Goal: Information Seeking & Learning: Learn about a topic

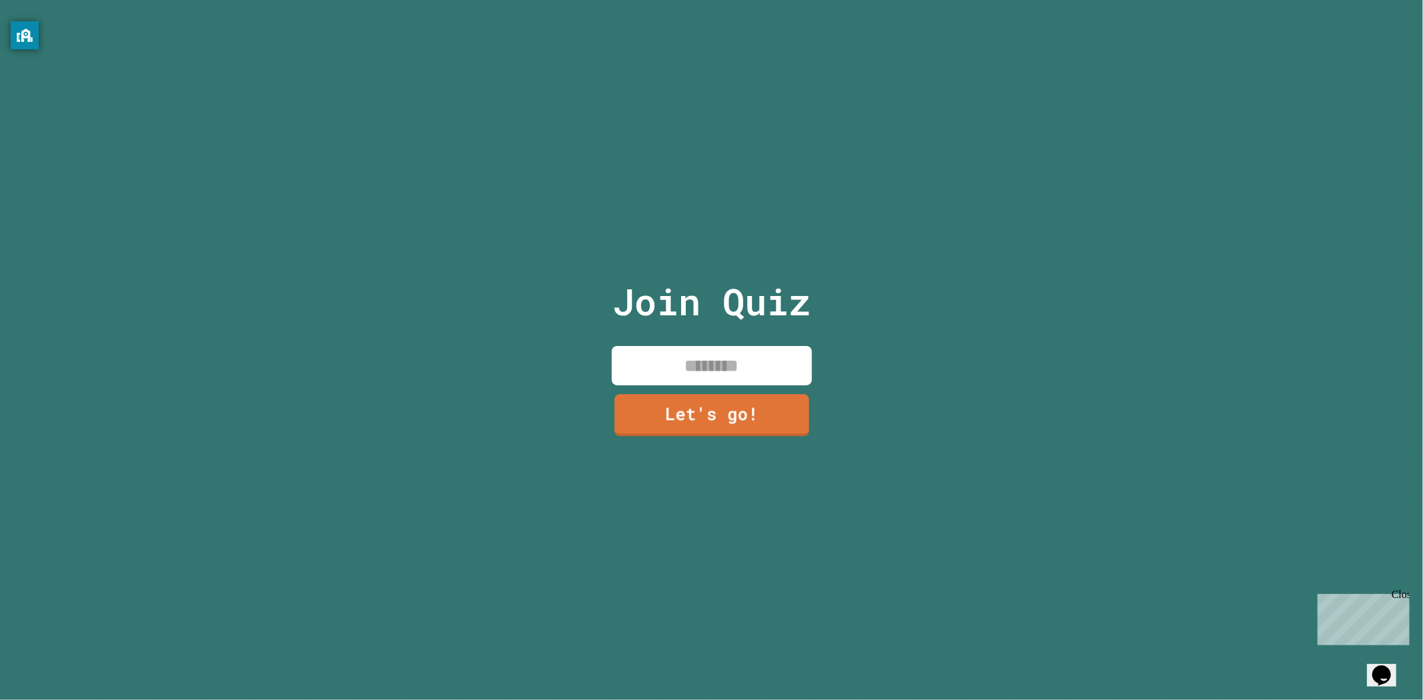
click at [702, 370] on input at bounding box center [712, 365] width 200 height 39
type input "****"
click at [722, 457] on div "Join Quiz **** Let's go!" at bounding box center [711, 350] width 225 height 700
click at [690, 424] on link "Let's go!" at bounding box center [712, 415] width 200 height 42
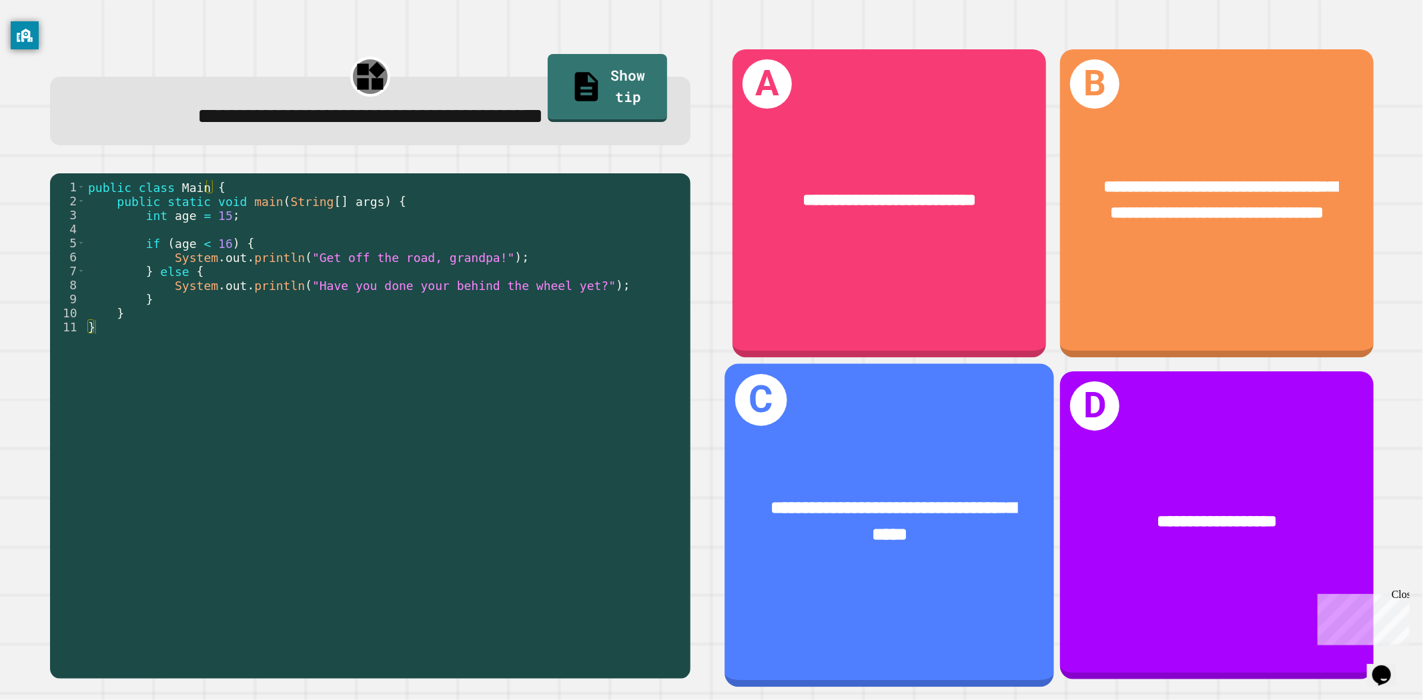
click at [838, 542] on div "**********" at bounding box center [889, 522] width 329 height 127
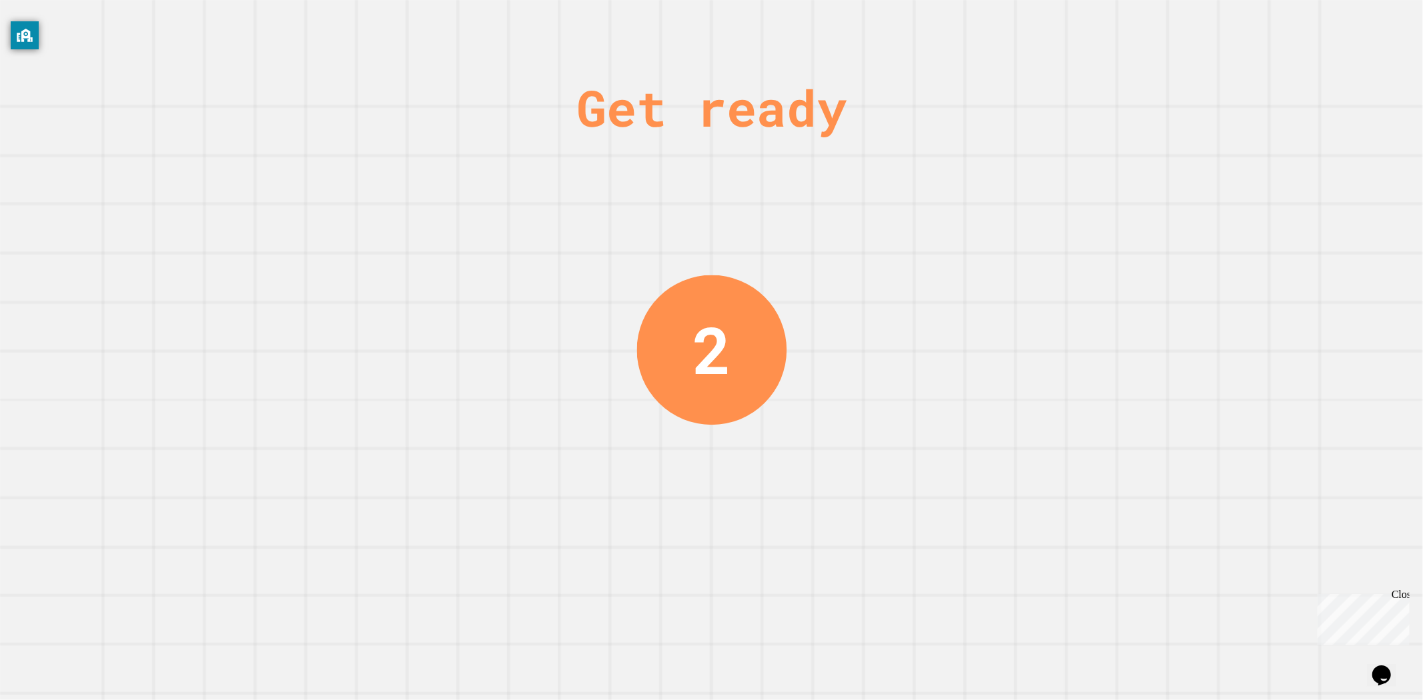
click at [768, 466] on div "Get ready 2" at bounding box center [711, 350] width 1423 height 700
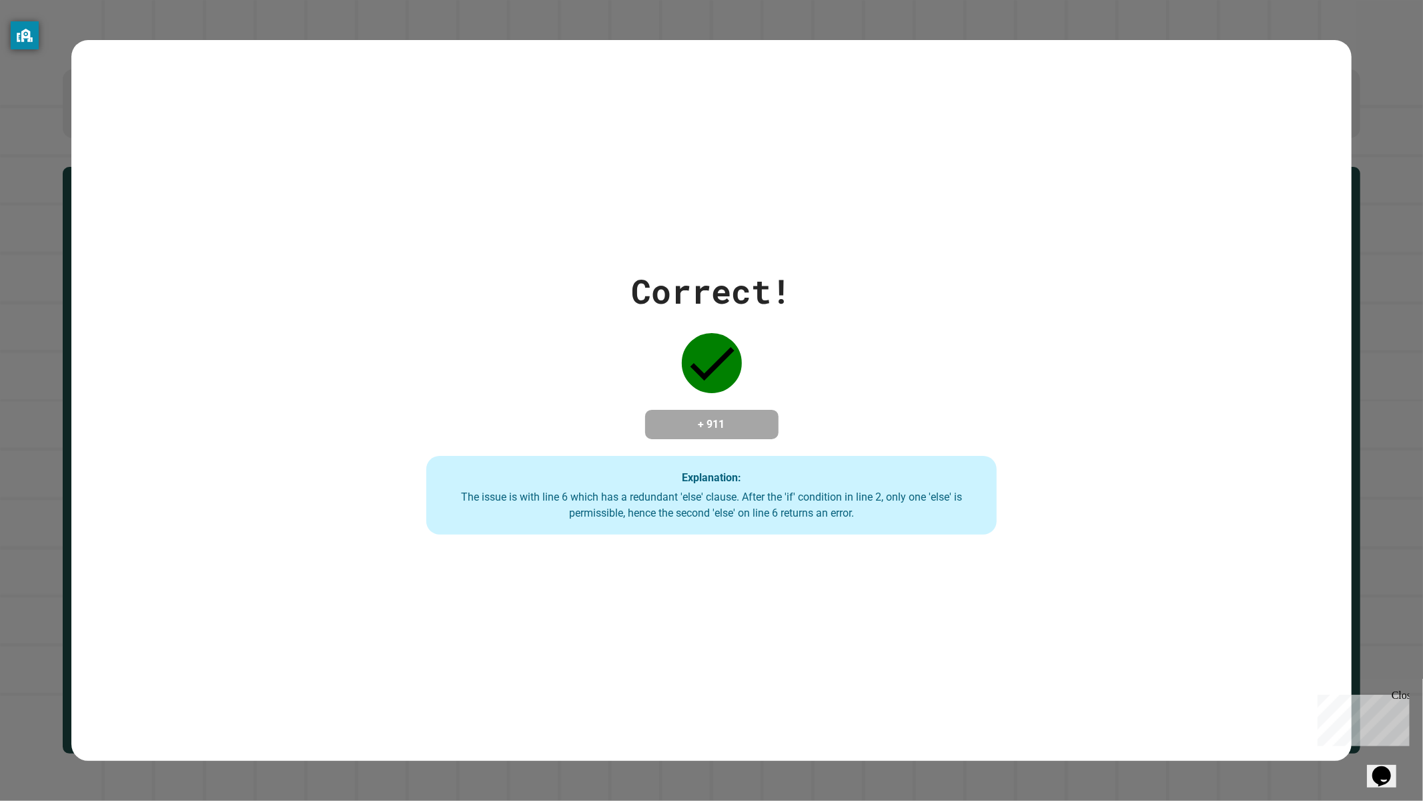
click at [557, 343] on div "Correct! + 911 Explanation: The issue is with line 6 which has a redundant 'els…" at bounding box center [711, 400] width 815 height 268
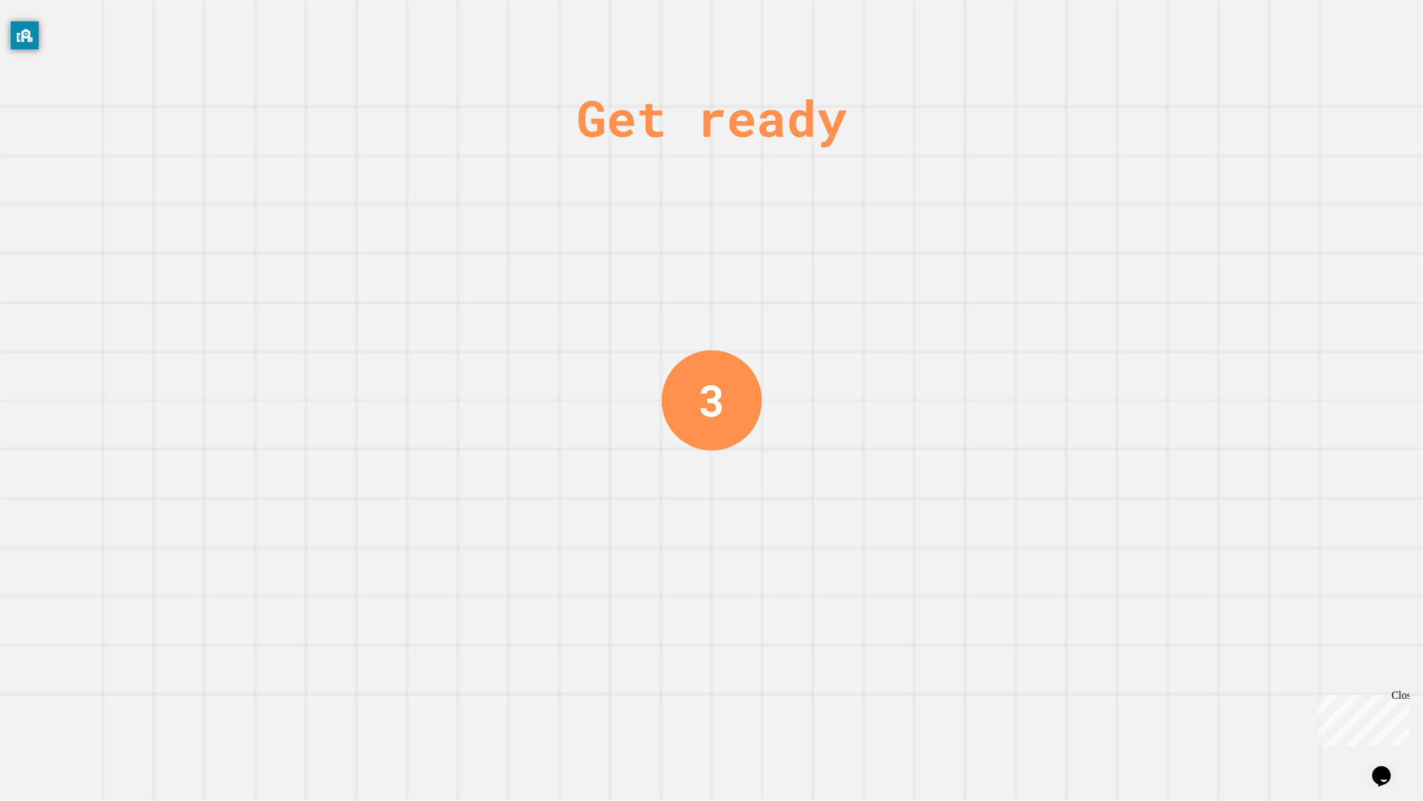
click at [490, 418] on div "Get ready 3" at bounding box center [711, 400] width 1423 height 801
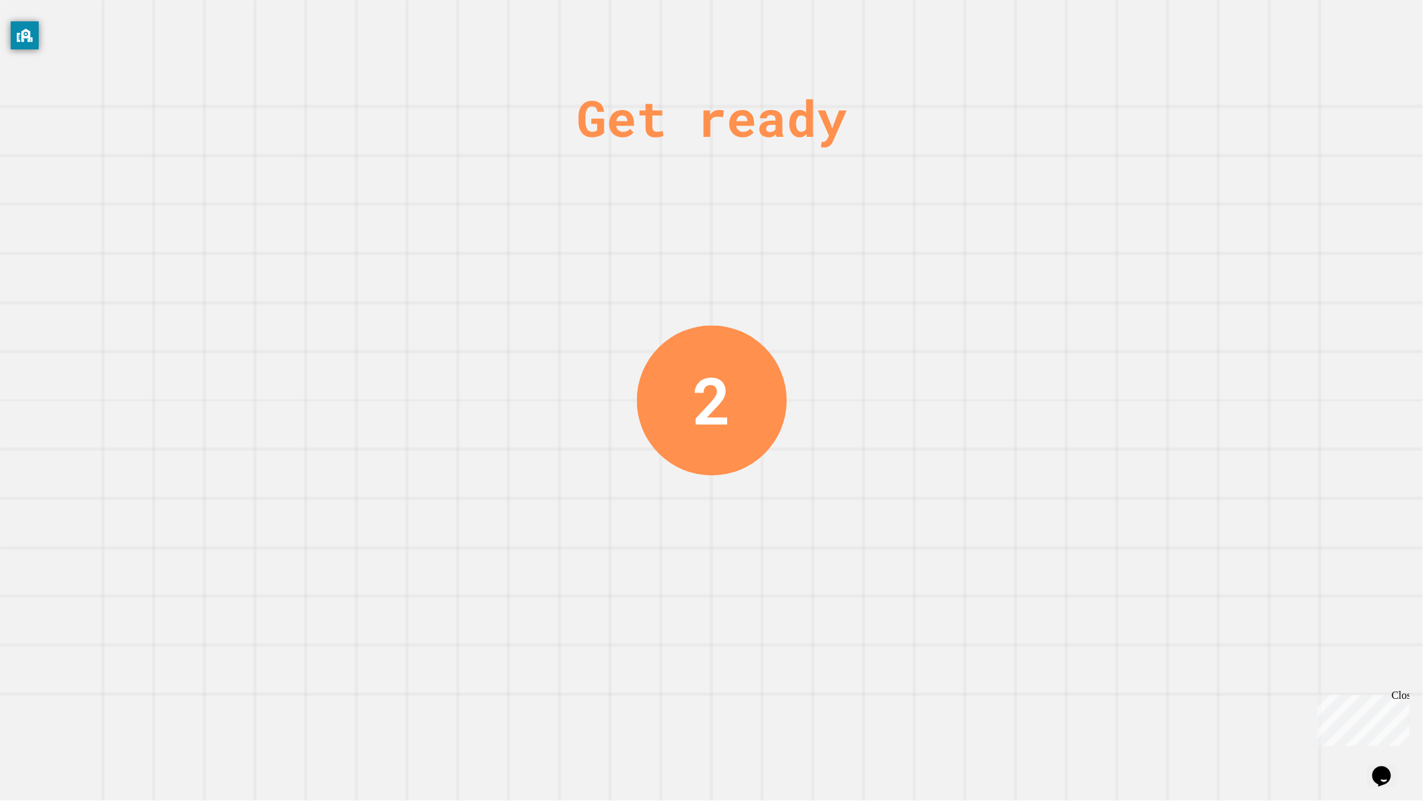
drag, startPoint x: 488, startPoint y: 428, endPoint x: 488, endPoint y: 436, distance: 8.0
click at [488, 434] on div "Get ready 2" at bounding box center [711, 400] width 1423 height 801
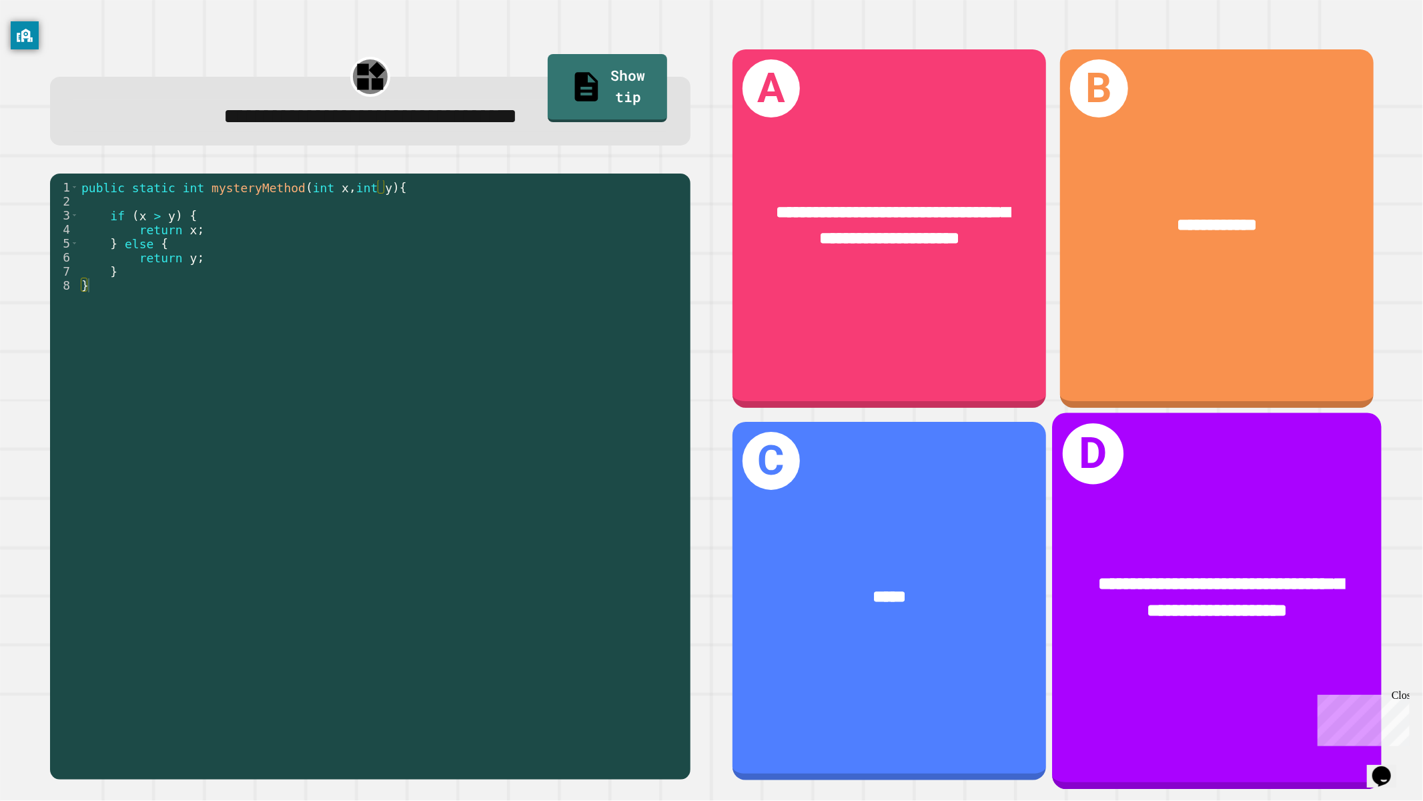
click at [1195, 545] on div "**********" at bounding box center [1216, 597] width 329 height 127
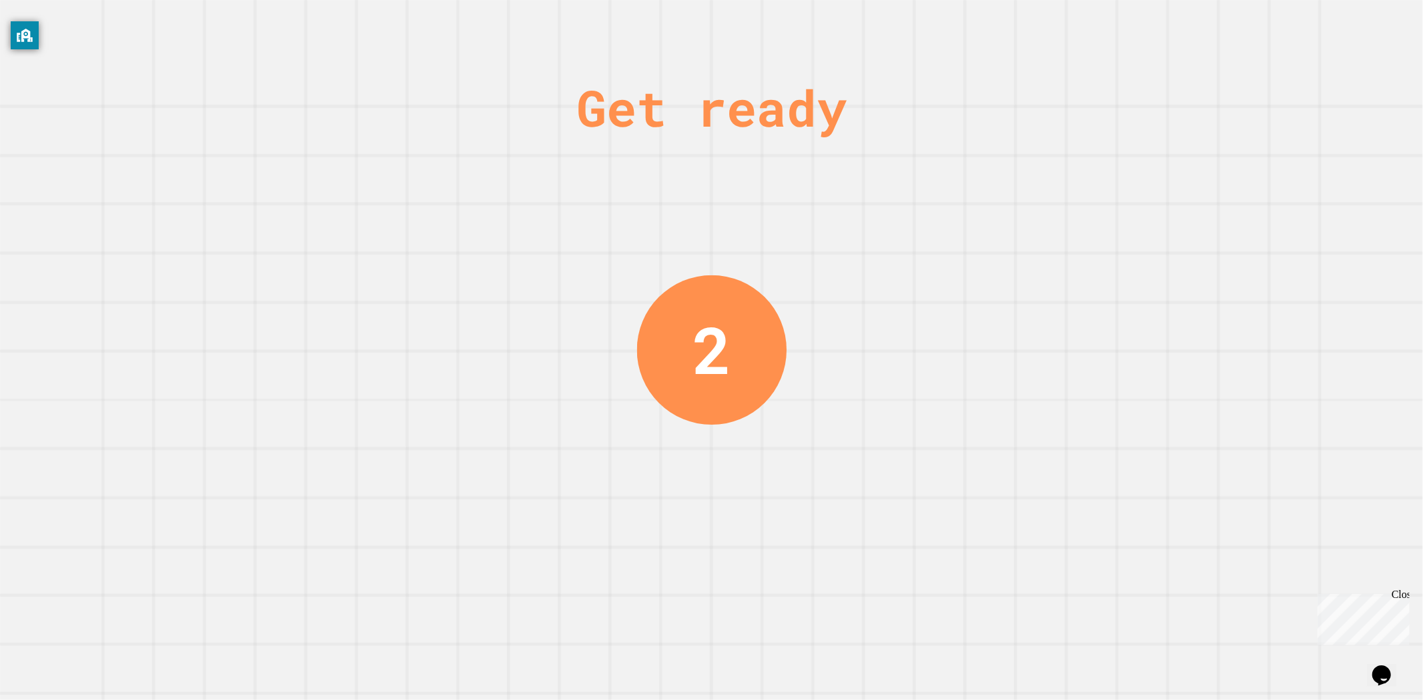
click at [589, 435] on div "Get ready 2" at bounding box center [711, 350] width 1423 height 700
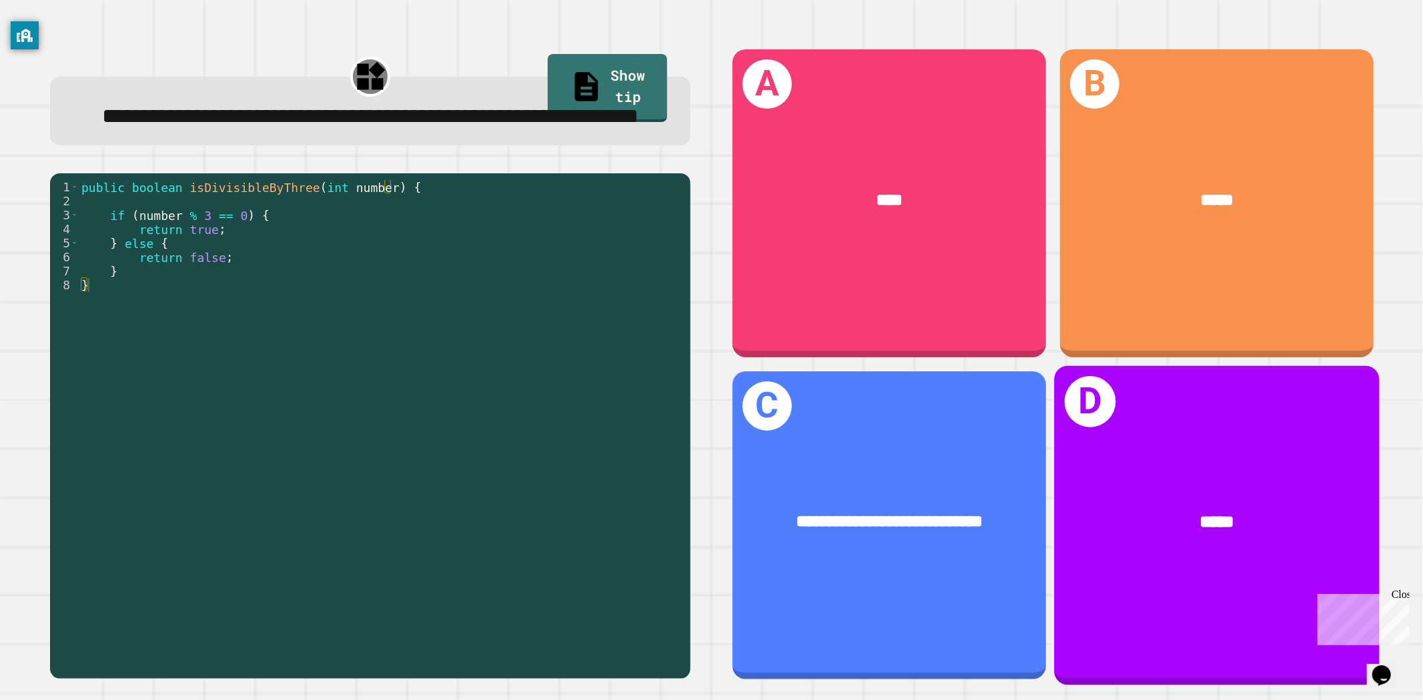
click at [1138, 563] on div "D *****" at bounding box center [1216, 526] width 325 height 320
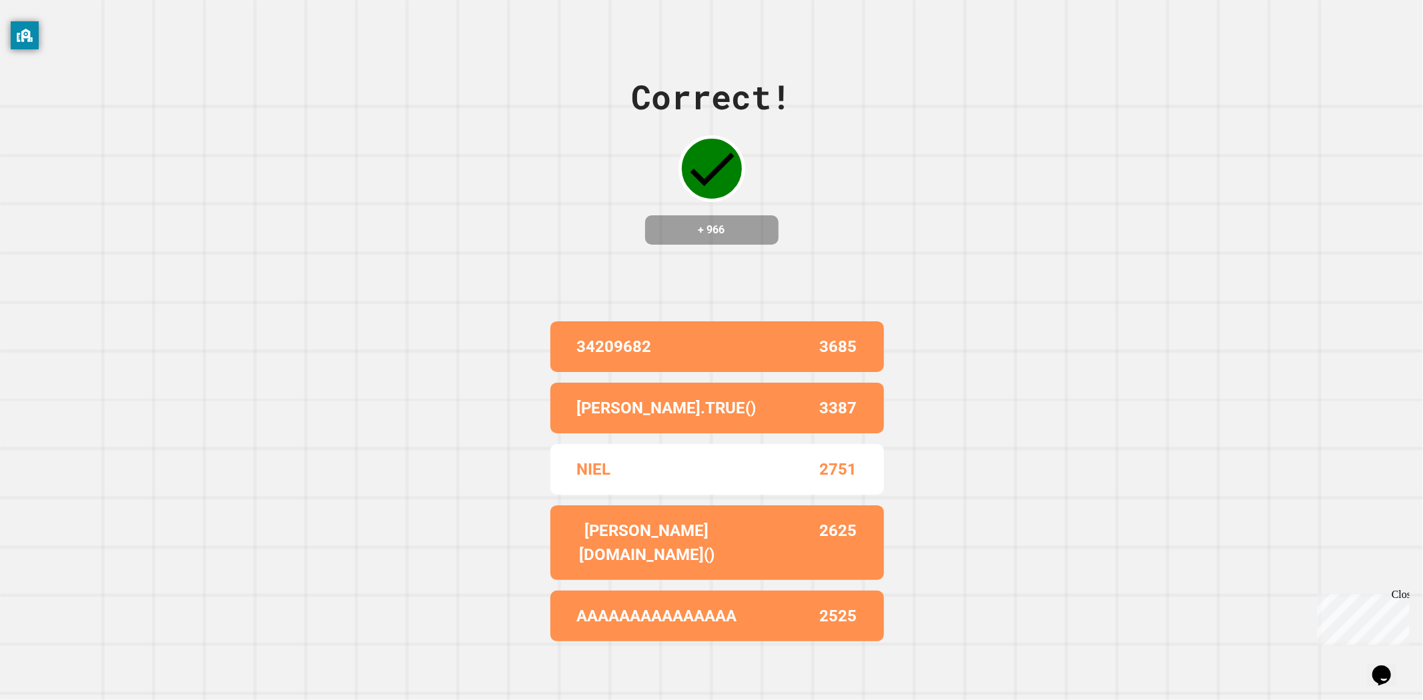
drag, startPoint x: 1190, startPoint y: 195, endPoint x: 952, endPoint y: 249, distance: 244.2
click at [1175, 195] on div "Correct! + 966 34209682 3685 AVERY.TRUE() 3387 NIEL 2751 AVERY.NEW() 2625 AAAAA…" at bounding box center [711, 350] width 1423 height 700
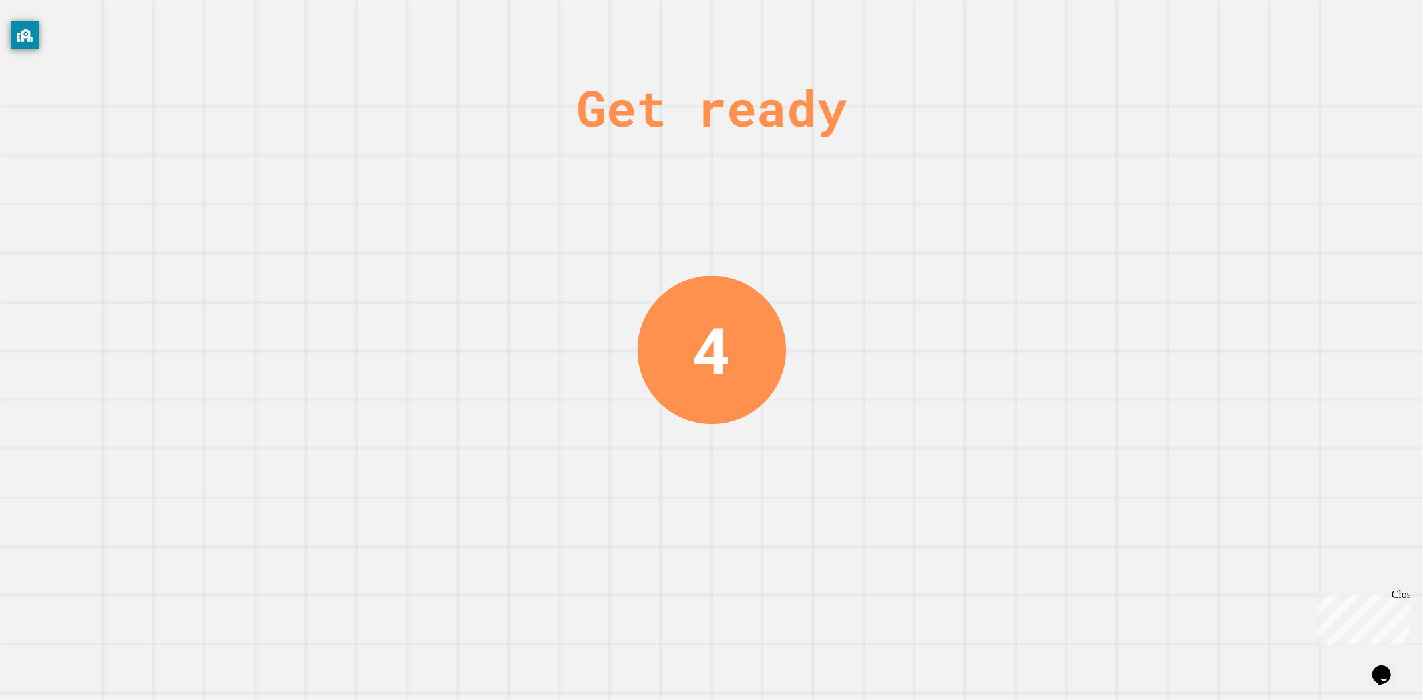
click at [775, 300] on div "Get ready 4" at bounding box center [711, 350] width 1423 height 700
click at [775, 302] on div "Get ready 3" at bounding box center [711, 350] width 1423 height 700
click at [775, 302] on div "Get ready 2" at bounding box center [711, 350] width 1423 height 700
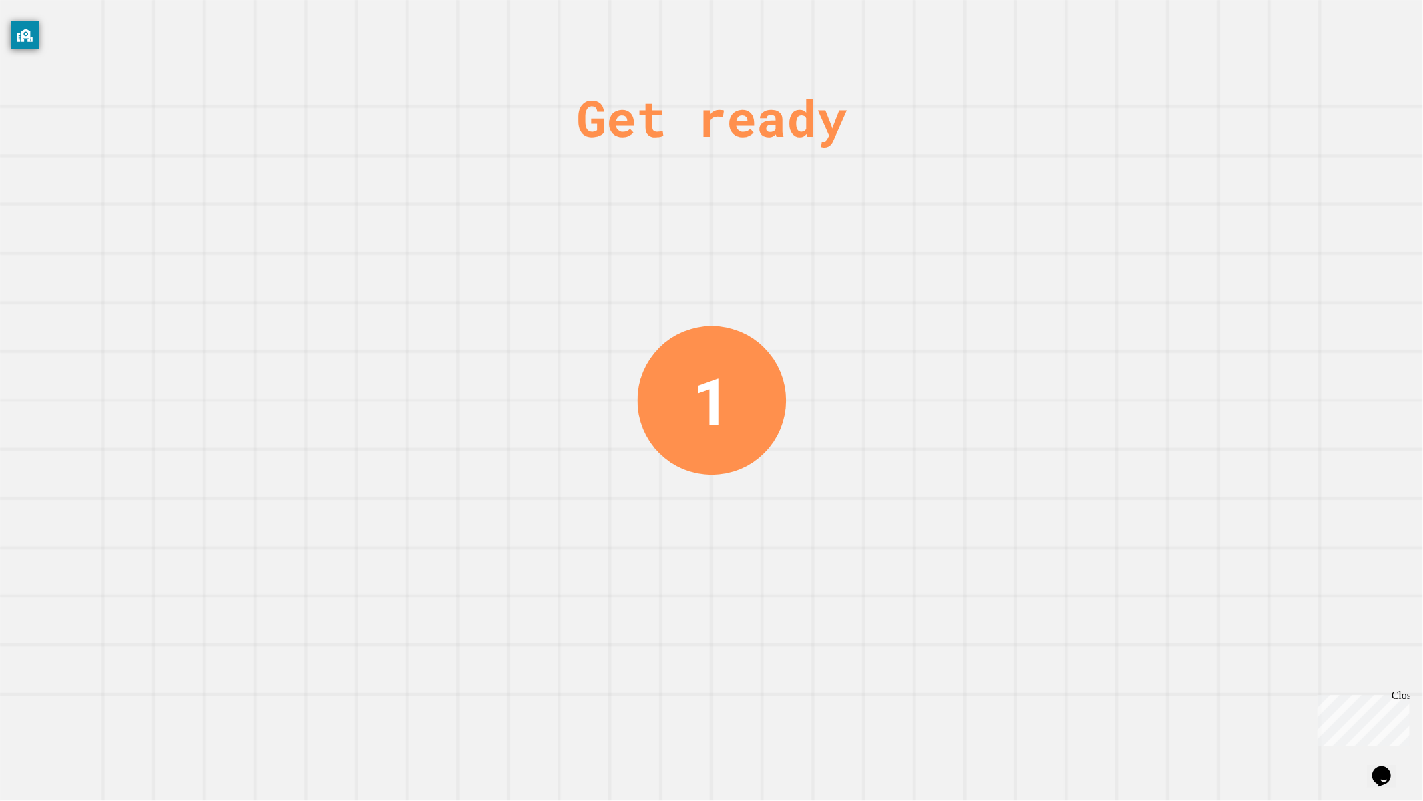
click at [775, 367] on div "Get ready 1" at bounding box center [711, 400] width 1423 height 801
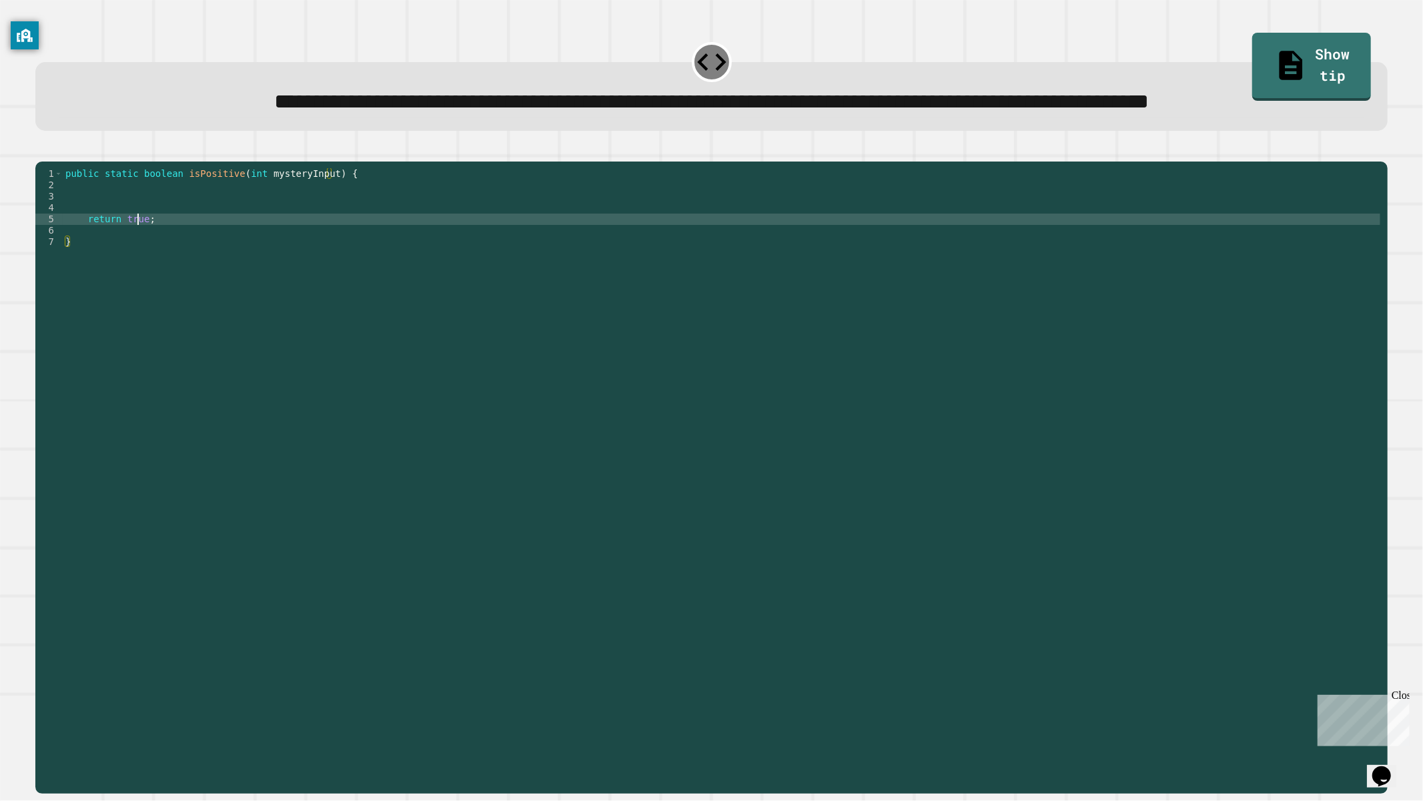
click at [136, 275] on div "public static boolean isPositive ( int mysteryInput ) { return true ; }" at bounding box center [722, 446] width 1318 height 556
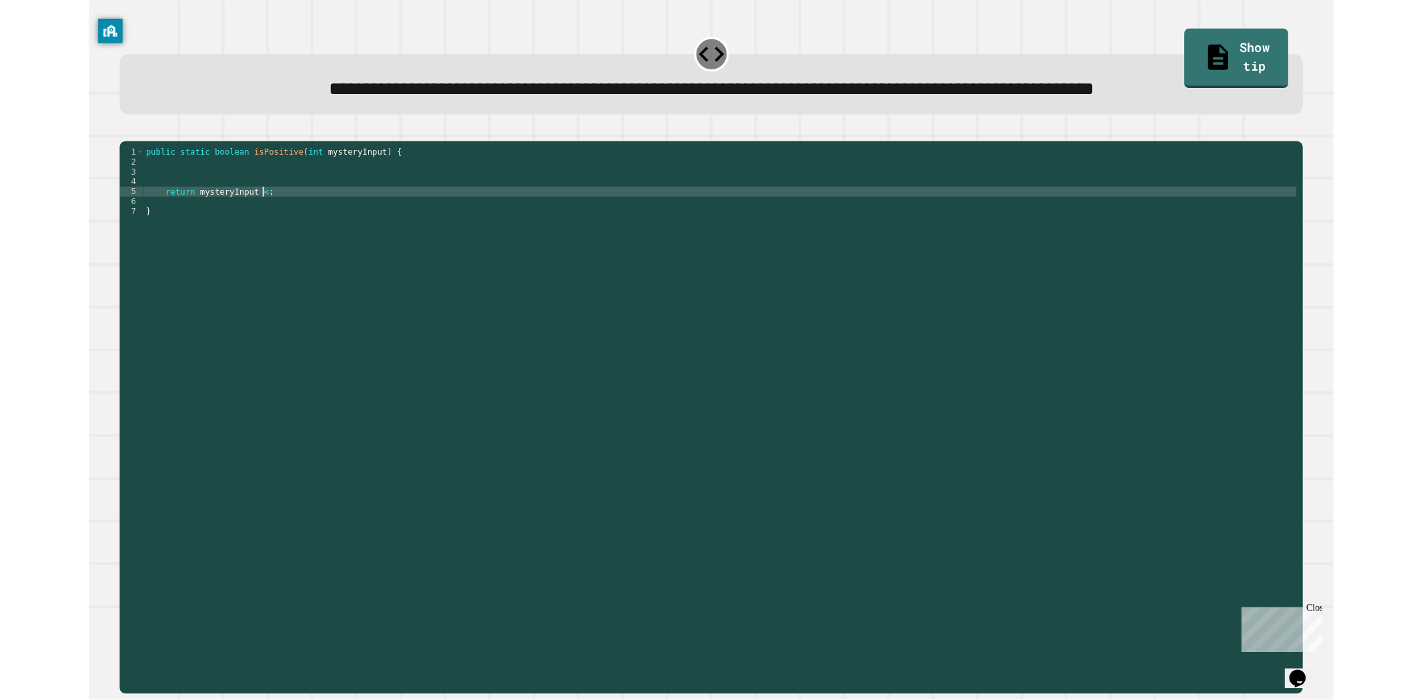
scroll to position [0, 9]
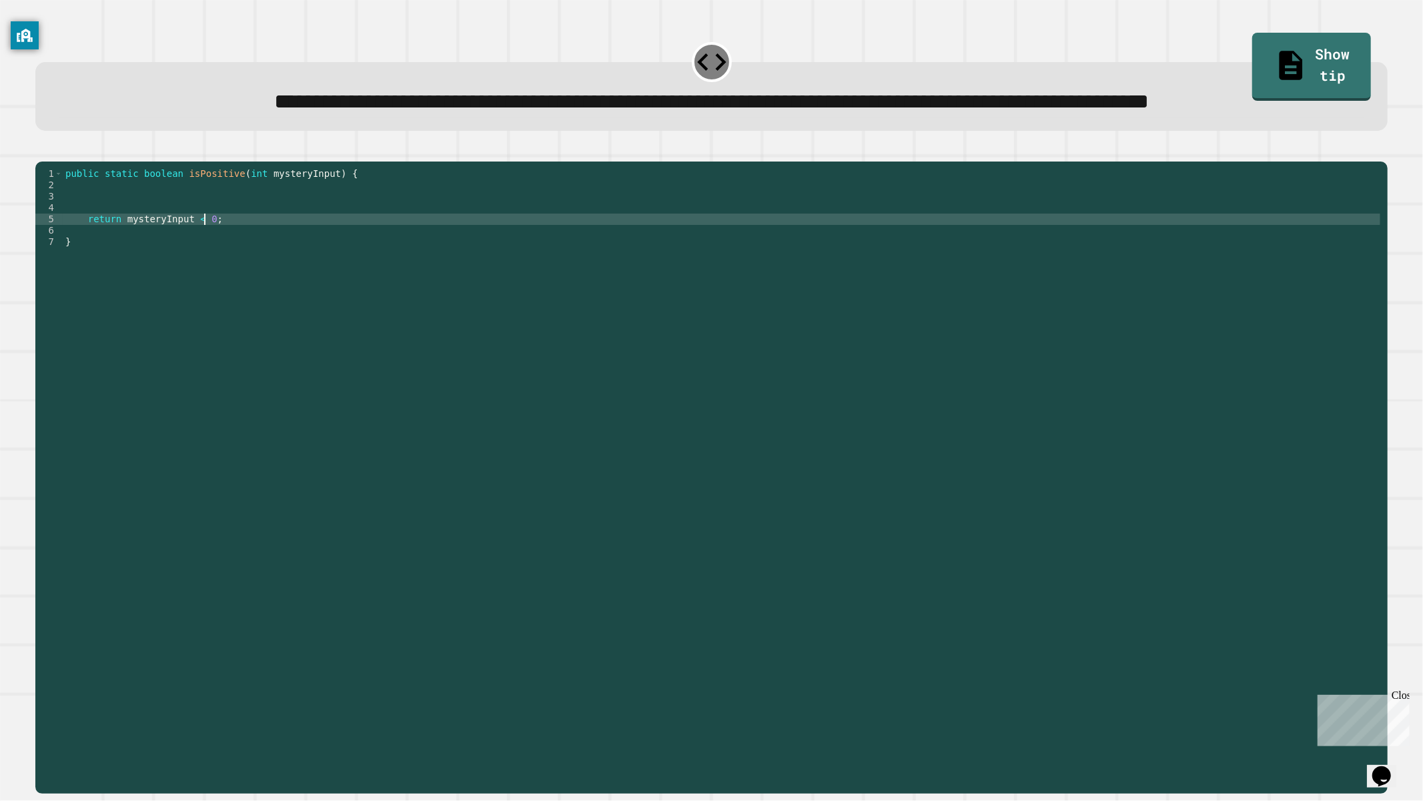
click at [192, 276] on div "public static boolean isPositive ( int mysteryInput ) { return mysteryInput < 0…" at bounding box center [722, 446] width 1318 height 556
type textarea "**********"
click at [55, 163] on icon "button" at bounding box center [50, 157] width 7 height 9
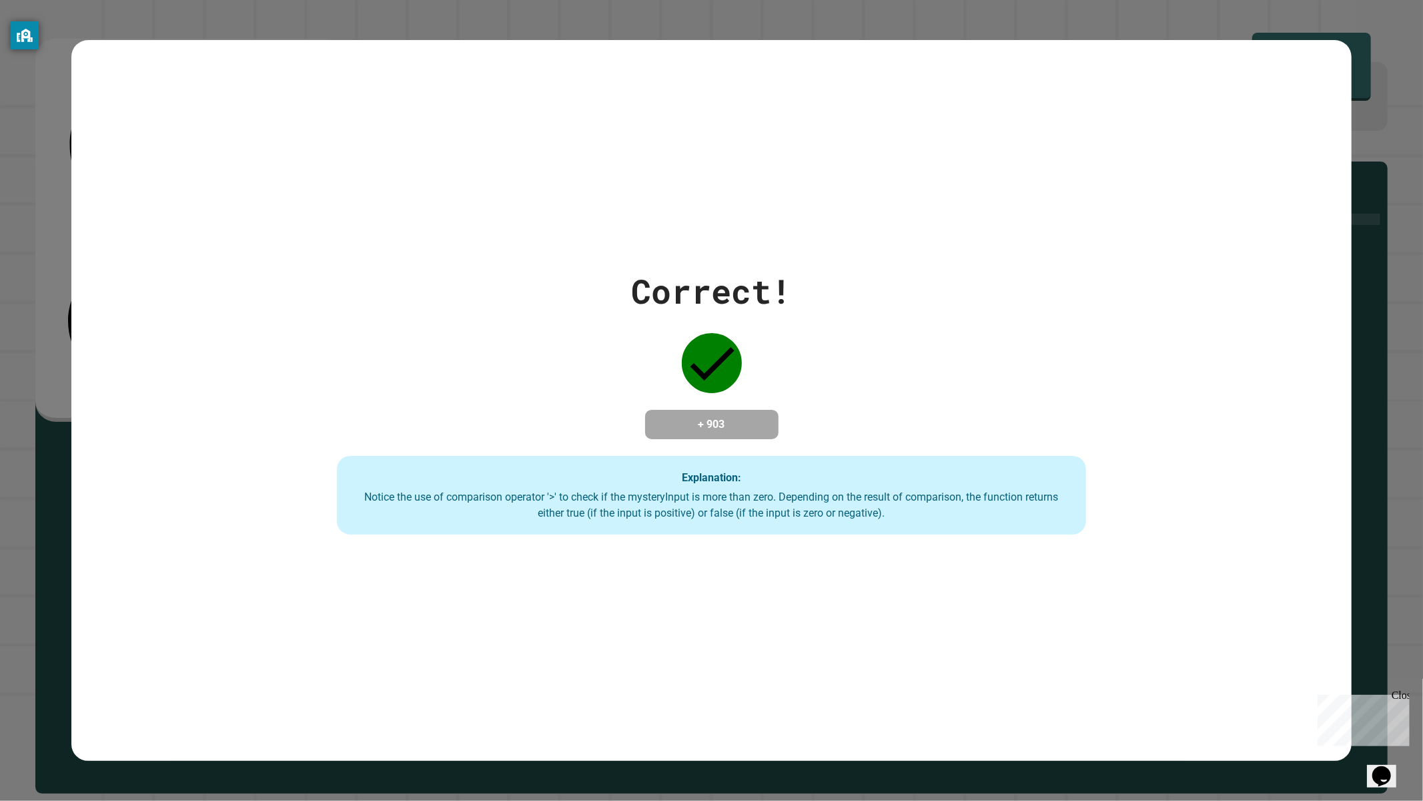
click at [280, 250] on div "Correct! + 903 Explanation: Notice the use of comparison operator '>' to check …" at bounding box center [711, 400] width 1281 height 721
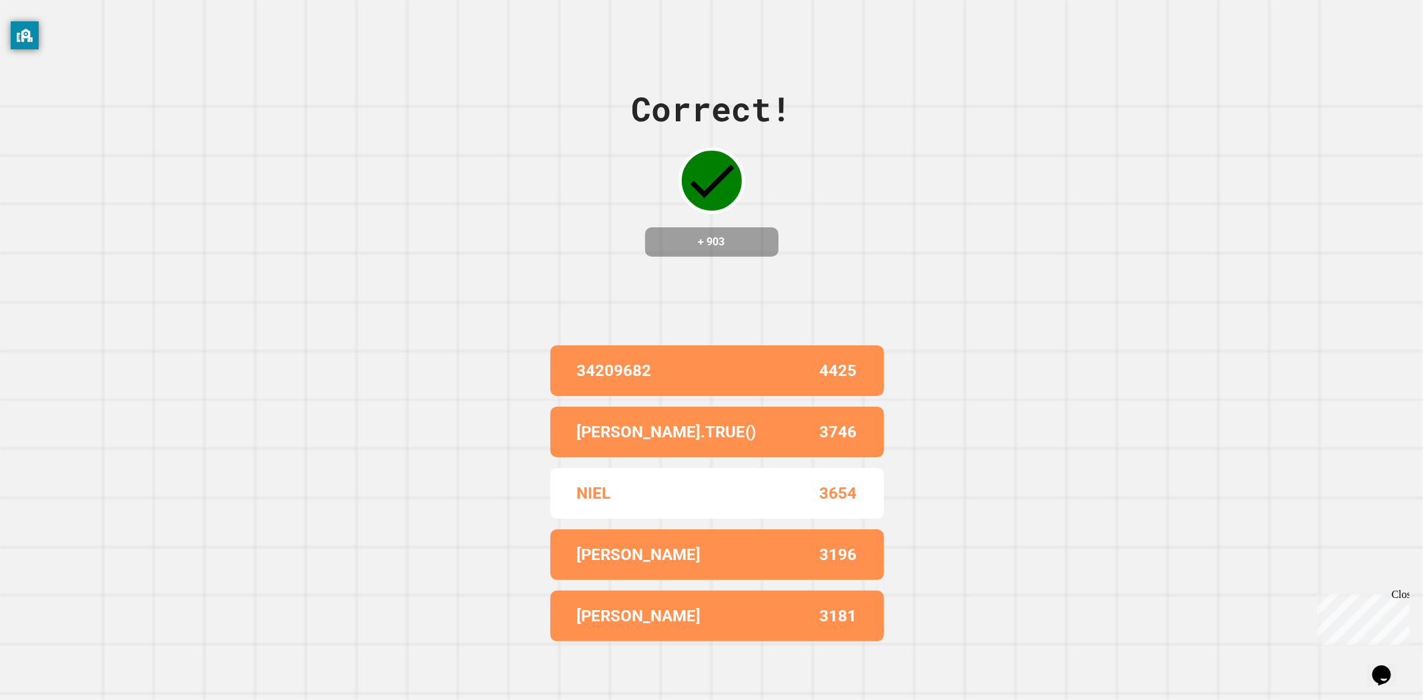
click at [582, 432] on p "AVERY.TRUE()" at bounding box center [666, 432] width 179 height 24
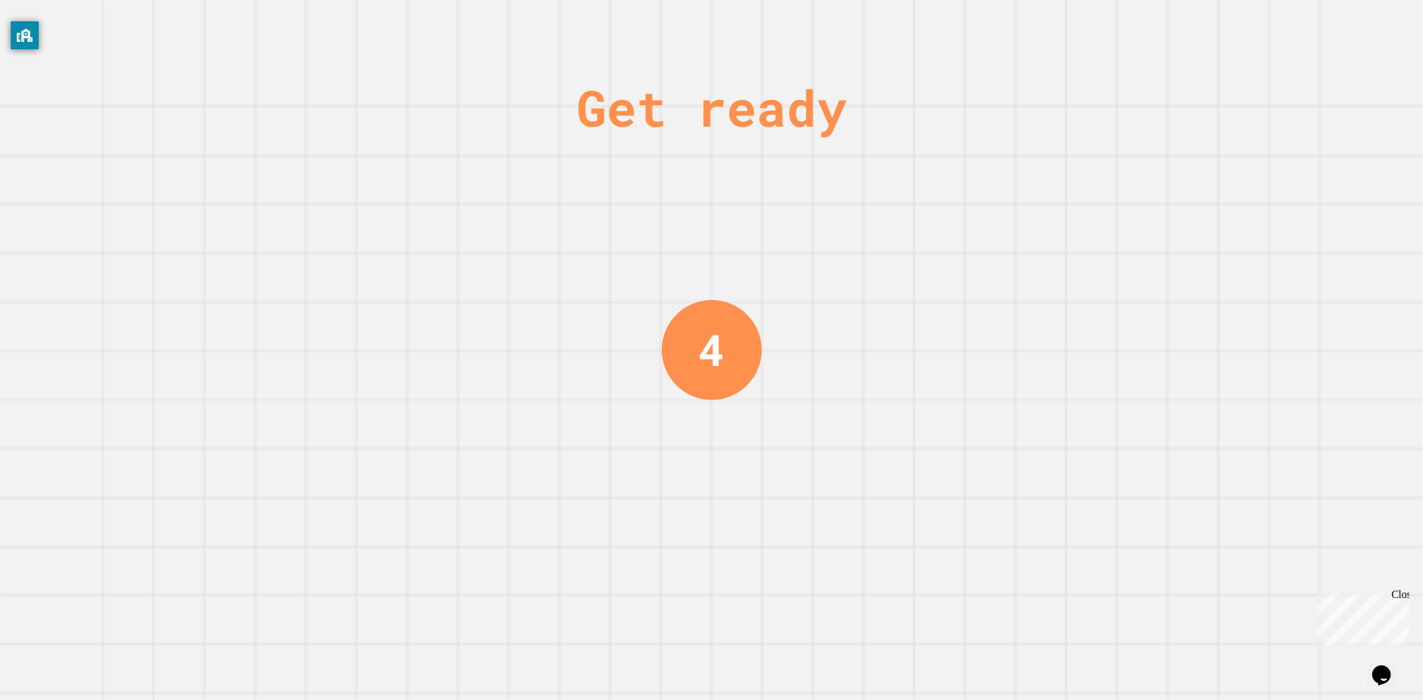
click at [572, 319] on div "Get ready 4" at bounding box center [711, 350] width 1423 height 700
drag, startPoint x: 571, startPoint y: 337, endPoint x: 582, endPoint y: 335, distance: 11.5
click at [582, 335] on div "Get ready 4" at bounding box center [711, 350] width 1423 height 700
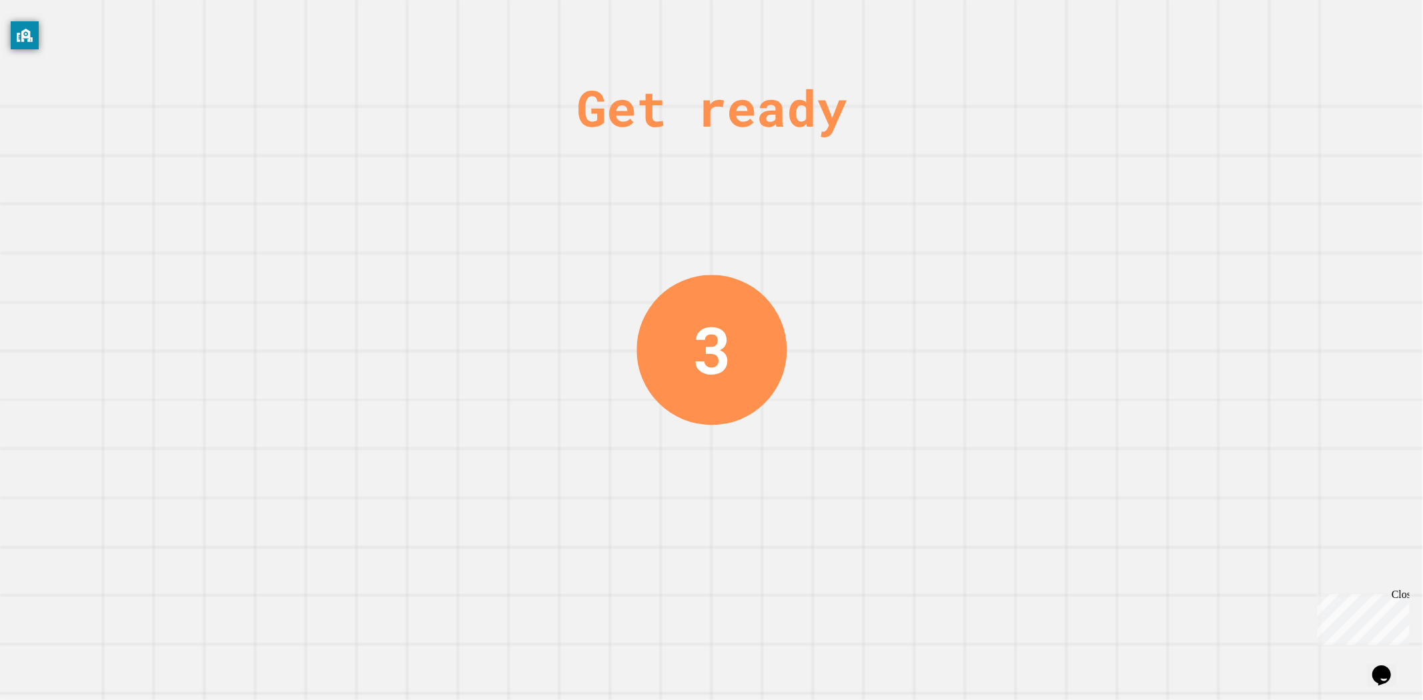
click at [582, 335] on div "Get ready 3" at bounding box center [711, 350] width 1423 height 700
click at [579, 344] on div "Get ready 2" at bounding box center [711, 350] width 1423 height 700
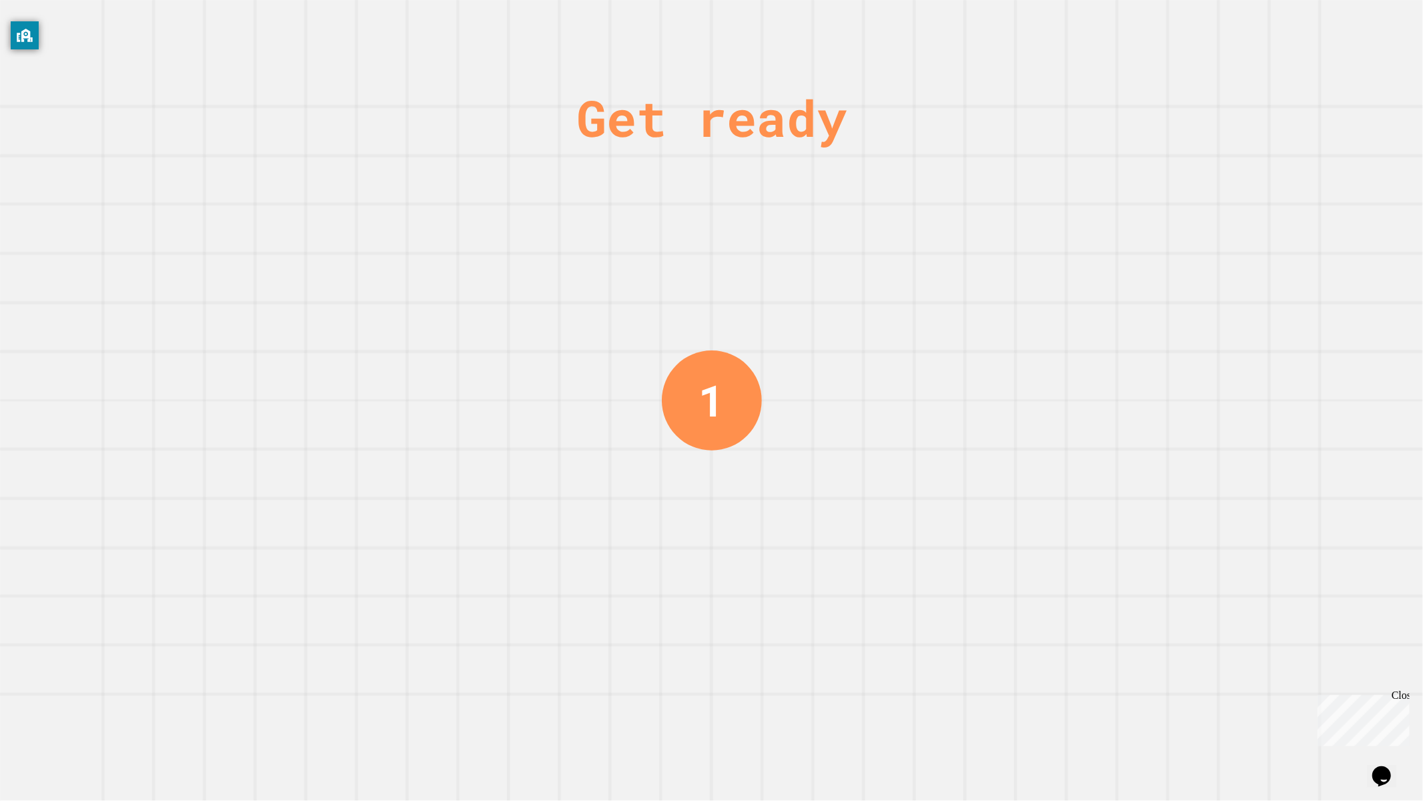
click at [698, 368] on div "1" at bounding box center [711, 400] width 26 height 65
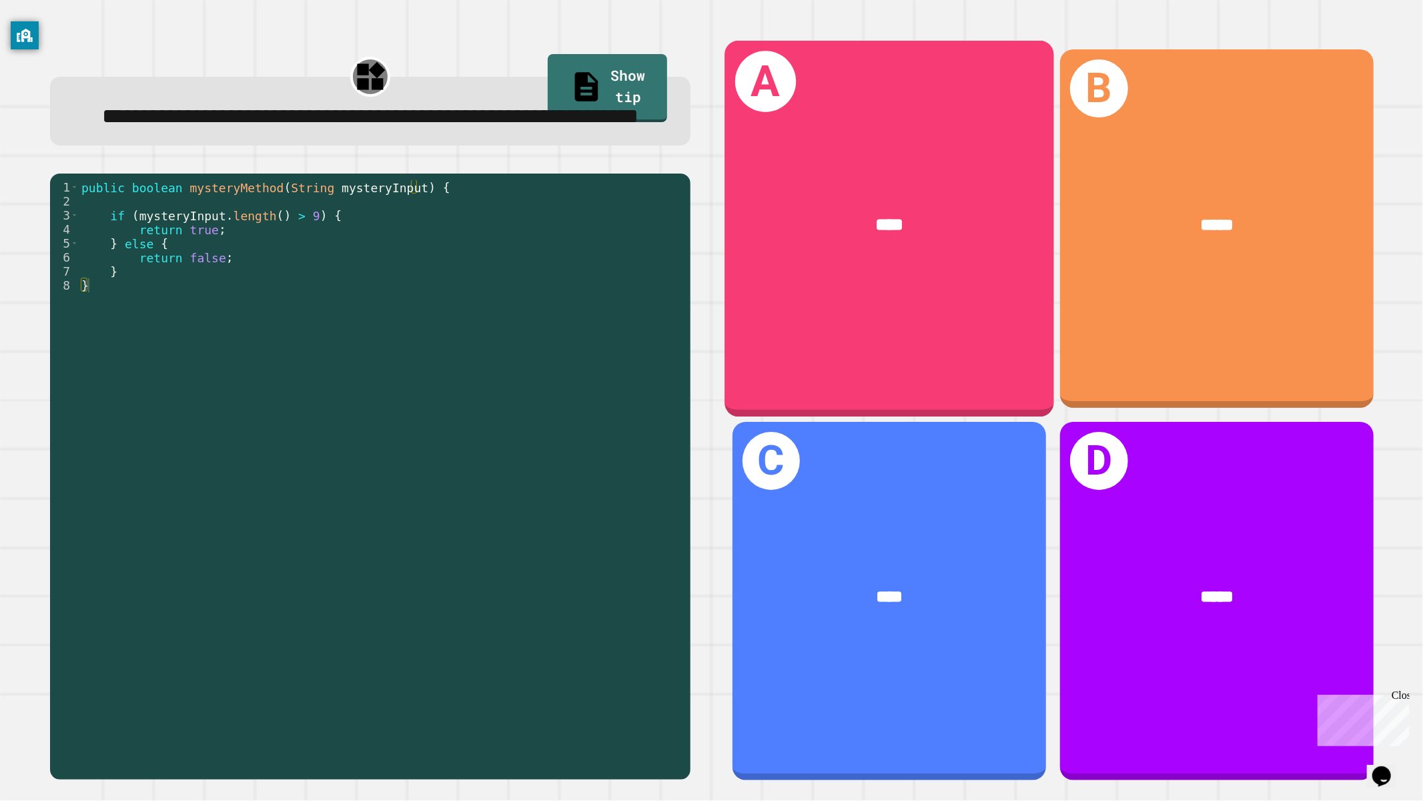
click at [961, 295] on div "A ****" at bounding box center [889, 229] width 329 height 376
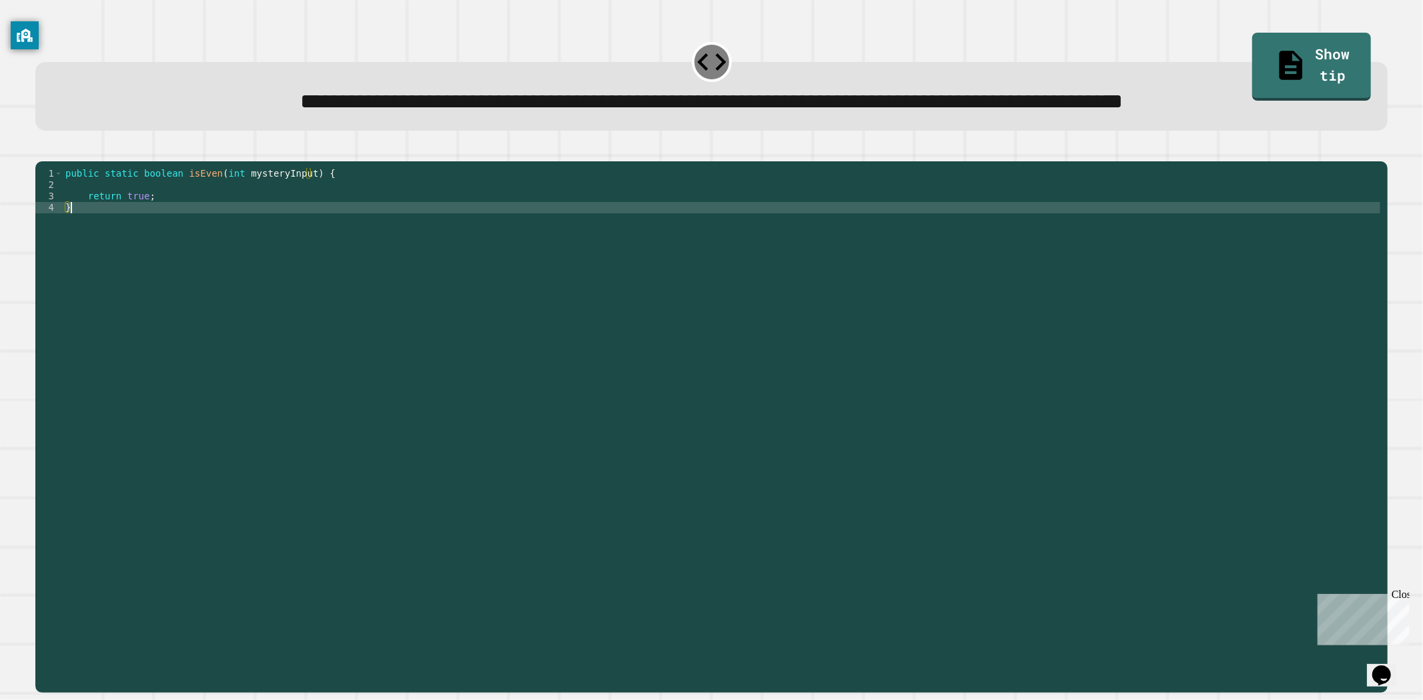
click at [658, 299] on div "public static boolean isEven ( int mysteryInput ) { return true ; }" at bounding box center [722, 412] width 1318 height 488
click at [130, 218] on div "public static boolean isEven ( int mysteryInput ) { return true ; }" at bounding box center [722, 412] width 1318 height 488
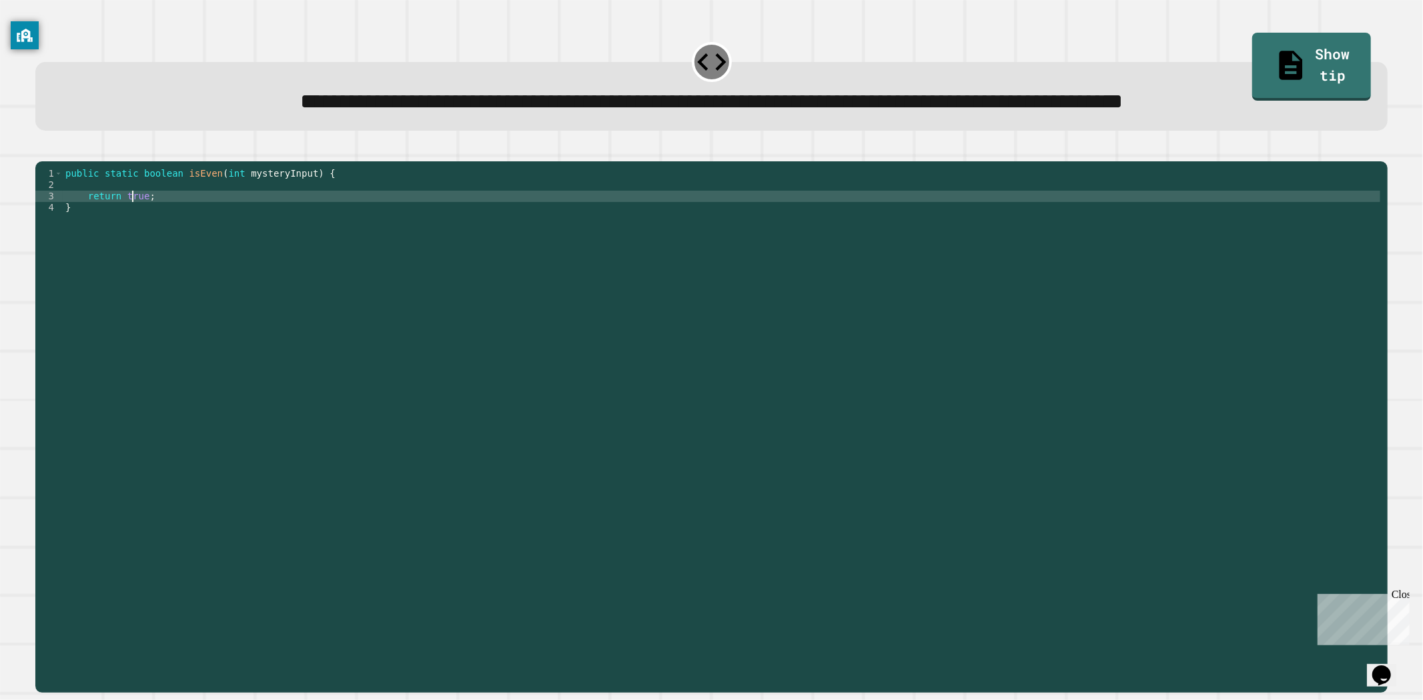
click at [130, 218] on div "public static boolean isEven ( int mysteryInput ) { return true ; }" at bounding box center [722, 412] width 1318 height 488
type textarea "**********"
click at [42, 150] on icon "button" at bounding box center [42, 150] width 0 height 0
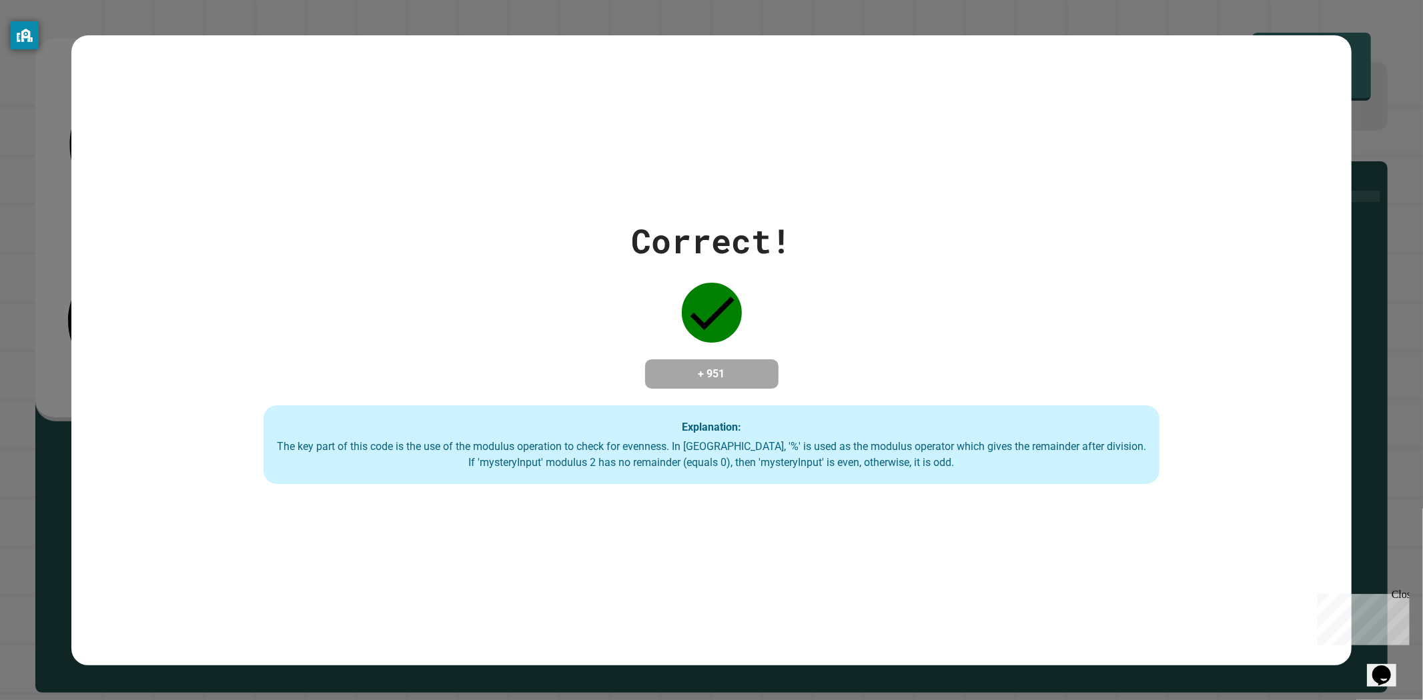
click at [332, 216] on div "Correct! + 951 Explanation: The key part of this code is the use of the modulus…" at bounding box center [711, 350] width 1281 height 268
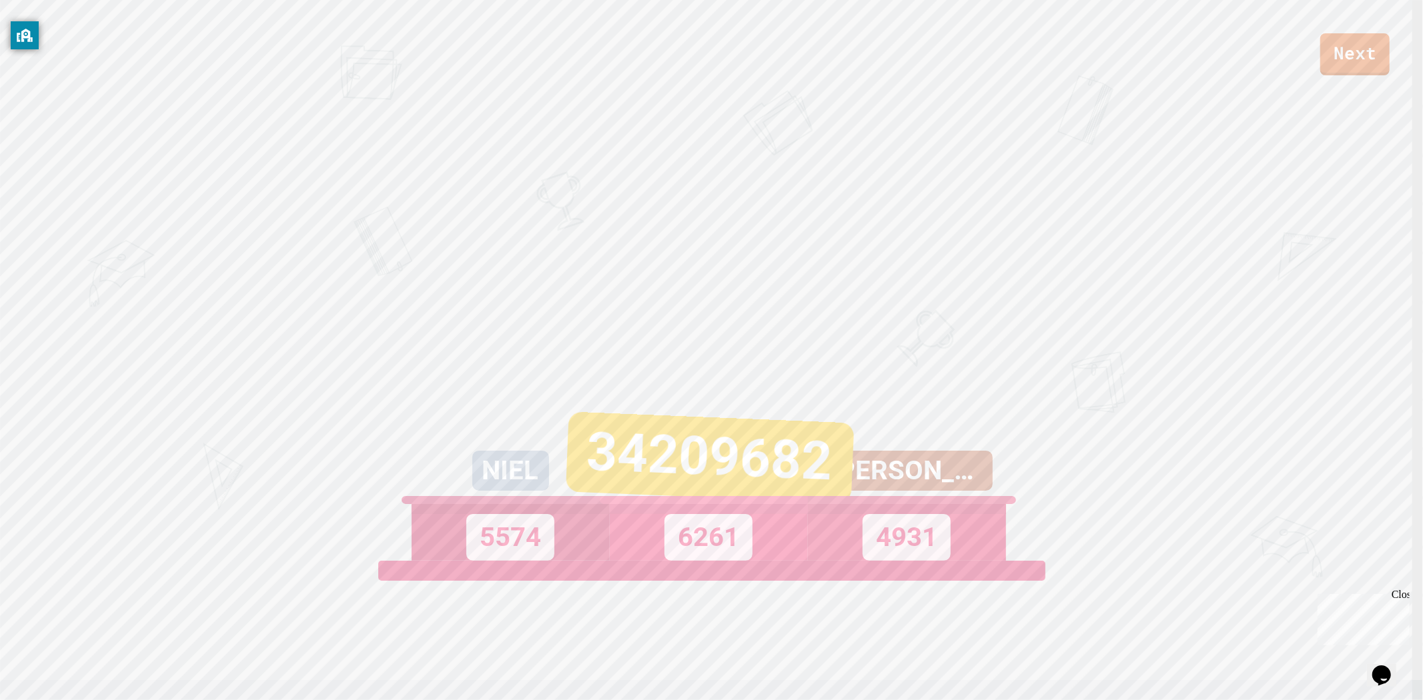
click at [855, 347] on div "Next NIEL 5574 34209682 6261 TERESA 4931 View leaderboard" at bounding box center [711, 350] width 1423 height 700
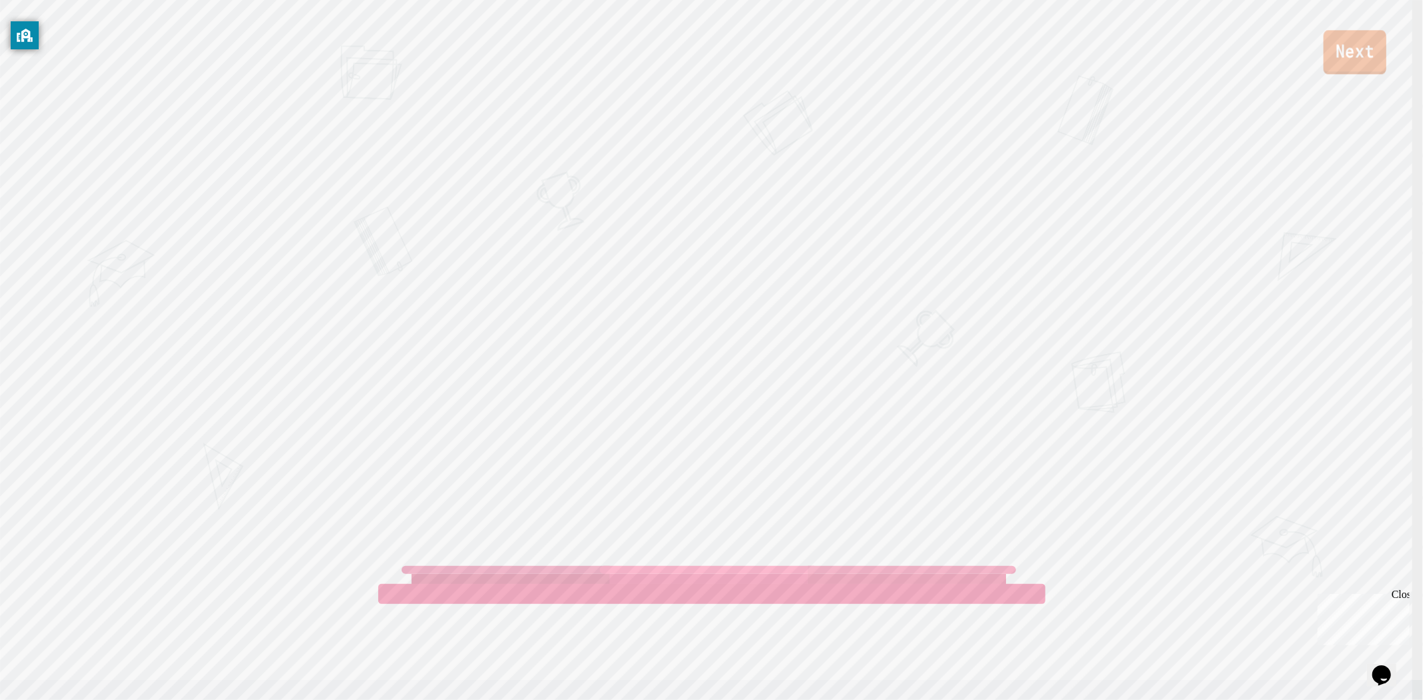
click at [1340, 61] on link "Next" at bounding box center [1355, 52] width 63 height 44
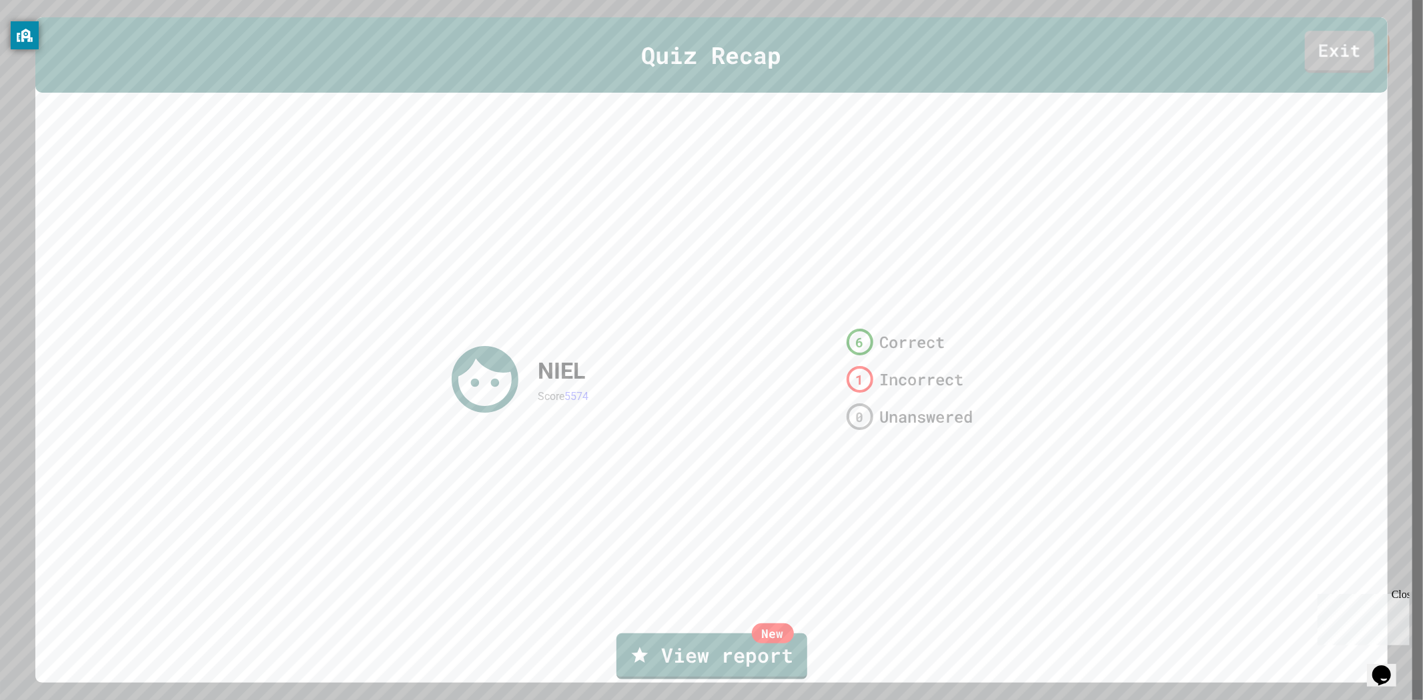
click at [1333, 55] on link "Exit" at bounding box center [1339, 52] width 69 height 42
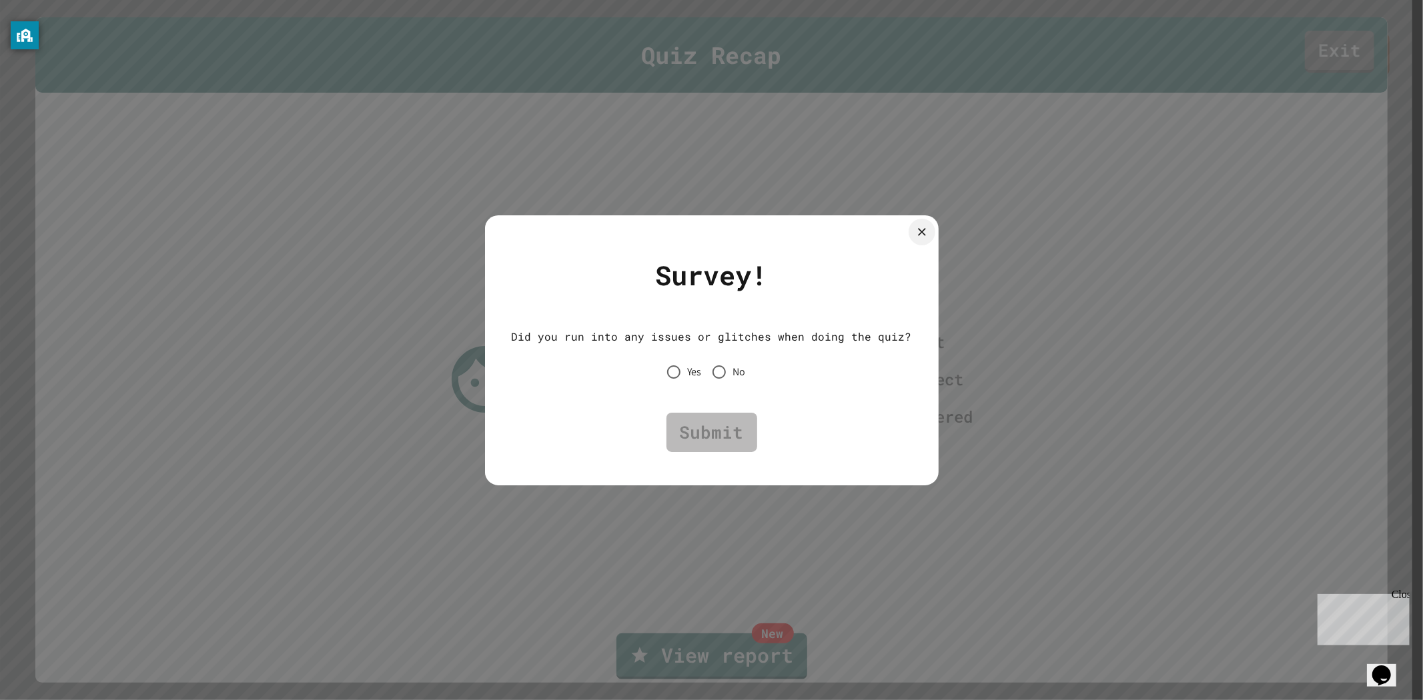
click at [737, 368] on span "No" at bounding box center [739, 372] width 13 height 16
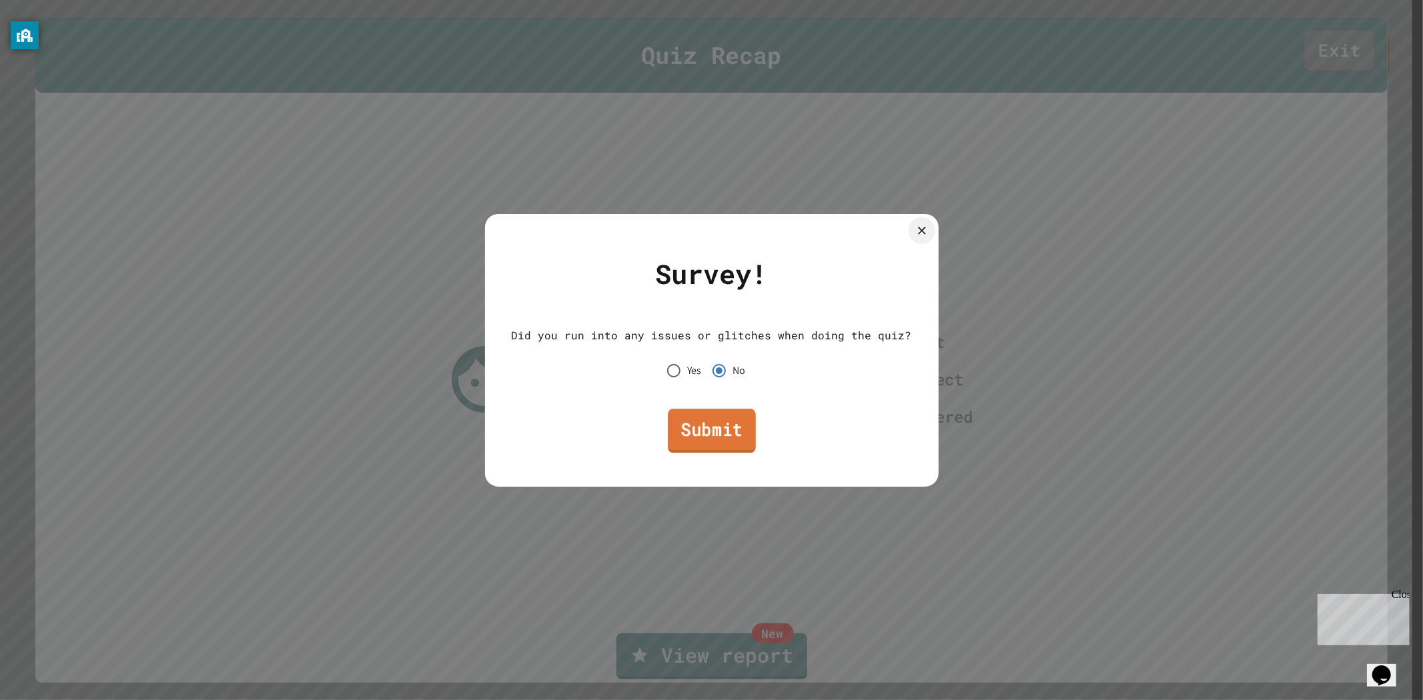
click at [728, 423] on link "Submit" at bounding box center [712, 431] width 88 height 44
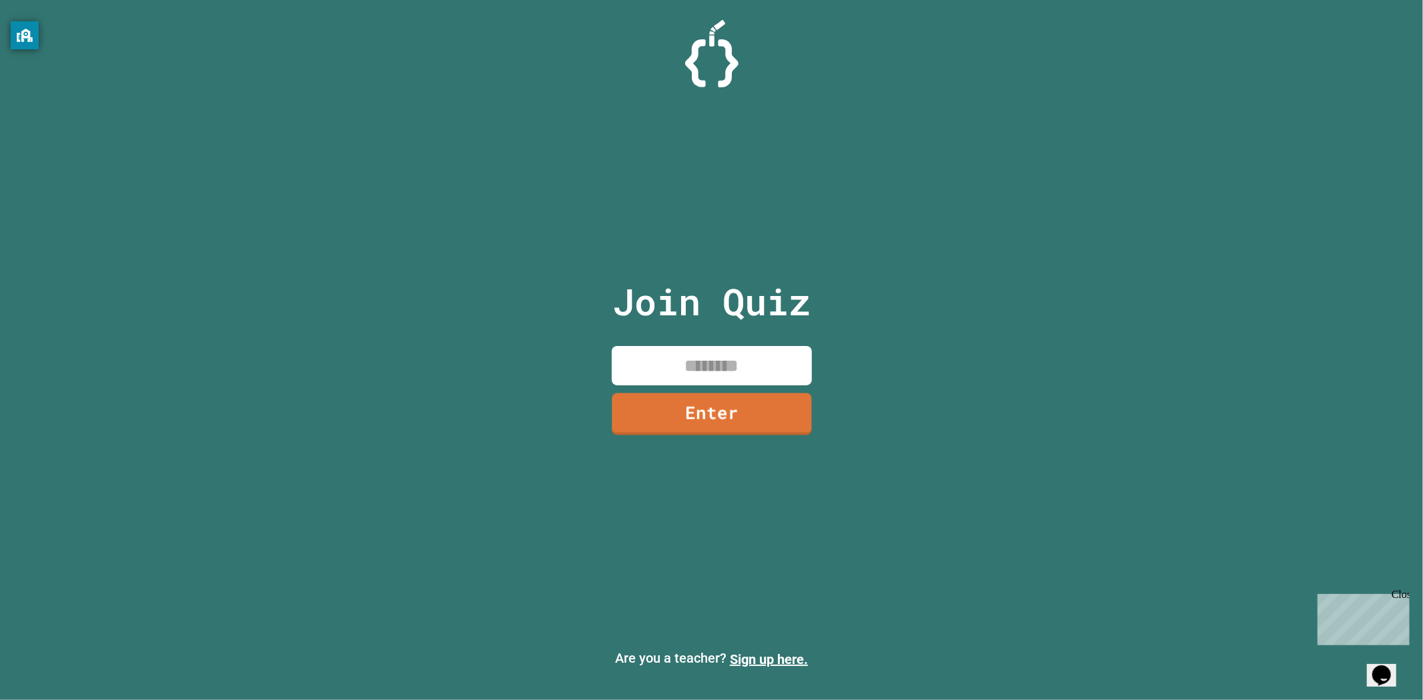
click at [692, 354] on input at bounding box center [712, 365] width 200 height 39
click at [753, 354] on input at bounding box center [712, 365] width 200 height 39
type input "********"
click at [761, 405] on link "Enter" at bounding box center [711, 415] width 201 height 42
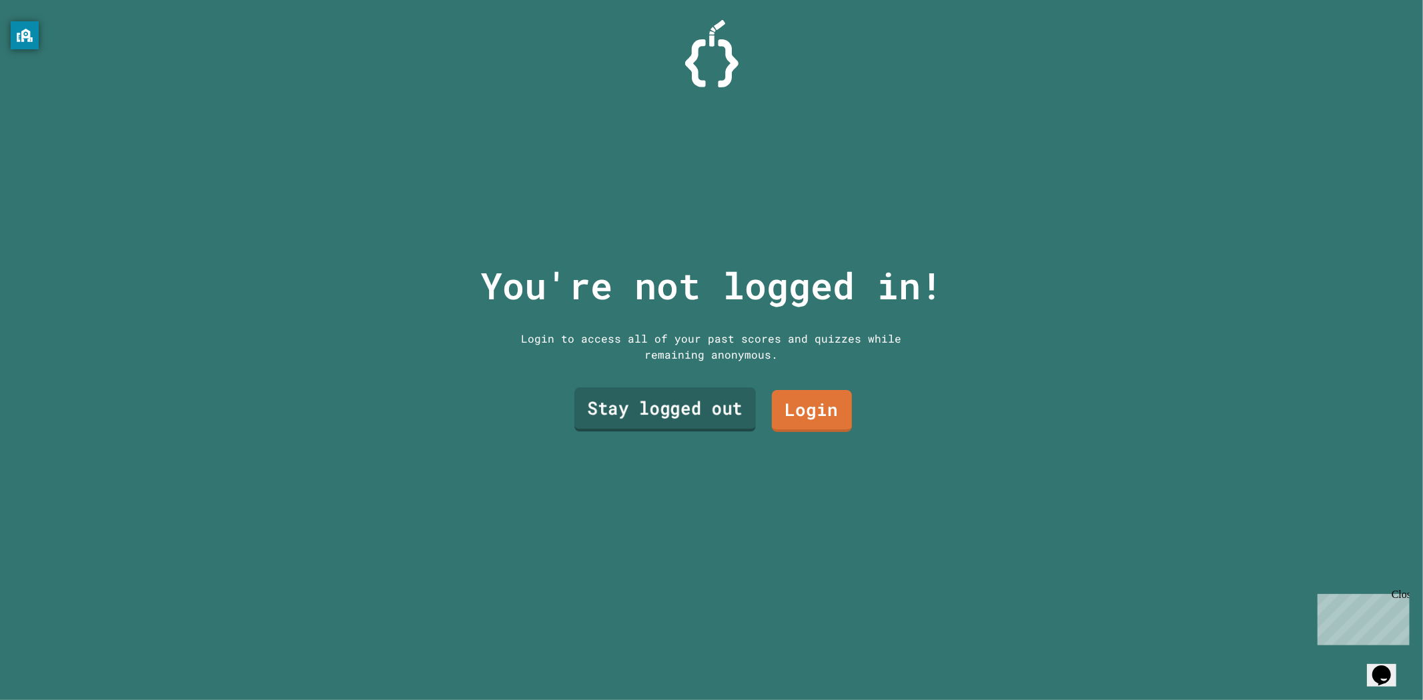
click at [665, 406] on link "Stay logged out" at bounding box center [664, 410] width 181 height 44
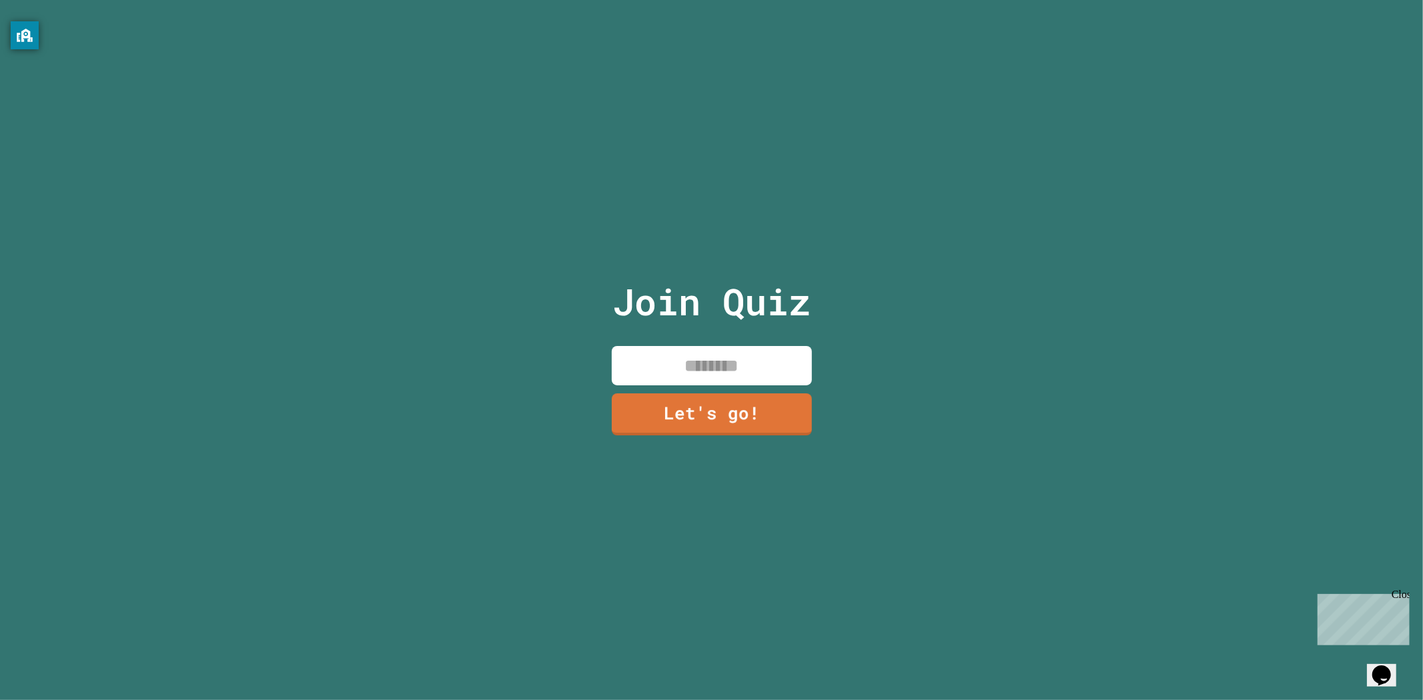
click at [702, 346] on input at bounding box center [712, 365] width 200 height 39
type input "*"
type input "*******"
click at [699, 399] on link "Let's go!" at bounding box center [711, 413] width 195 height 44
click at [712, 0] on div at bounding box center [712, 0] width 0 height 0
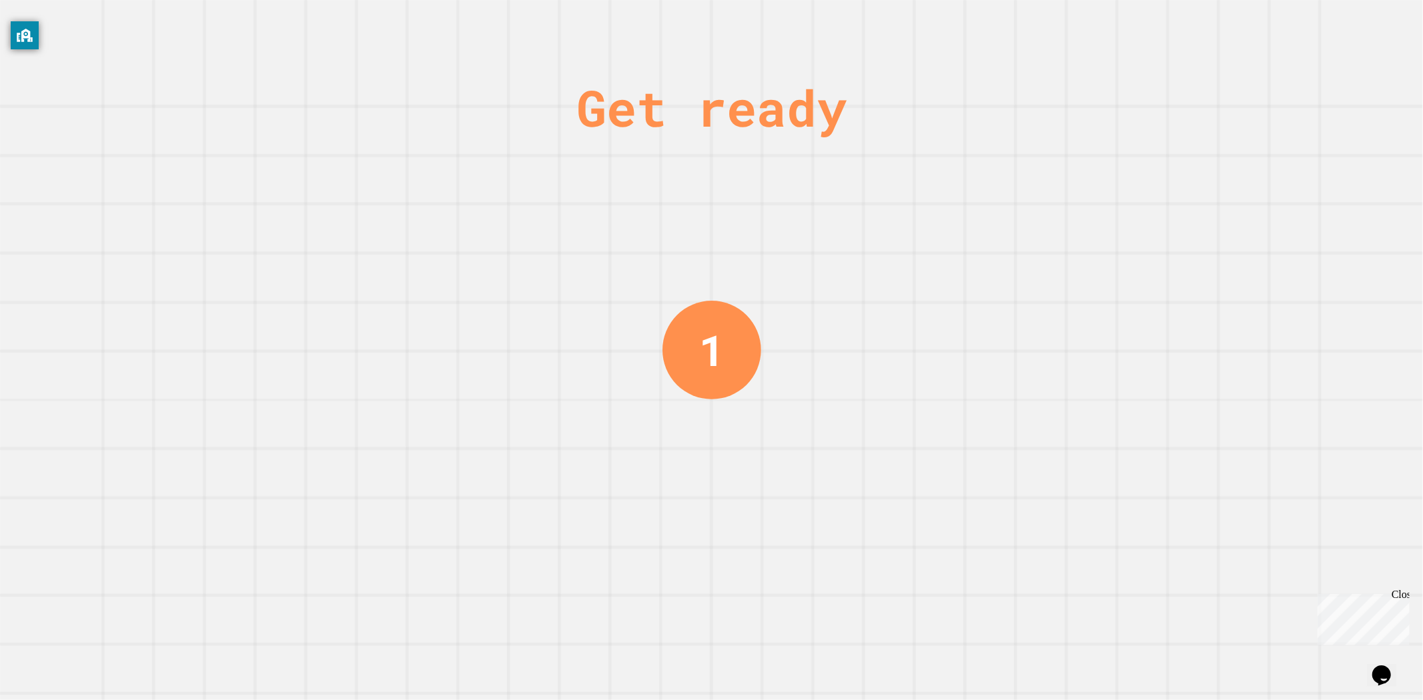
click at [682, 314] on div "1" at bounding box center [711, 350] width 99 height 99
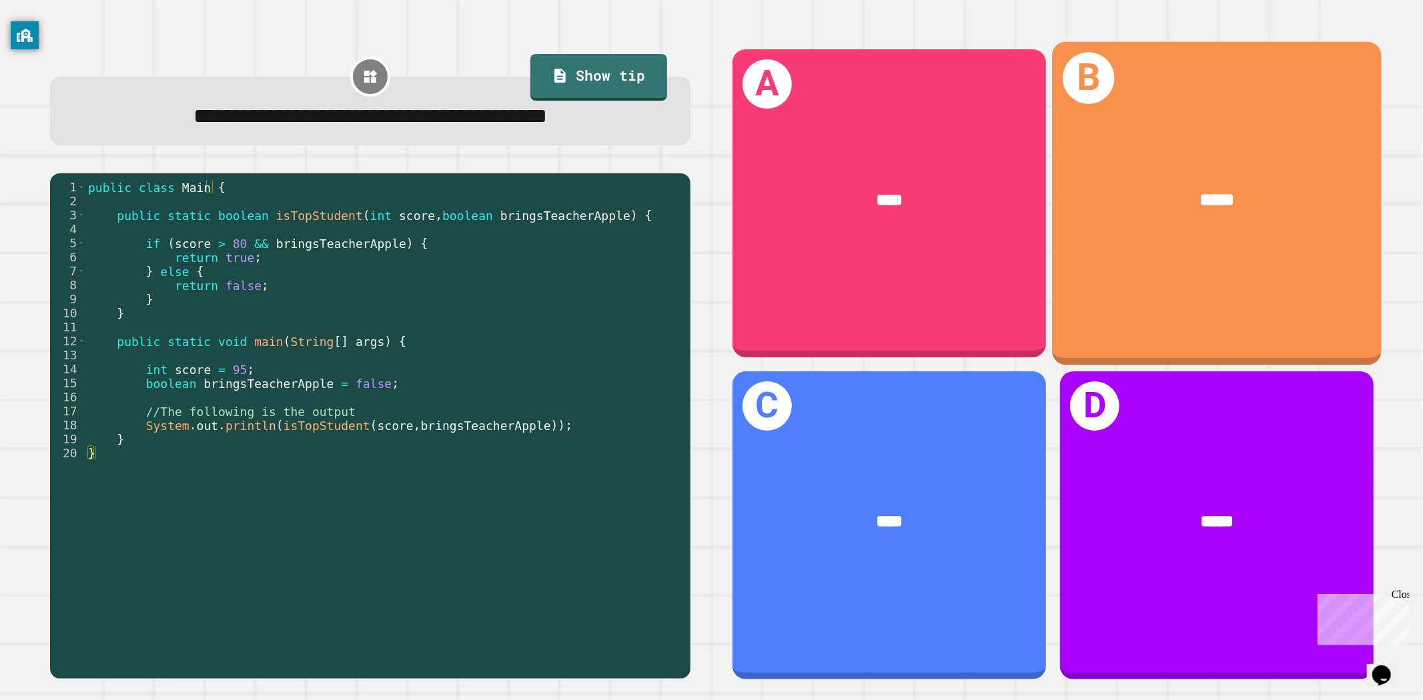
click at [1270, 207] on div "*****" at bounding box center [1217, 199] width 257 height 27
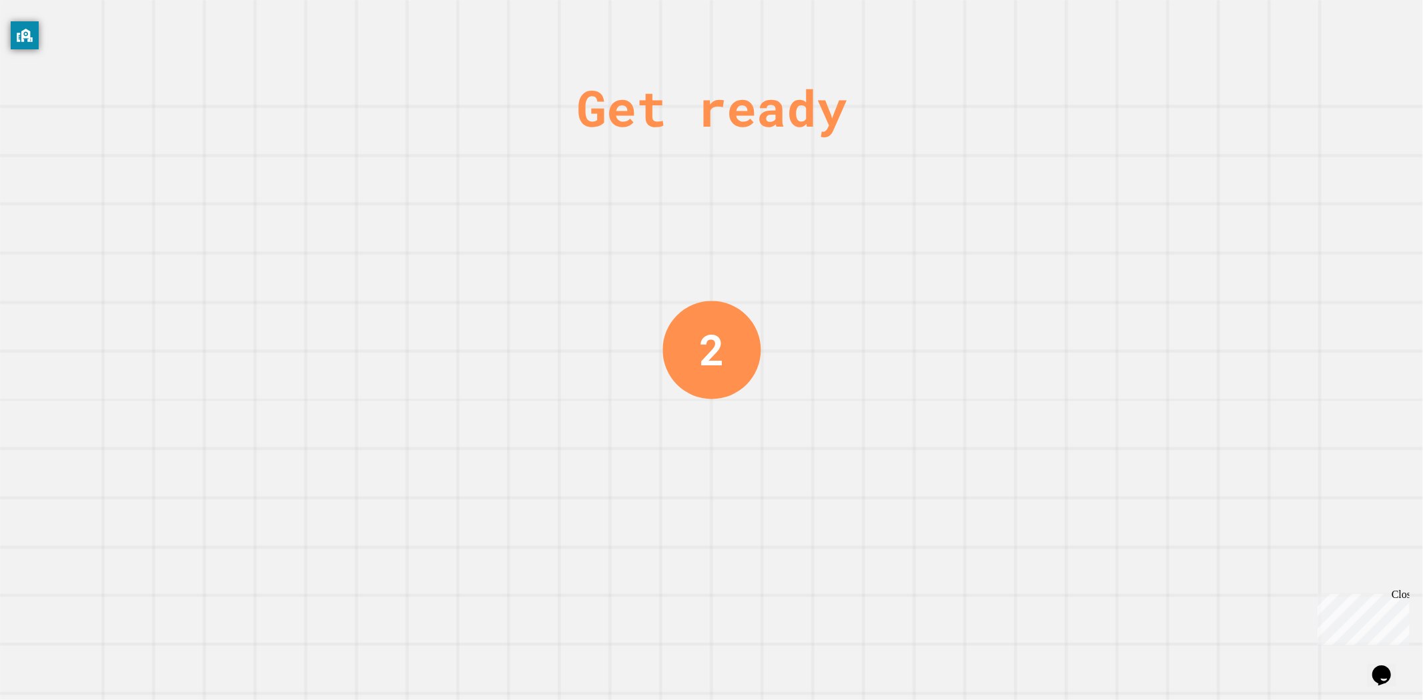
click at [972, 352] on div "Get ready 2" at bounding box center [711, 350] width 1423 height 700
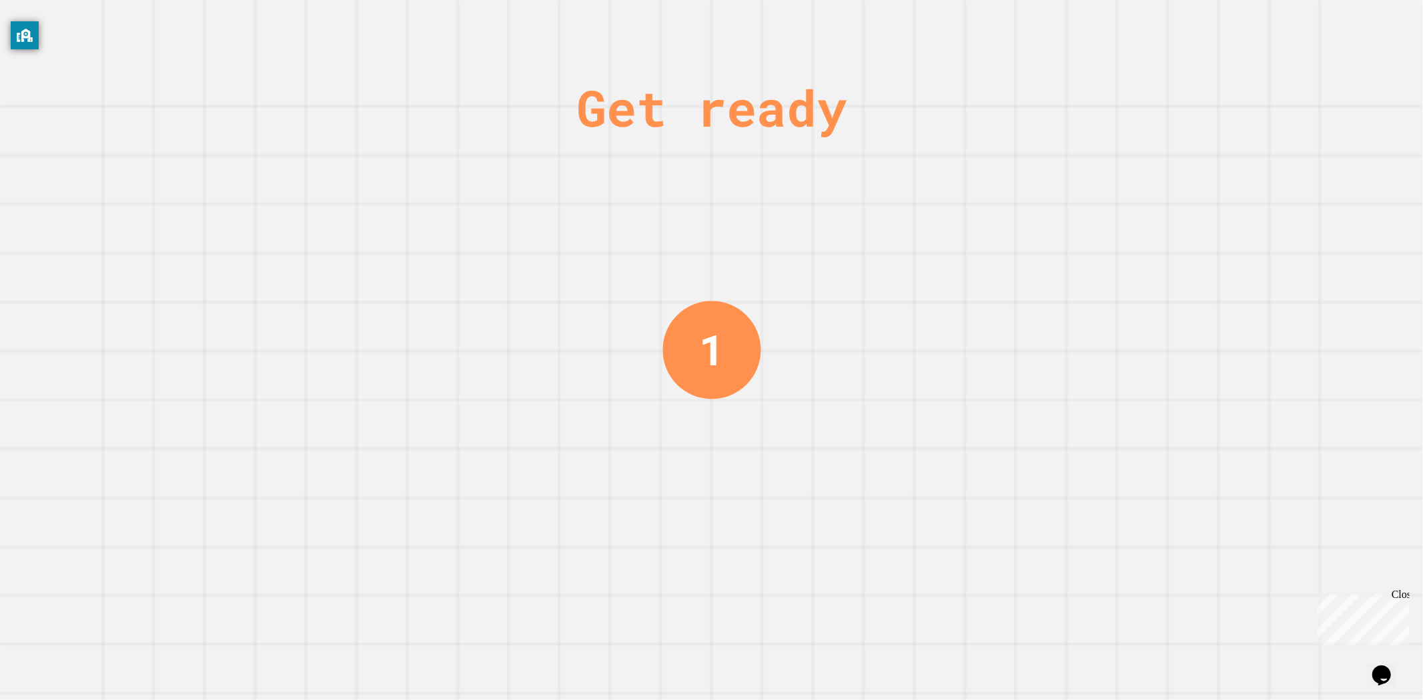
click at [540, 416] on div "Get ready 1" at bounding box center [711, 350] width 1423 height 700
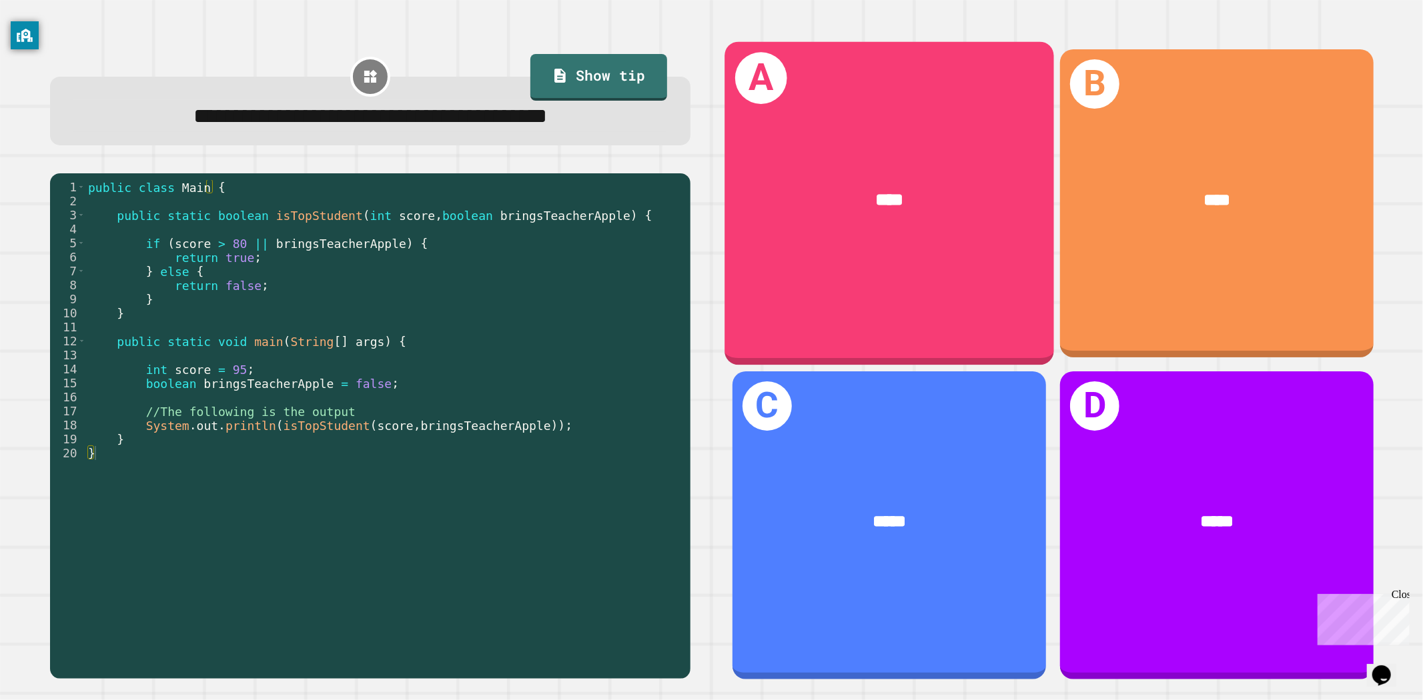
click at [925, 245] on div "A ****" at bounding box center [889, 203] width 329 height 324
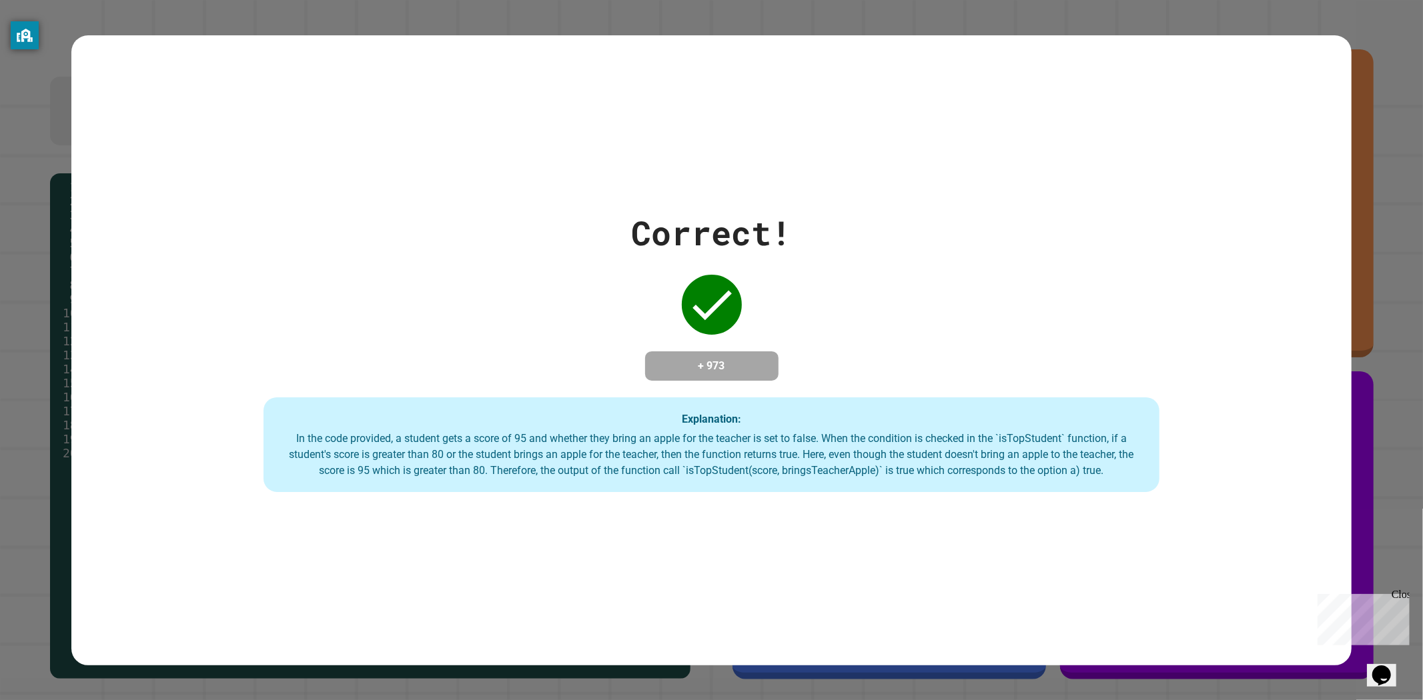
click at [791, 454] on div "In the code provided, a student gets a score of 95 and whether they bring an ap…" at bounding box center [712, 455] width 870 height 48
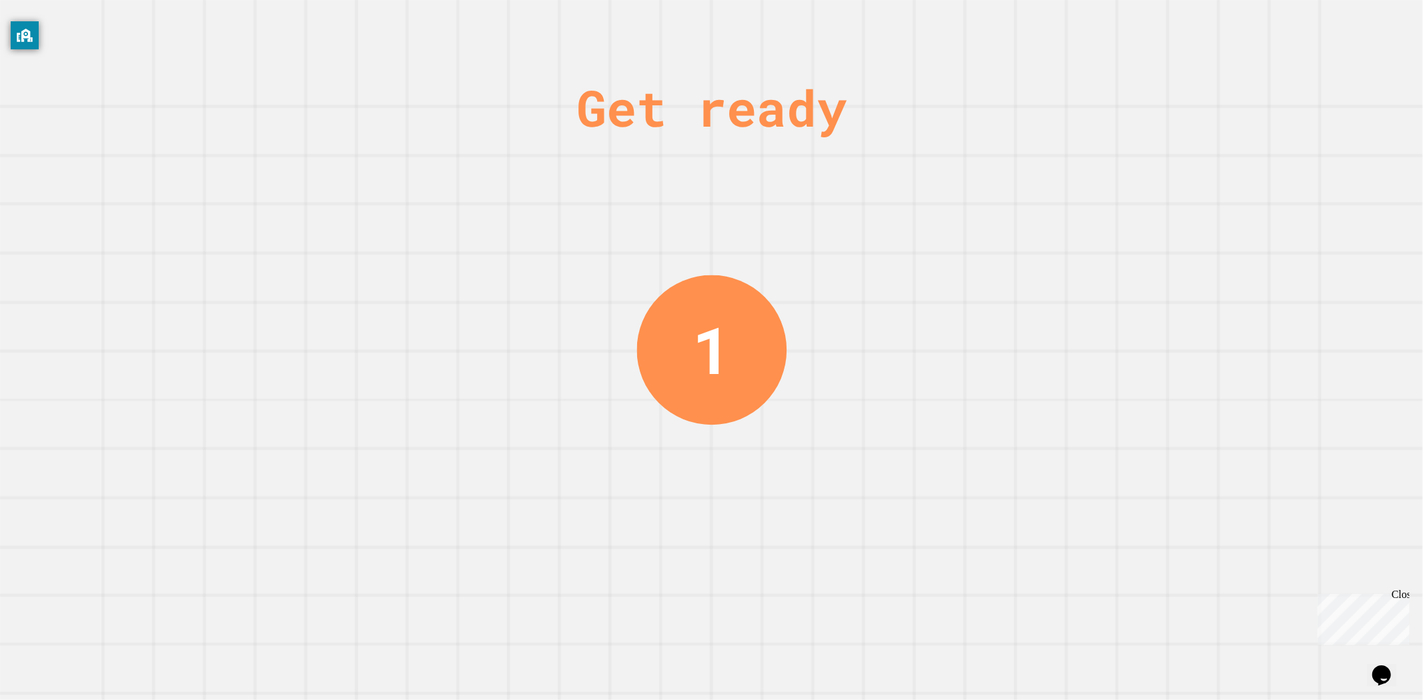
click at [803, 428] on div "Get ready 1" at bounding box center [711, 350] width 1423 height 700
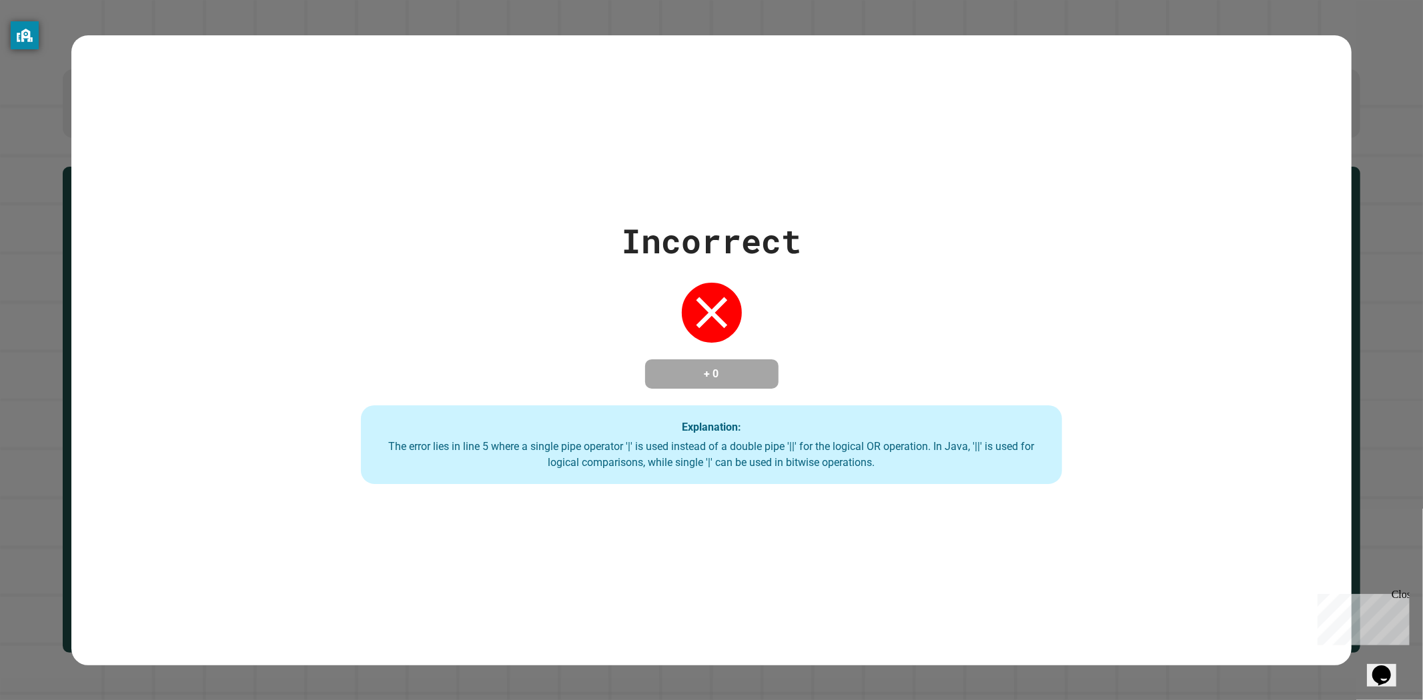
drag, startPoint x: 641, startPoint y: 270, endPoint x: 665, endPoint y: 248, distance: 32.6
click at [643, 270] on div "Incorrect + 0 Explanation: The error lies in line 5 where a single pipe operato…" at bounding box center [712, 350] width 1002 height 268
click at [498, 315] on div "Incorrect + 0 Explanation: The error lies in line 5 where a single pipe operato…" at bounding box center [712, 350] width 1002 height 268
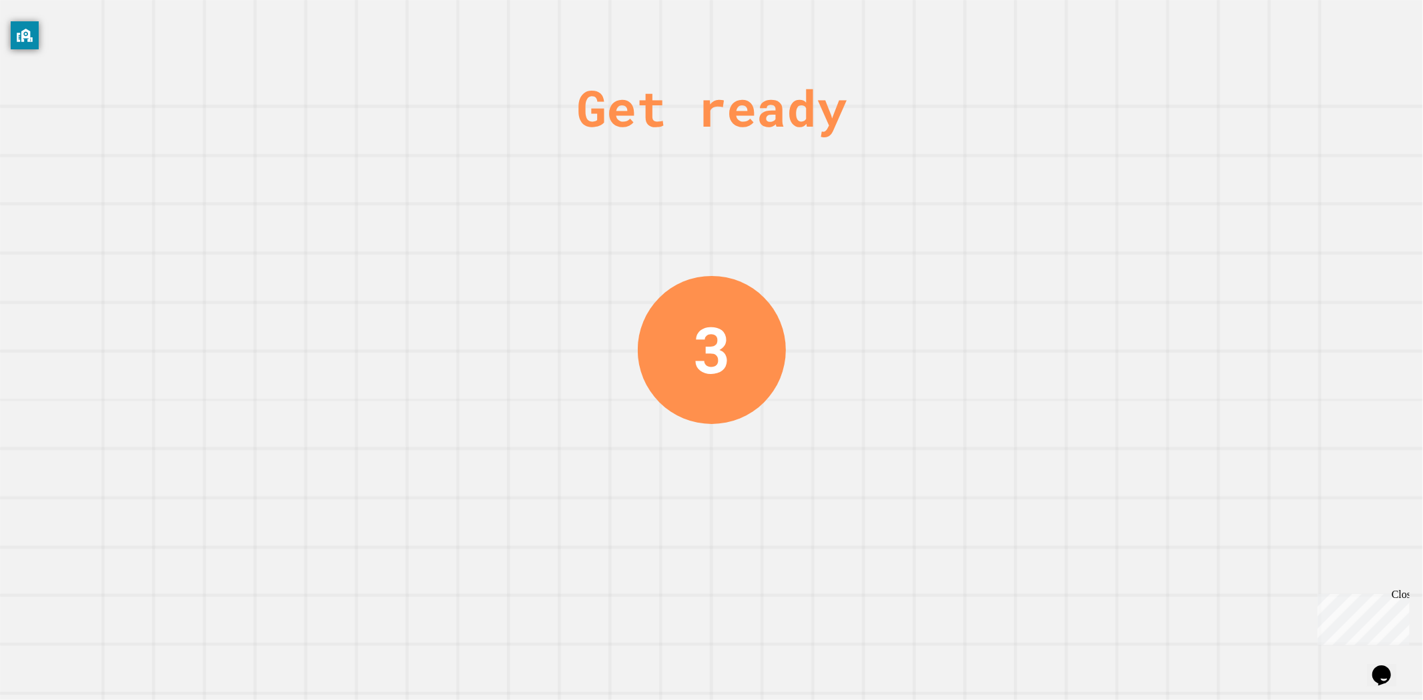
click at [567, 196] on div "Get ready 3" at bounding box center [711, 350] width 1423 height 700
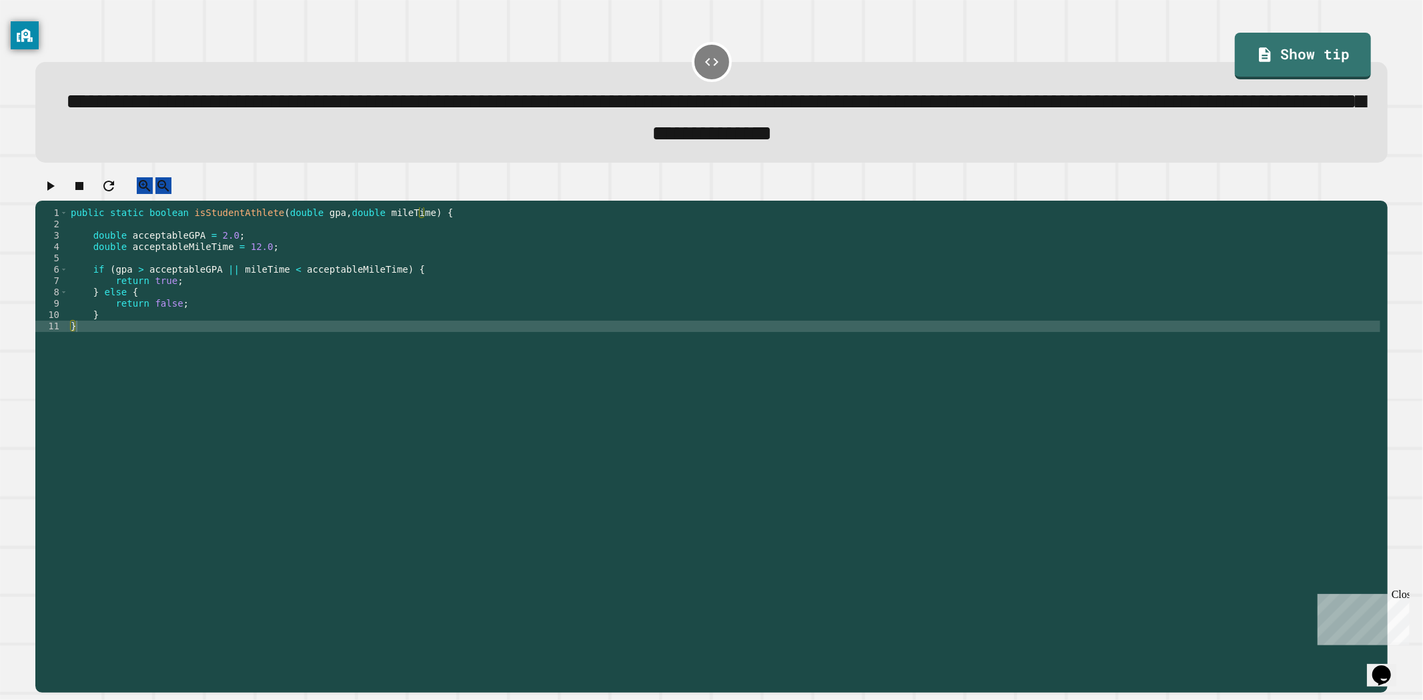
click at [188, 286] on div "public static boolean isStudentAthlete ( double gpa , double mileTime ) { doubl…" at bounding box center [724, 434] width 1312 height 454
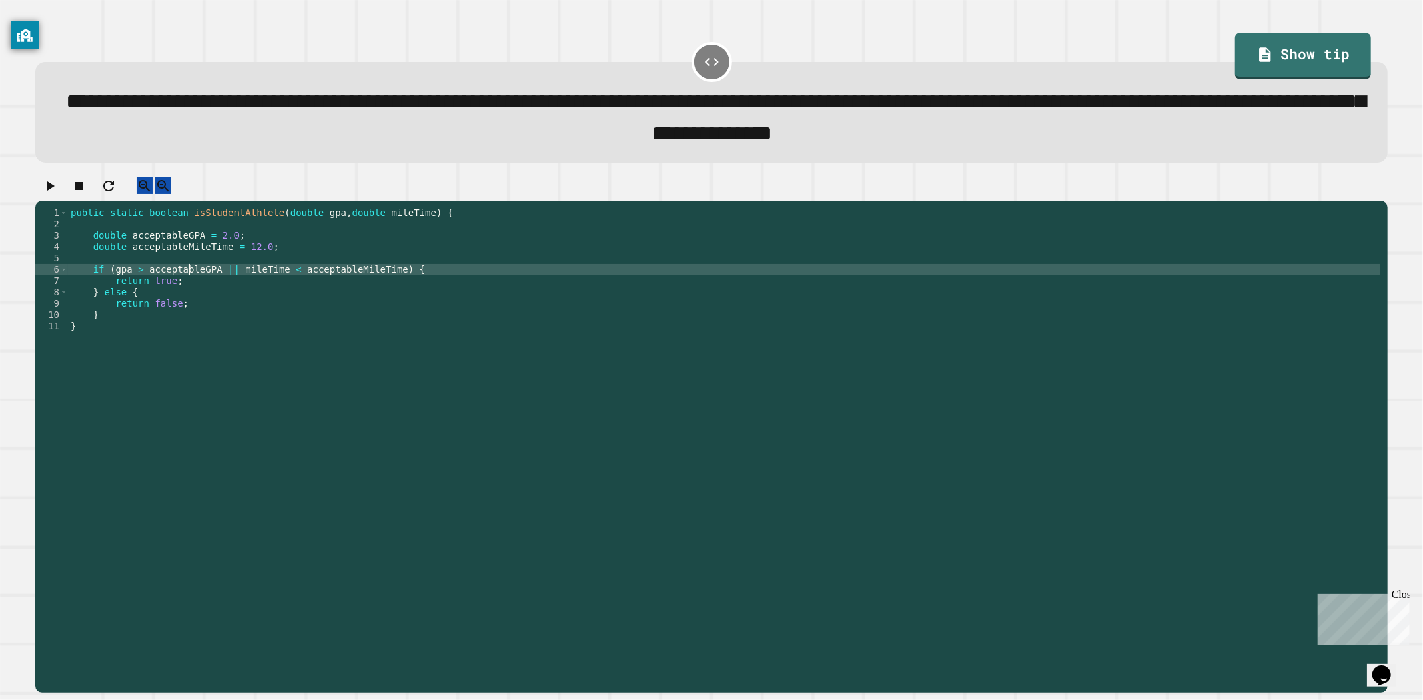
click at [188, 286] on div "public static boolean isStudentAthlete ( double gpa , double mileTime ) { doubl…" at bounding box center [724, 434] width 1312 height 454
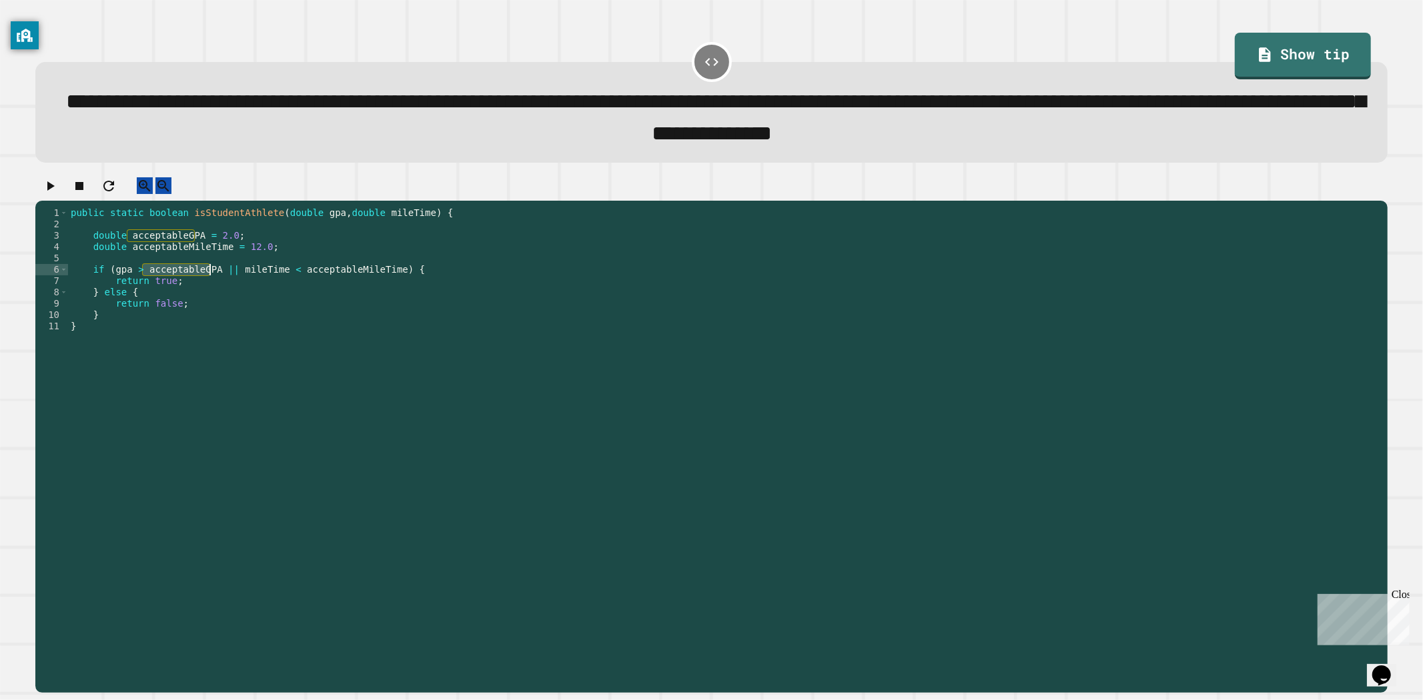
click at [281, 282] on div "public static boolean isStudentAthlete ( double gpa , double mileTime ) { doubl…" at bounding box center [724, 434] width 1312 height 454
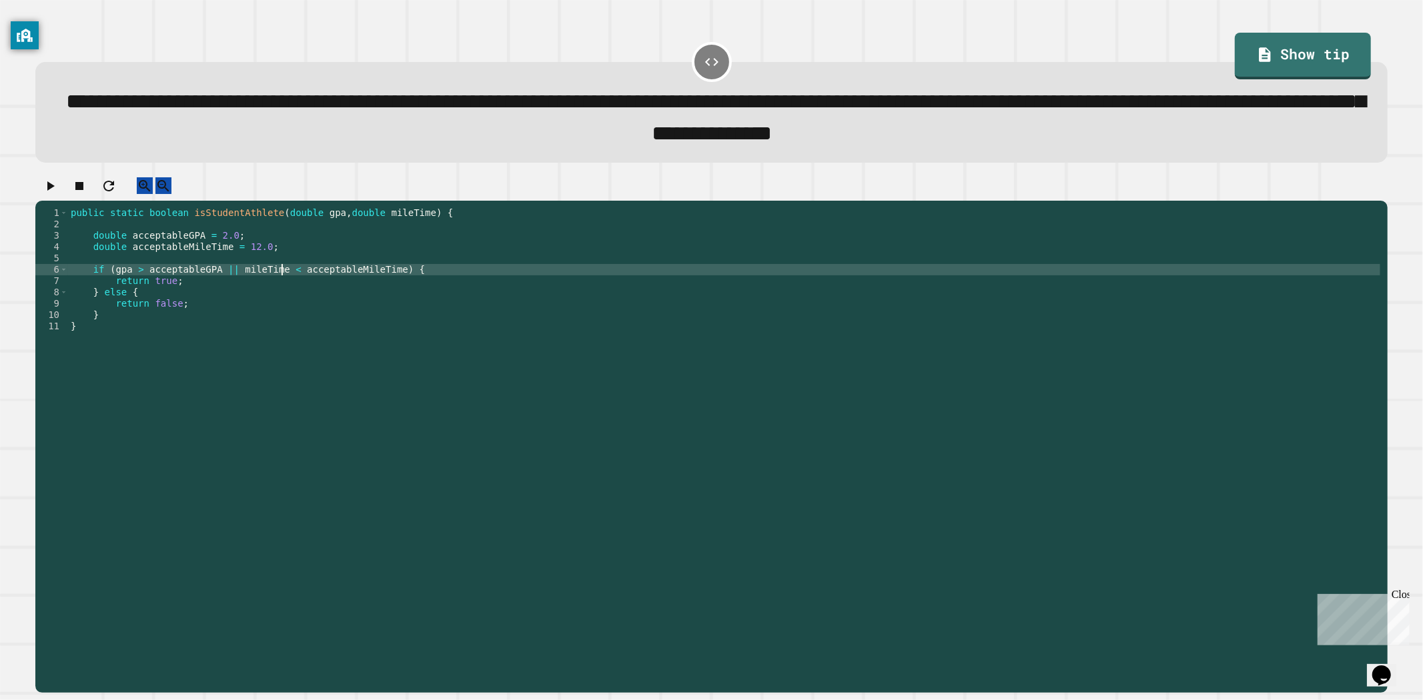
click at [318, 292] on div "public static boolean isStudentAthlete ( double gpa , double mileTime ) { doubl…" at bounding box center [724, 434] width 1312 height 454
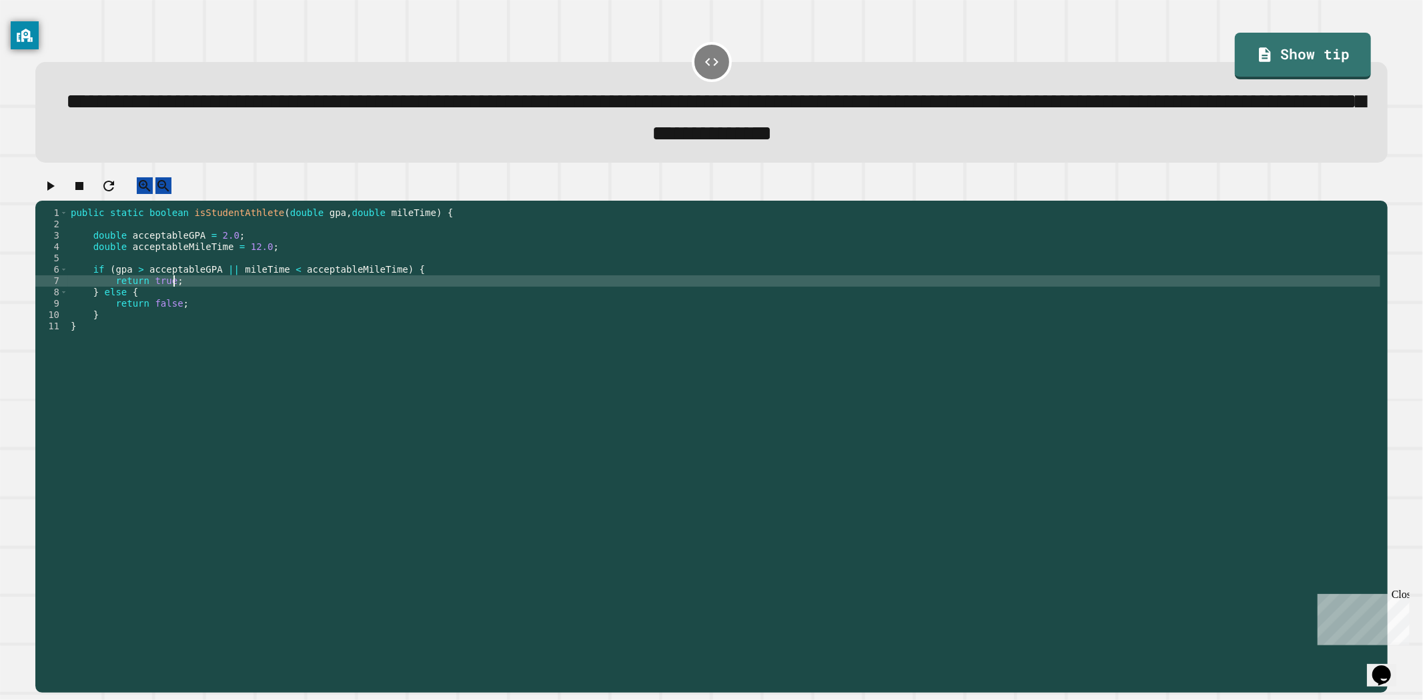
click at [51, 194] on button "button" at bounding box center [50, 185] width 16 height 17
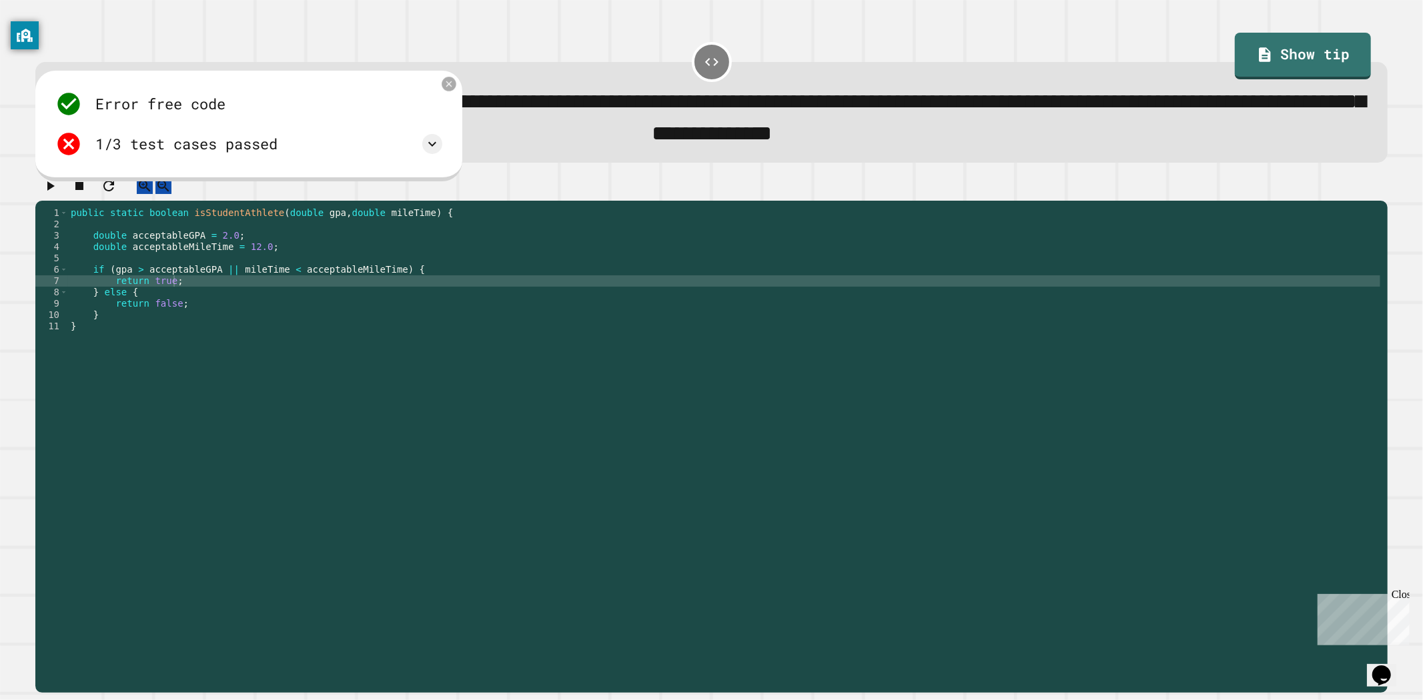
click at [451, 87] on icon at bounding box center [449, 84] width 6 height 6
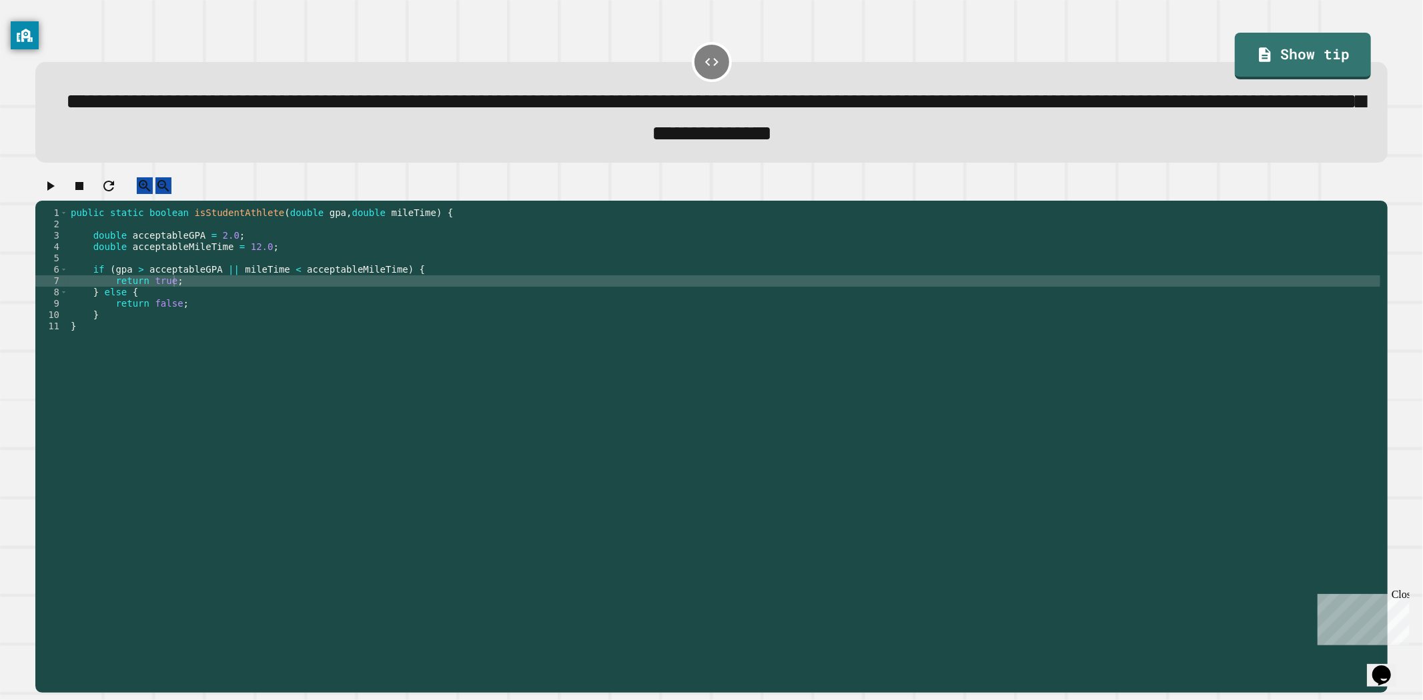
click at [229, 286] on div "public static boolean isStudentAthlete ( double gpa , double mileTime ) { doubl…" at bounding box center [724, 434] width 1312 height 454
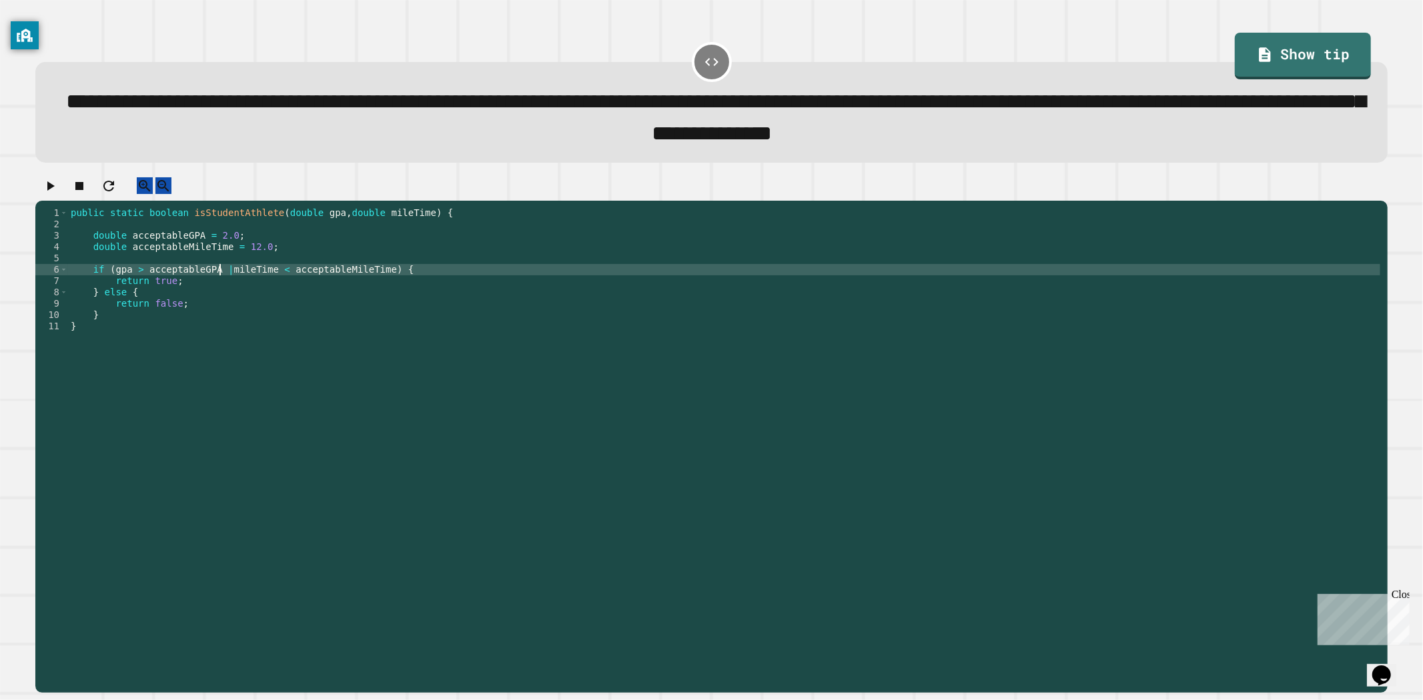
scroll to position [0, 11]
type textarea "**********"
click at [63, 184] on div at bounding box center [711, 188] width 1352 height 23
click at [58, 191] on button "button" at bounding box center [50, 185] width 16 height 17
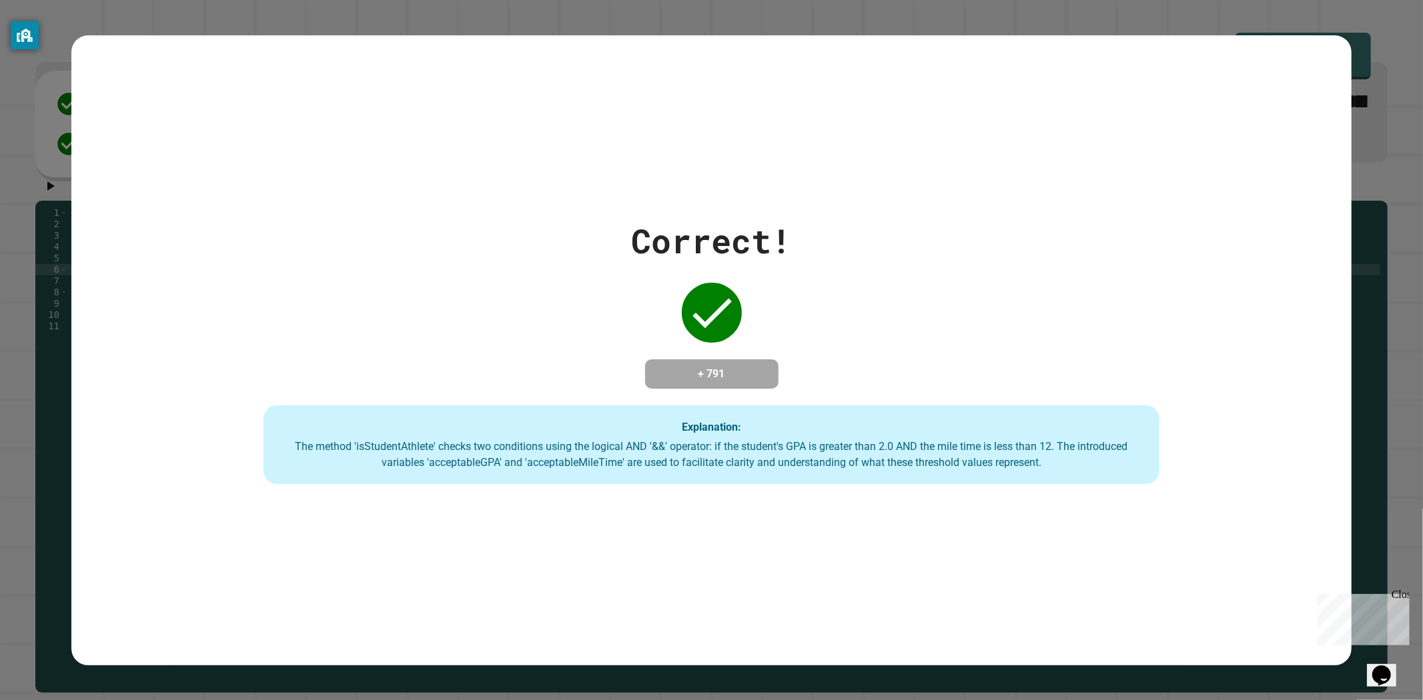
click at [391, 614] on div "Correct! + 791 Explanation: The method 'isStudentAthlete' checks two conditions…" at bounding box center [711, 350] width 1281 height 630
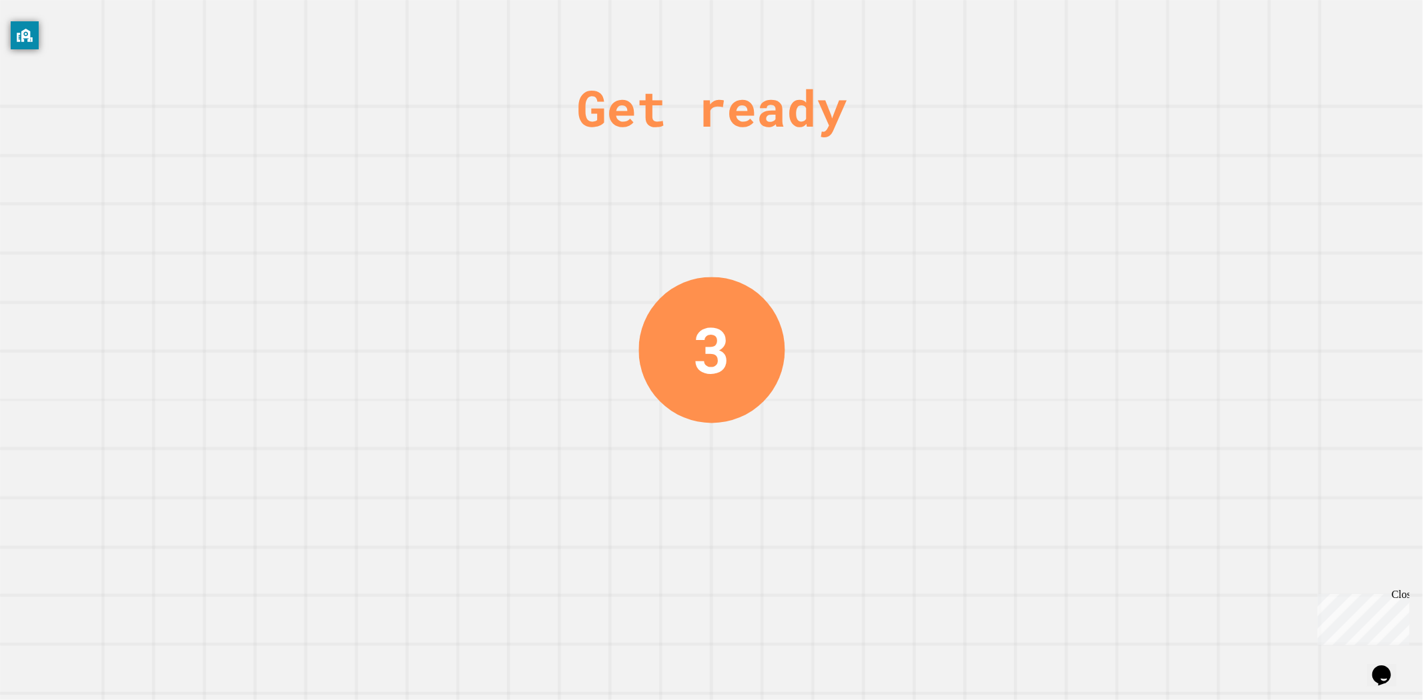
click at [598, 454] on div "Get ready 3" at bounding box center [711, 350] width 1423 height 700
click at [618, 401] on div "Get ready 2" at bounding box center [711, 350] width 1423 height 700
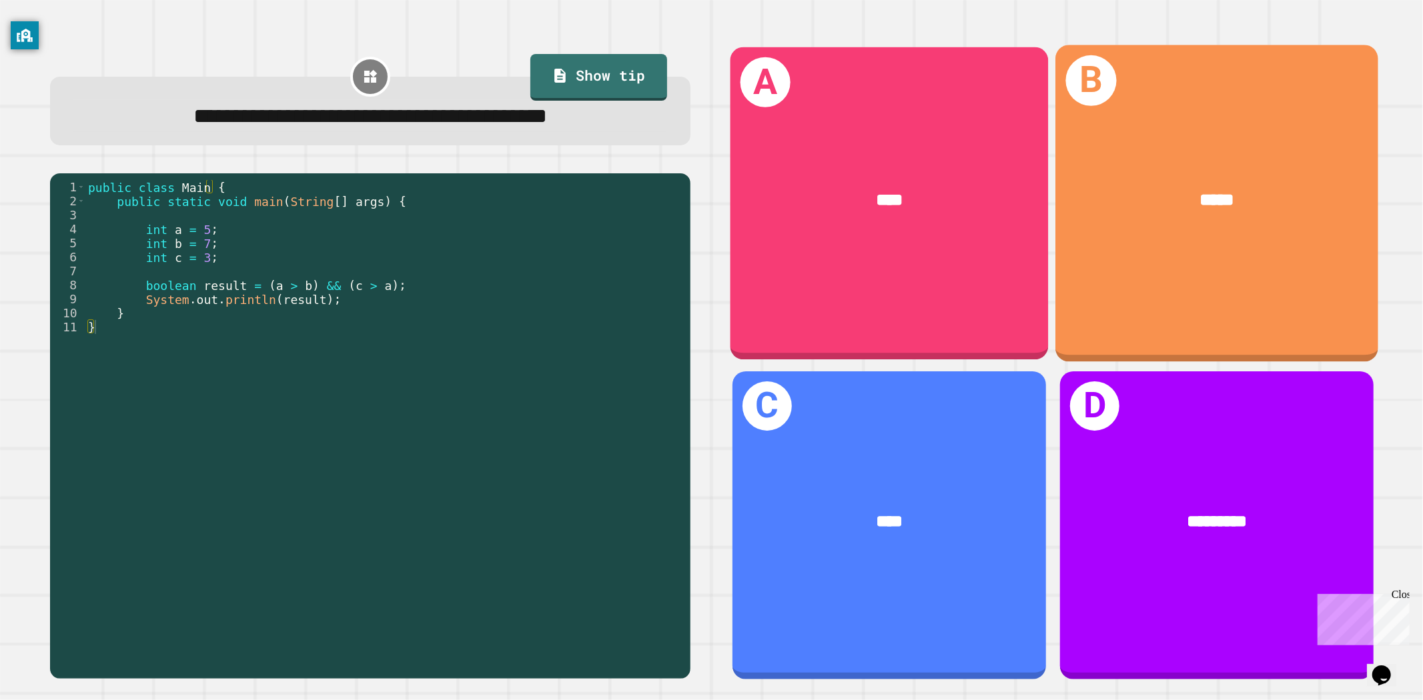
click at [1280, 229] on div "*****" at bounding box center [1216, 199] width 323 height 97
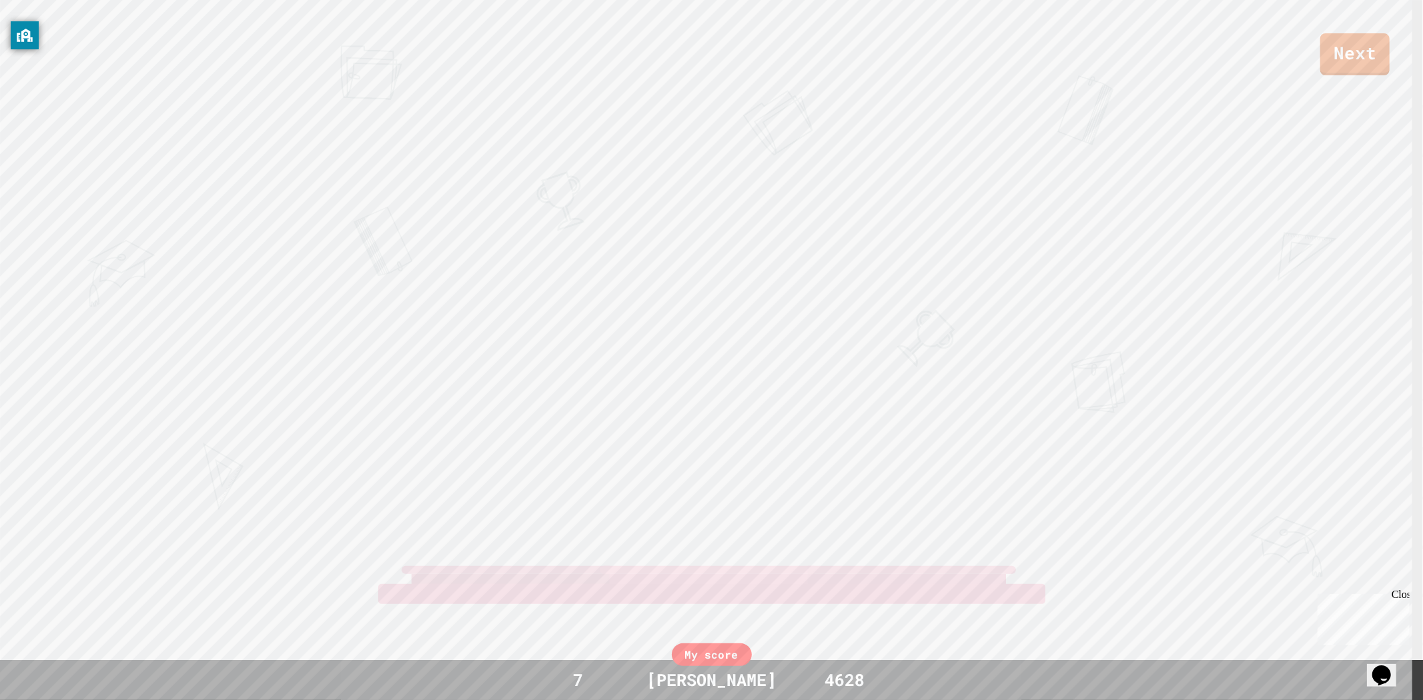
click at [684, 468] on div "Next NEW [PERSON_NAME]("A") [PERSON_NAME] (EQUALS SIGN) View leaderboard" at bounding box center [711, 350] width 1423 height 700
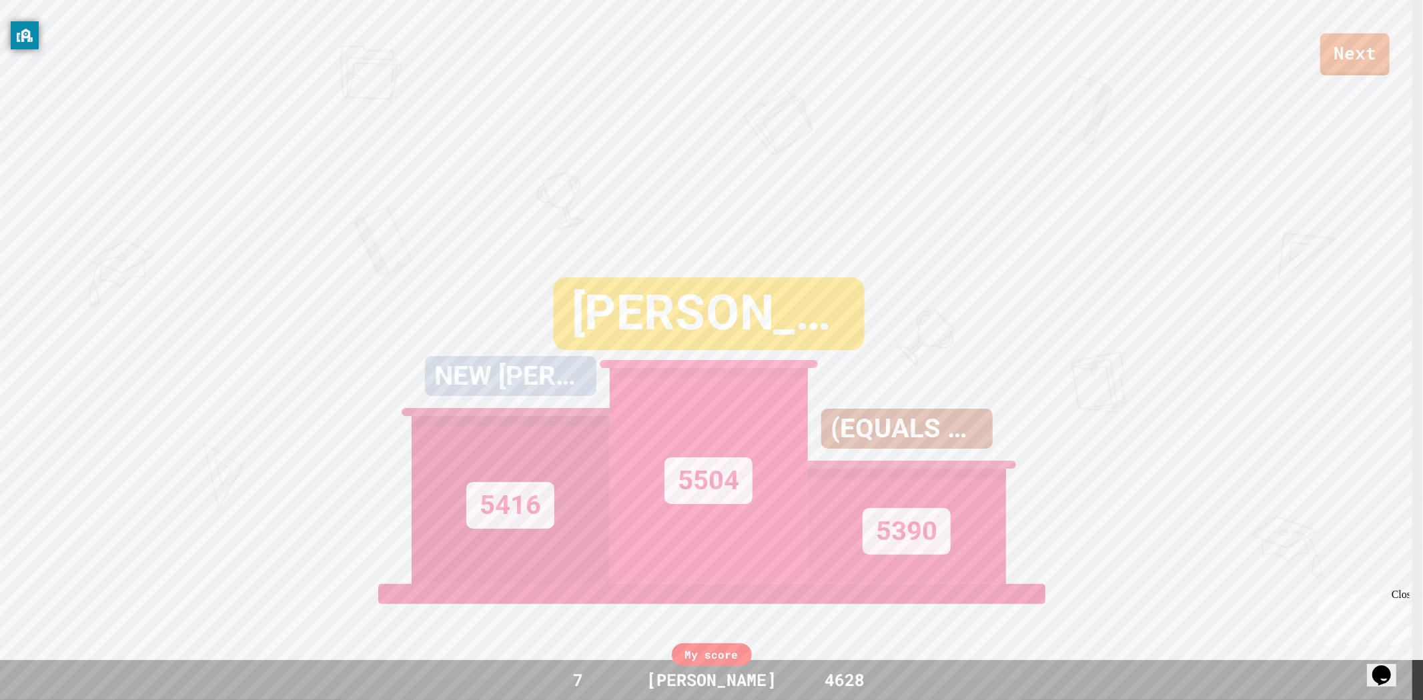
click at [684, 468] on div "5504" at bounding box center [708, 481] width 88 height 47
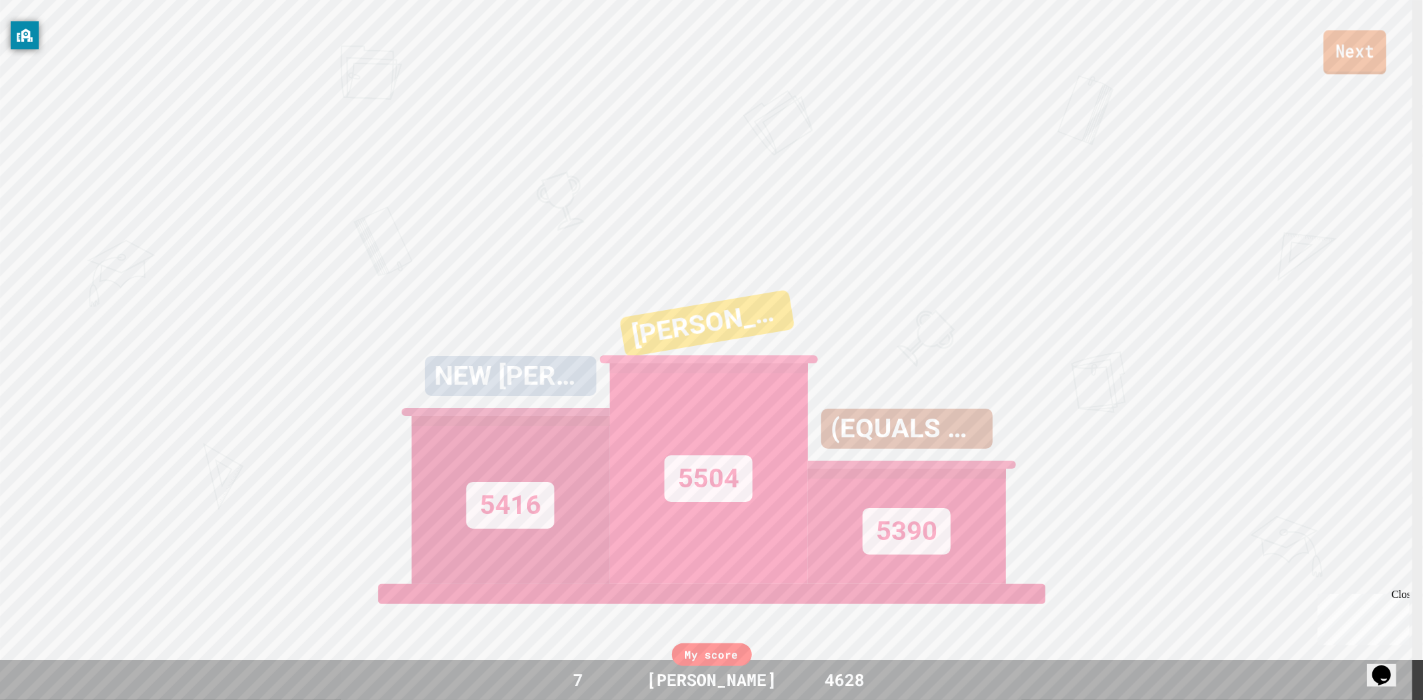
click at [1352, 53] on link "Next" at bounding box center [1355, 52] width 63 height 44
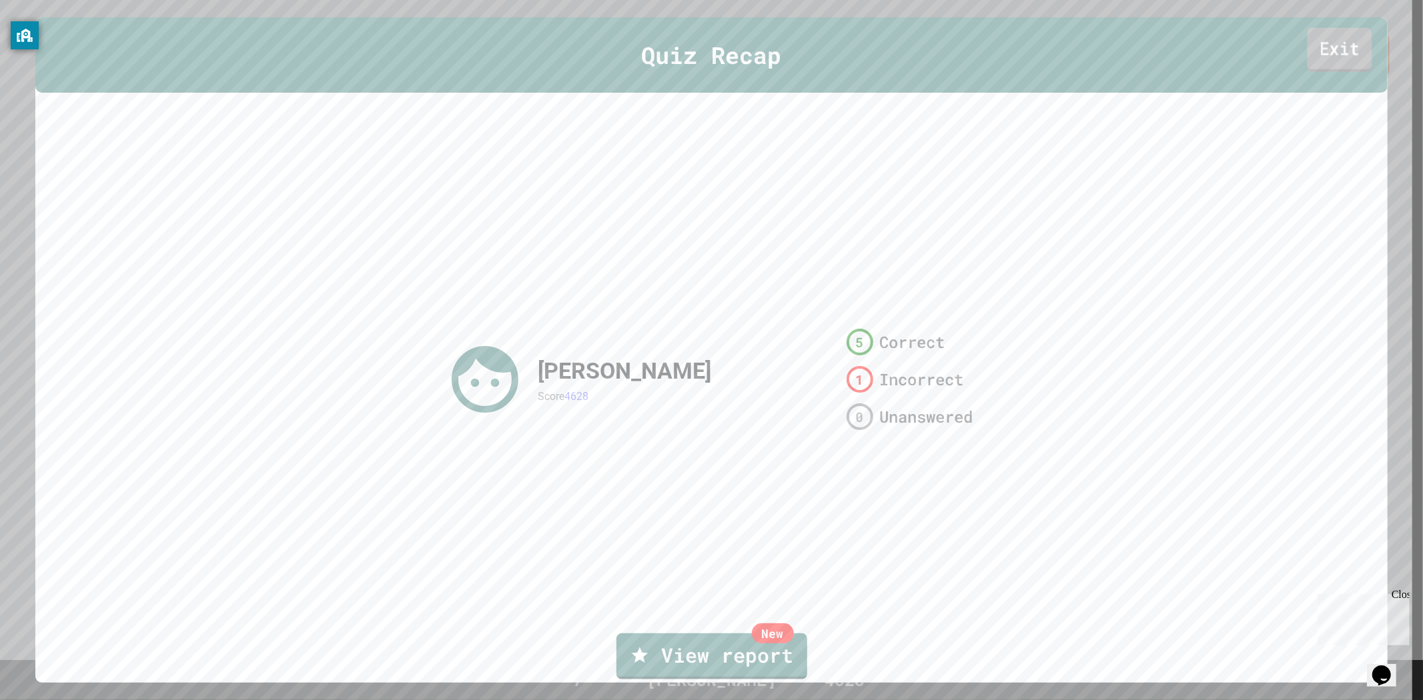
click at [1334, 45] on link "Exit" at bounding box center [1339, 50] width 65 height 44
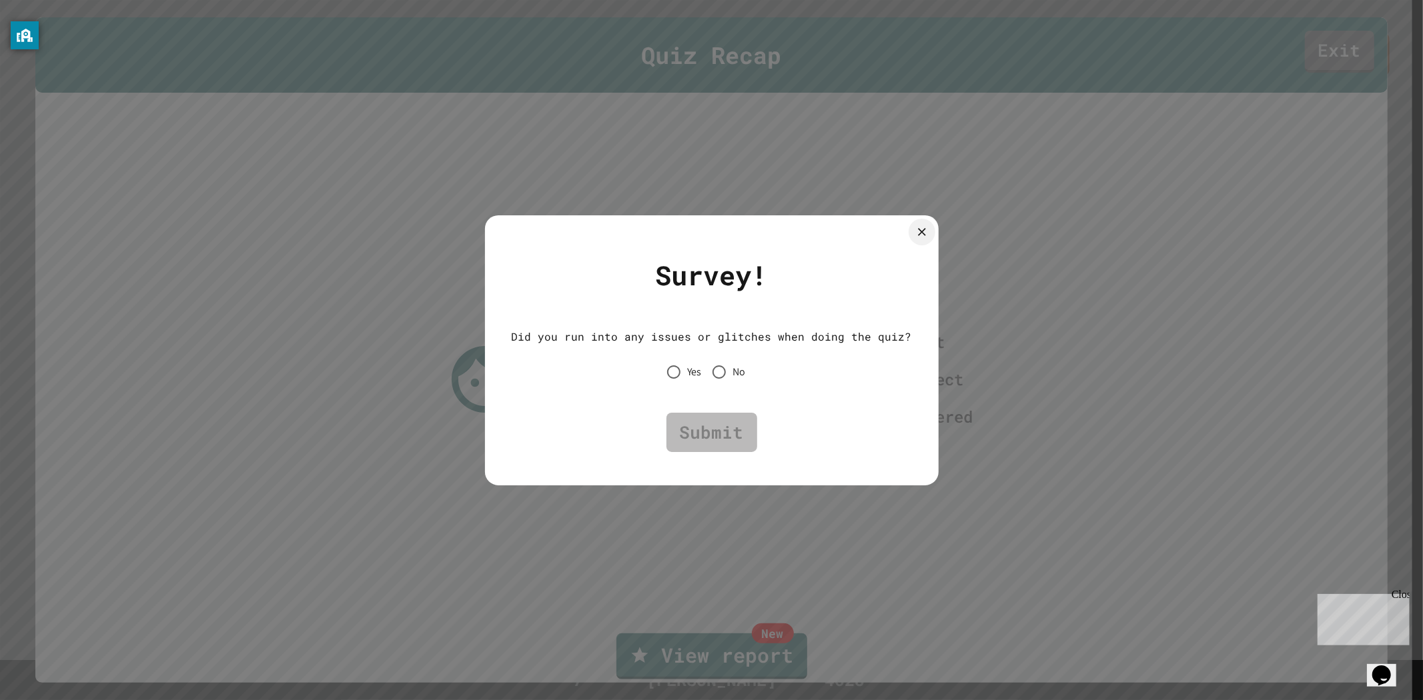
click at [739, 364] on span "No" at bounding box center [739, 372] width 13 height 16
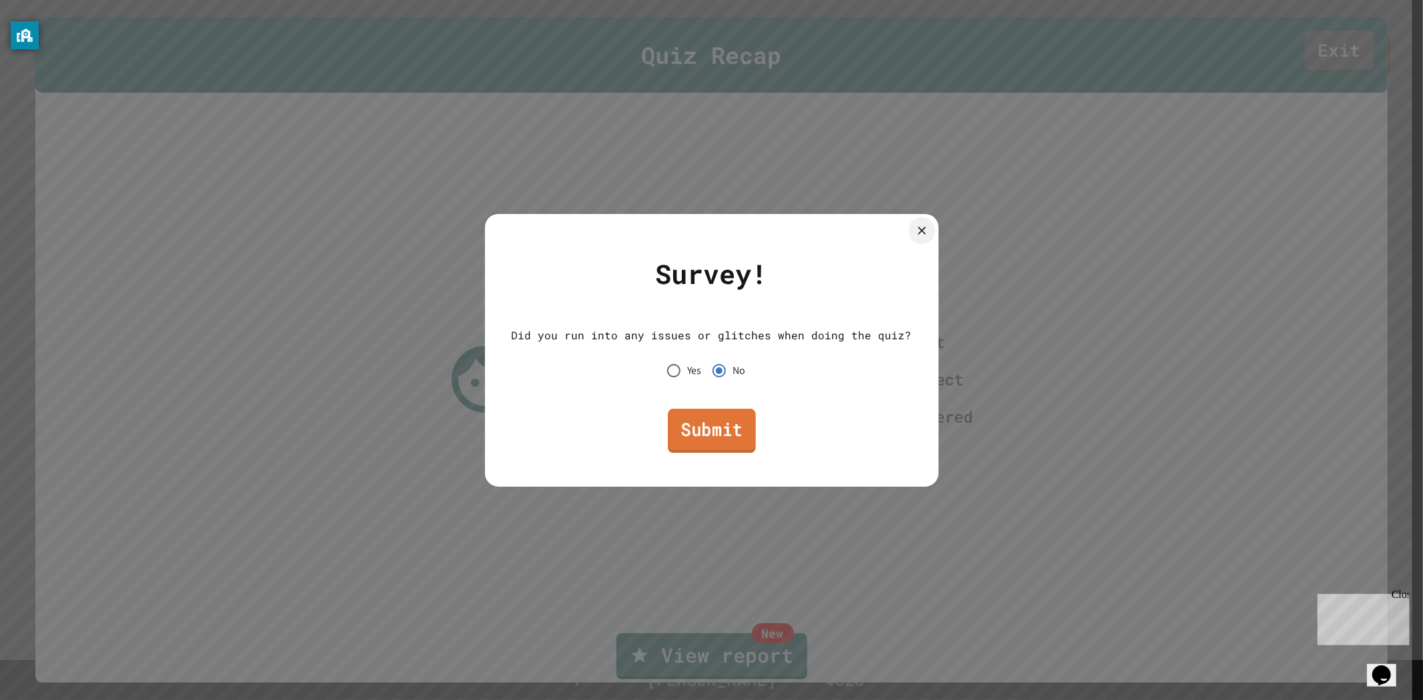
click at [723, 448] on link "Submit" at bounding box center [712, 431] width 88 height 44
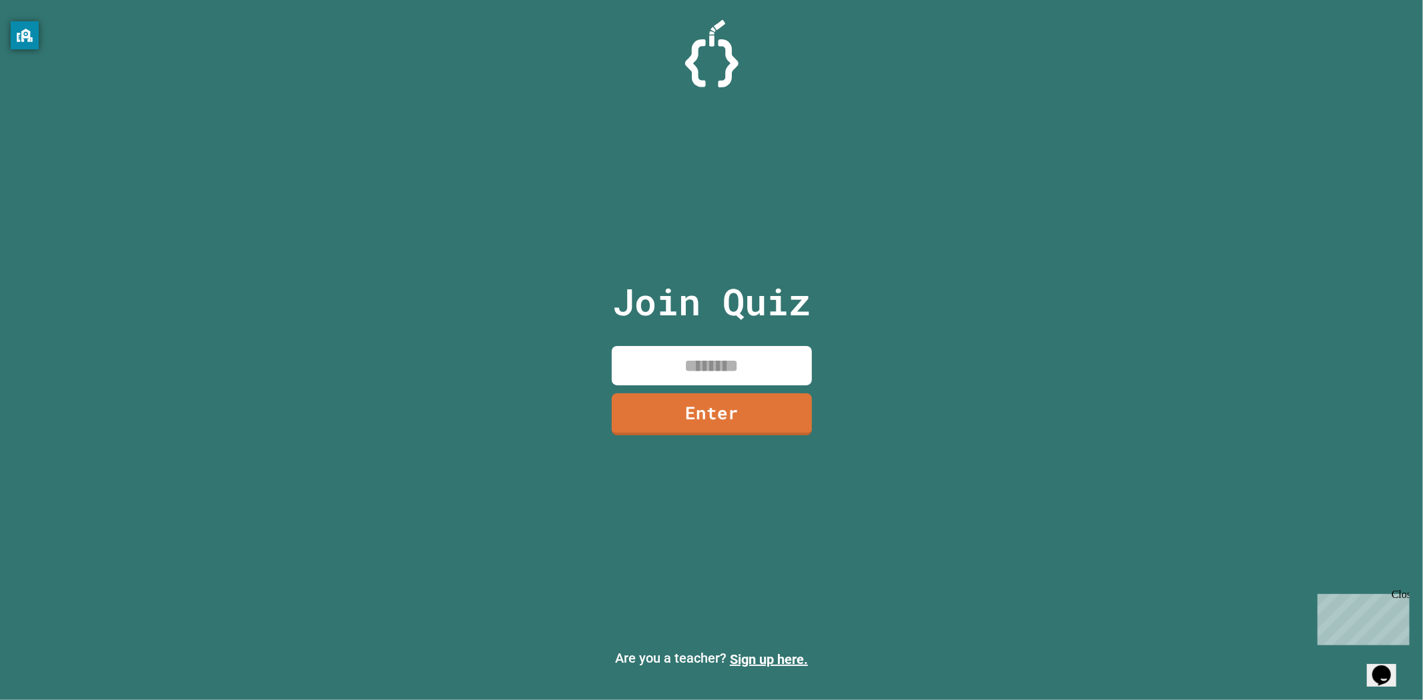
click at [744, 360] on input at bounding box center [712, 365] width 200 height 39
type input "********"
click at [729, 391] on div "Join Quiz ******** Enter" at bounding box center [711, 350] width 225 height 634
click at [745, 410] on link "Enter" at bounding box center [711, 415] width 201 height 42
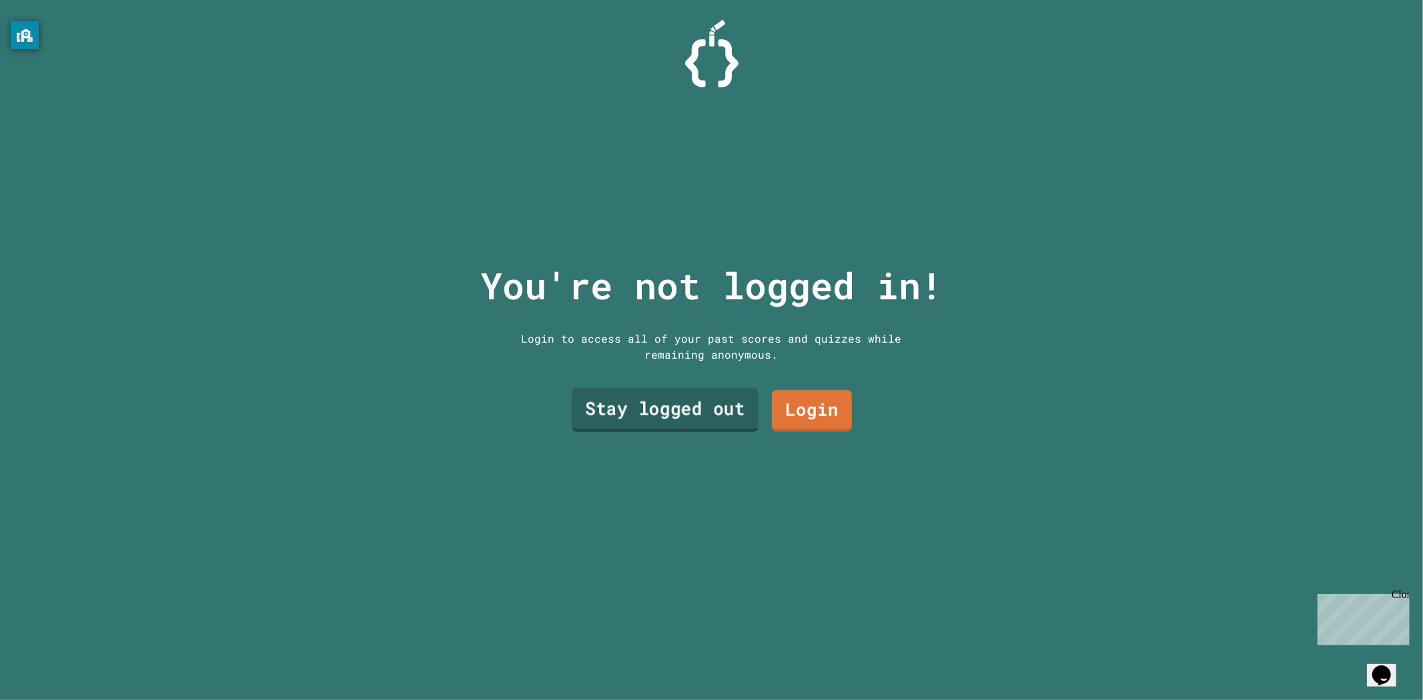
click at [708, 406] on link "Stay logged out" at bounding box center [665, 410] width 187 height 44
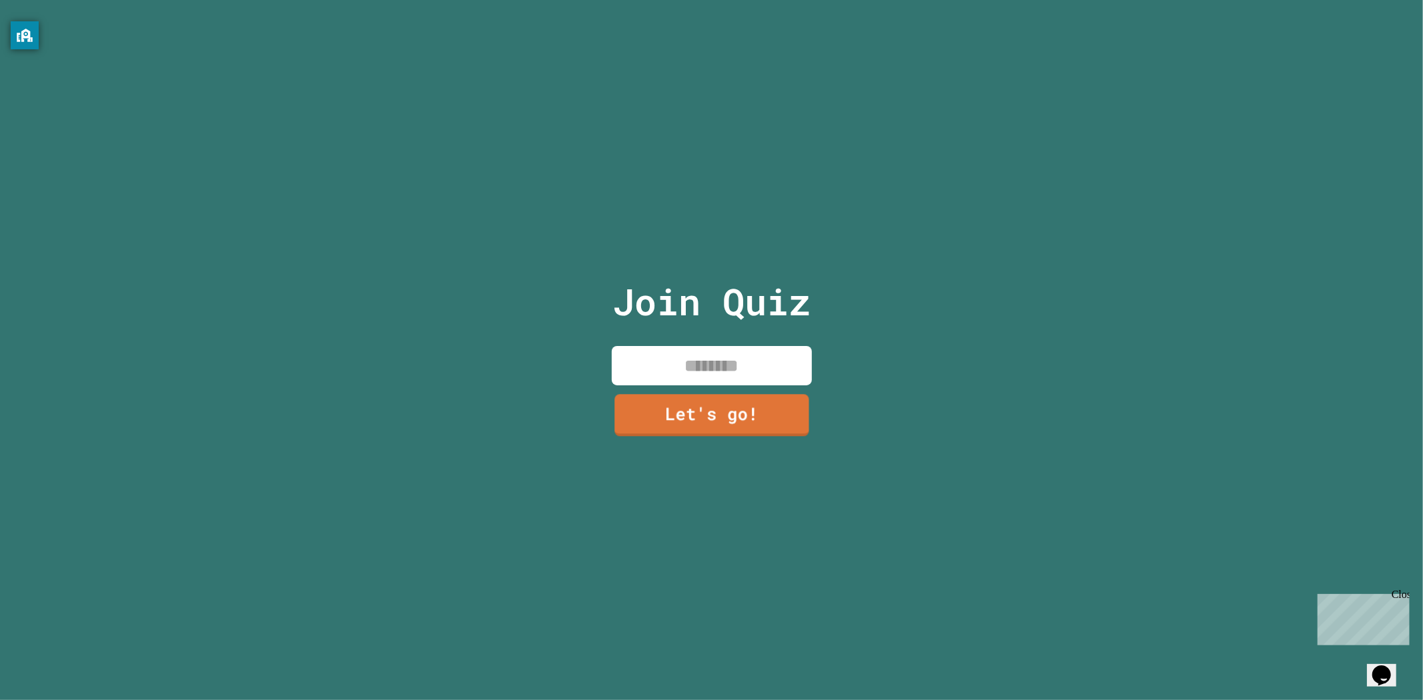
click at [704, 363] on input at bounding box center [712, 365] width 200 height 39
type input "******"
click at [747, 399] on link "Let's go!" at bounding box center [710, 414] width 197 height 44
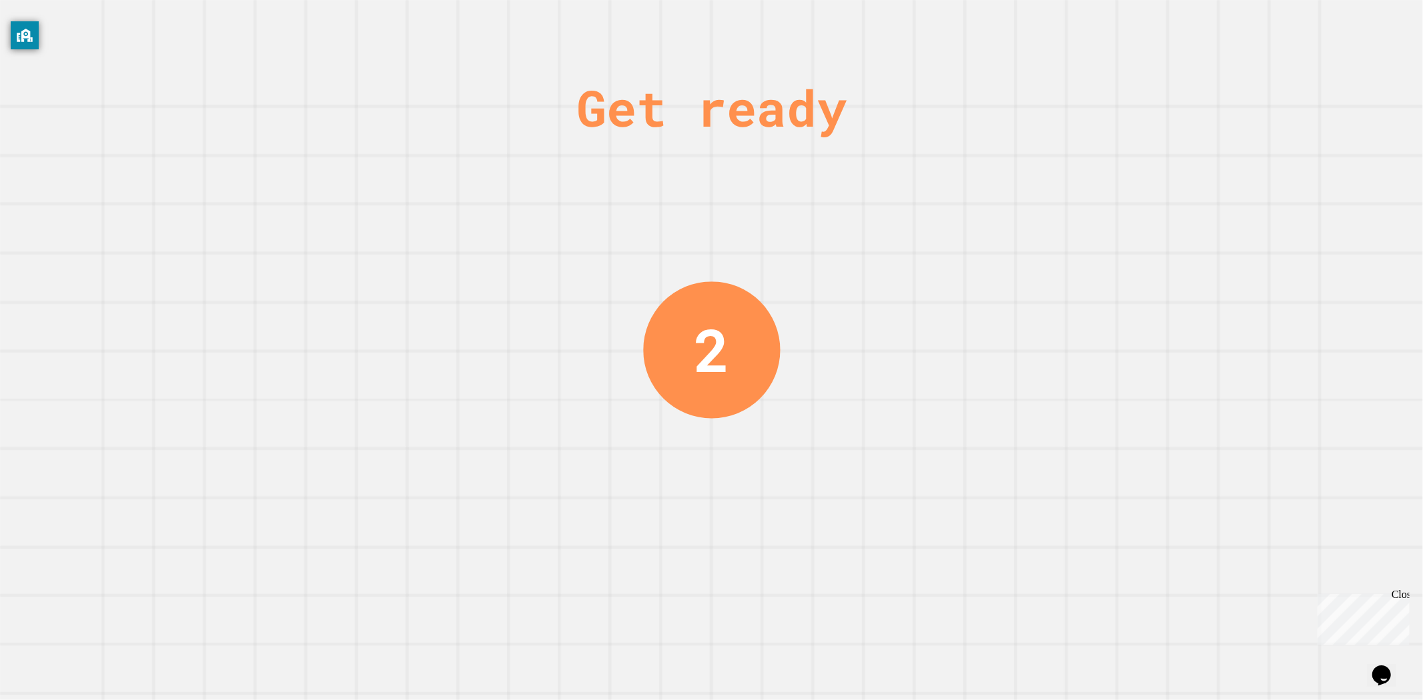
click at [823, 342] on div "Get ready 2" at bounding box center [711, 350] width 1423 height 700
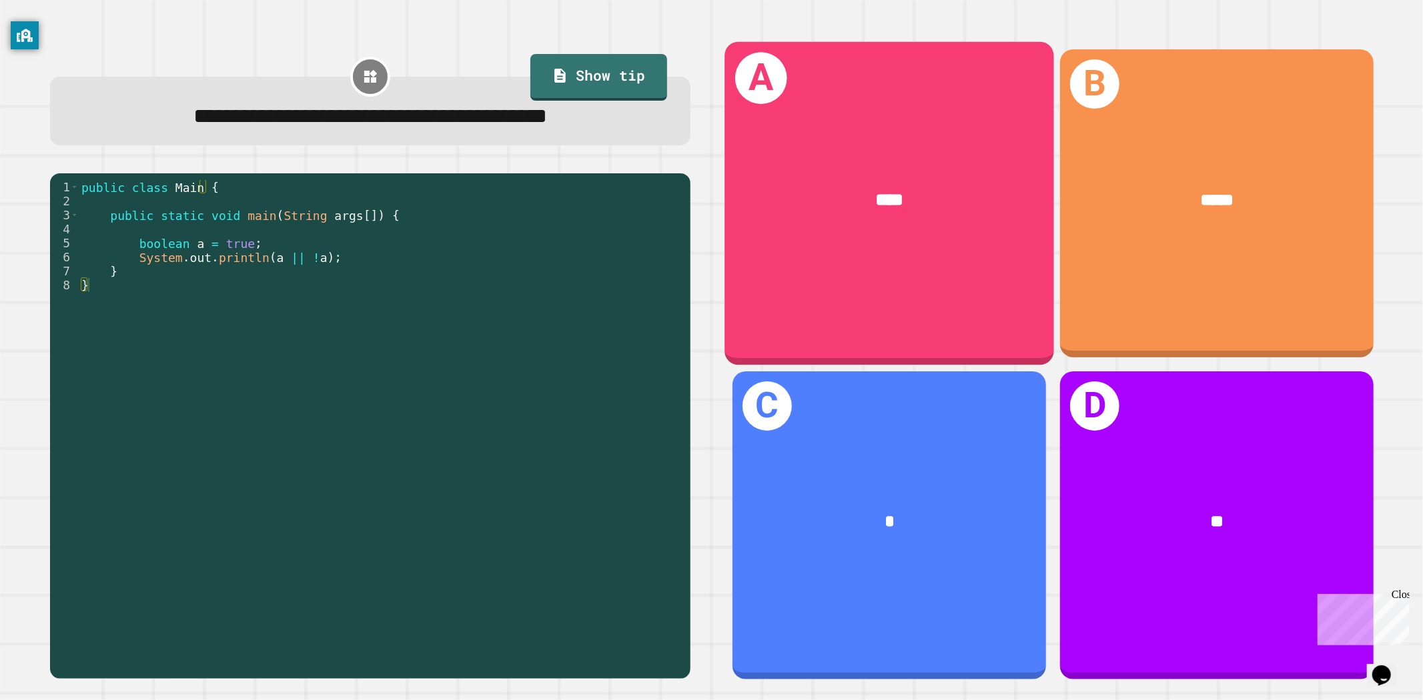
click at [952, 238] on div "****" at bounding box center [889, 199] width 329 height 99
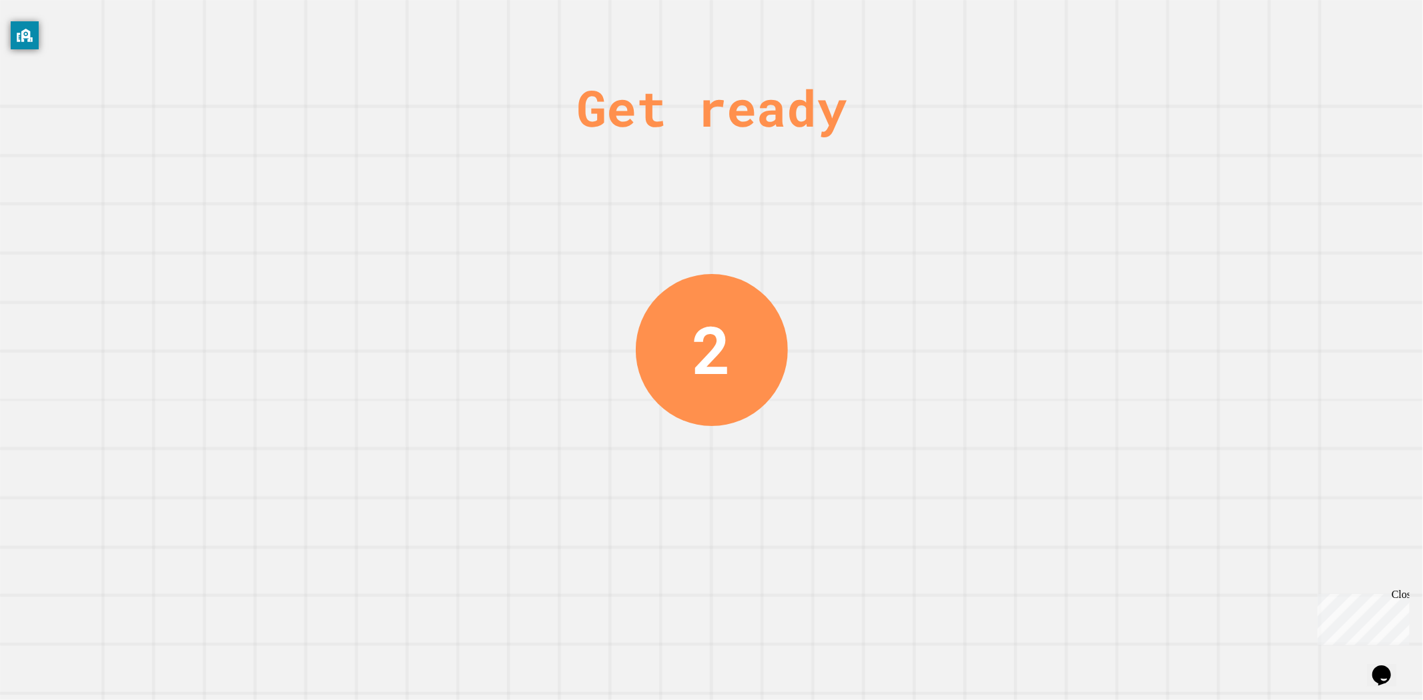
click at [536, 462] on div "Get ready 2" at bounding box center [711, 350] width 1423 height 700
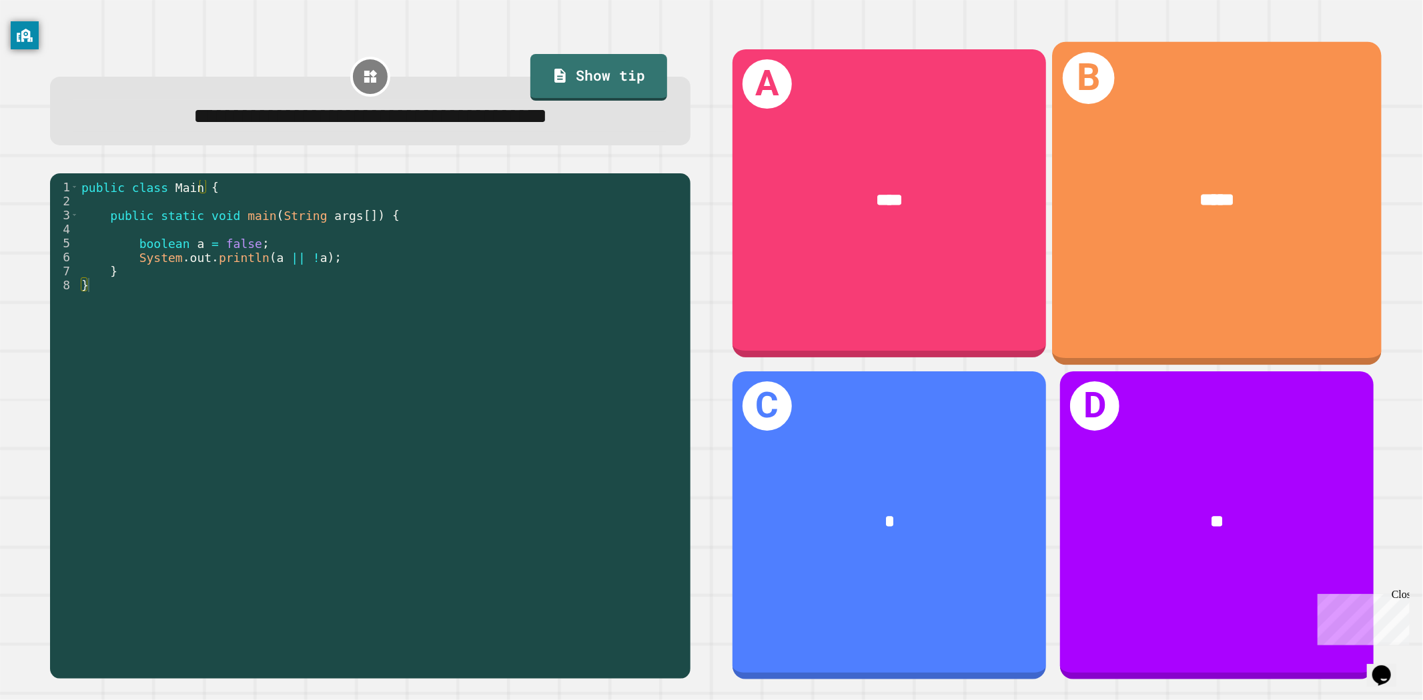
click at [1133, 241] on div "*****" at bounding box center [1216, 199] width 329 height 99
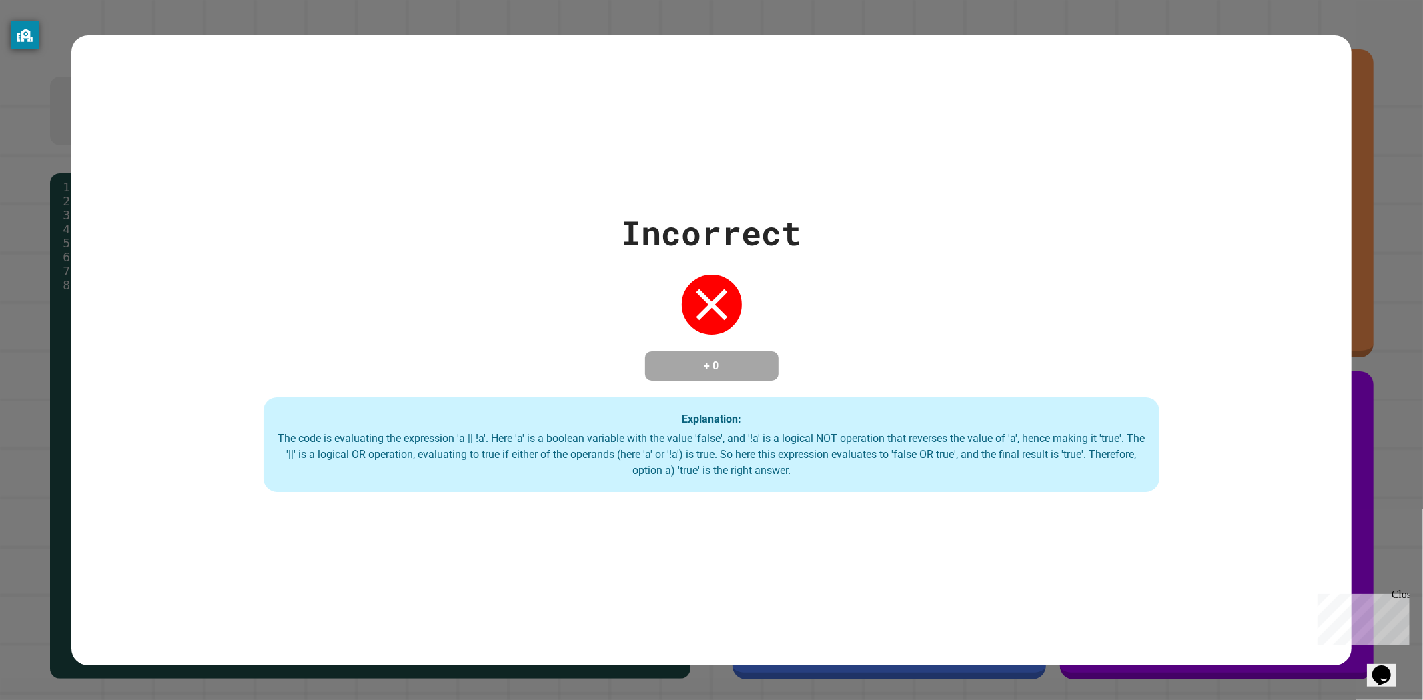
click at [771, 302] on div "Incorrect + 0 Explanation: The code is evaluating the expression 'a || !a'. Her…" at bounding box center [711, 350] width 1281 height 284
click at [827, 677] on div "Incorrect + 0 Explanation: The code is evaluating the expression 'a || !a'. Her…" at bounding box center [711, 350] width 1423 height 700
click at [864, 605] on div "Incorrect + 0 Explanation: The code is evaluating the expression 'a || !a'. Her…" at bounding box center [711, 350] width 1281 height 630
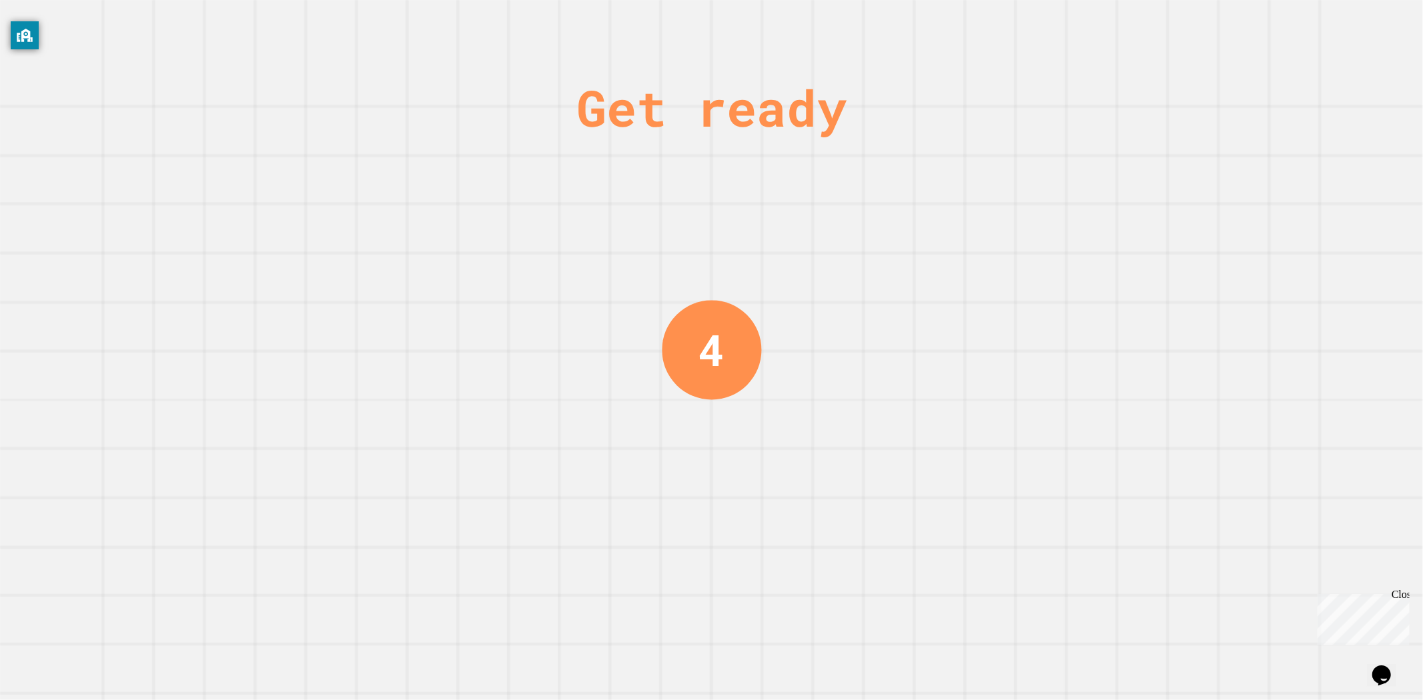
click at [727, 478] on div "Get ready 4" at bounding box center [712, 350] width 100 height 700
click at [738, 344] on div "2" at bounding box center [711, 350] width 100 height 100
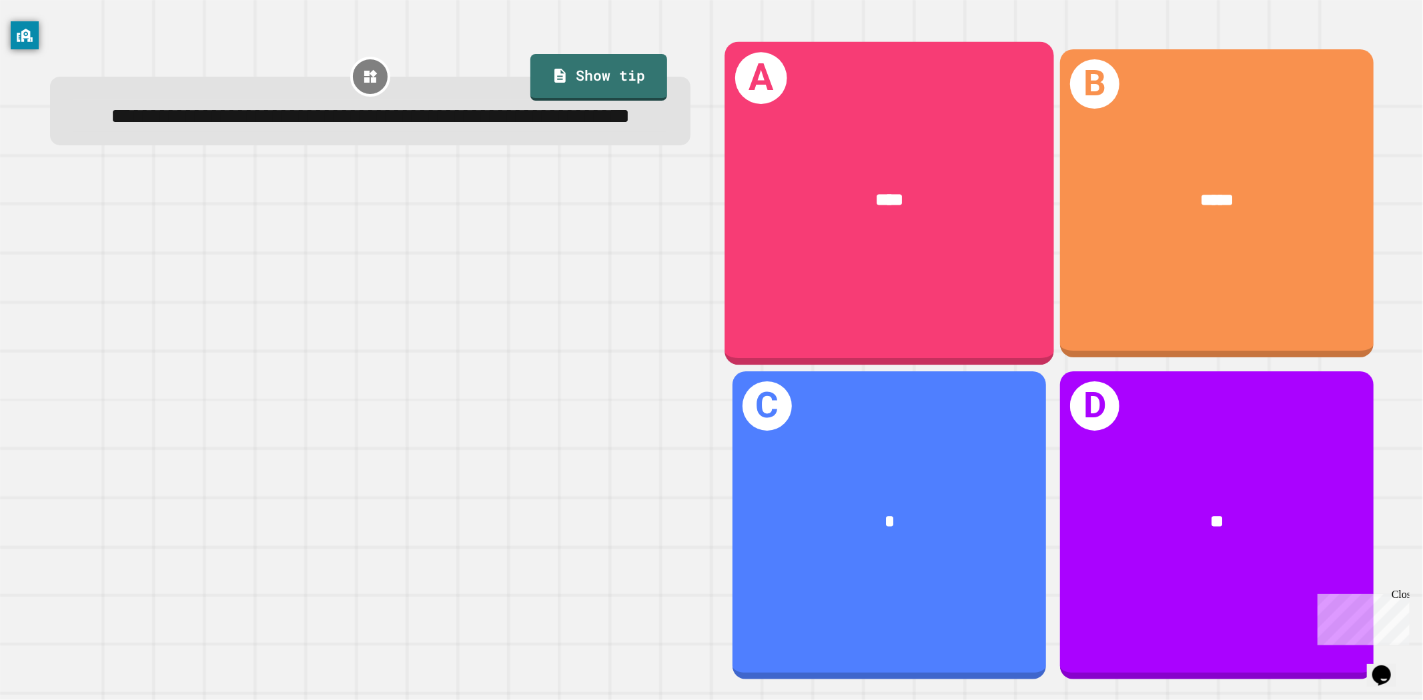
click at [929, 285] on div "A ****" at bounding box center [889, 203] width 329 height 324
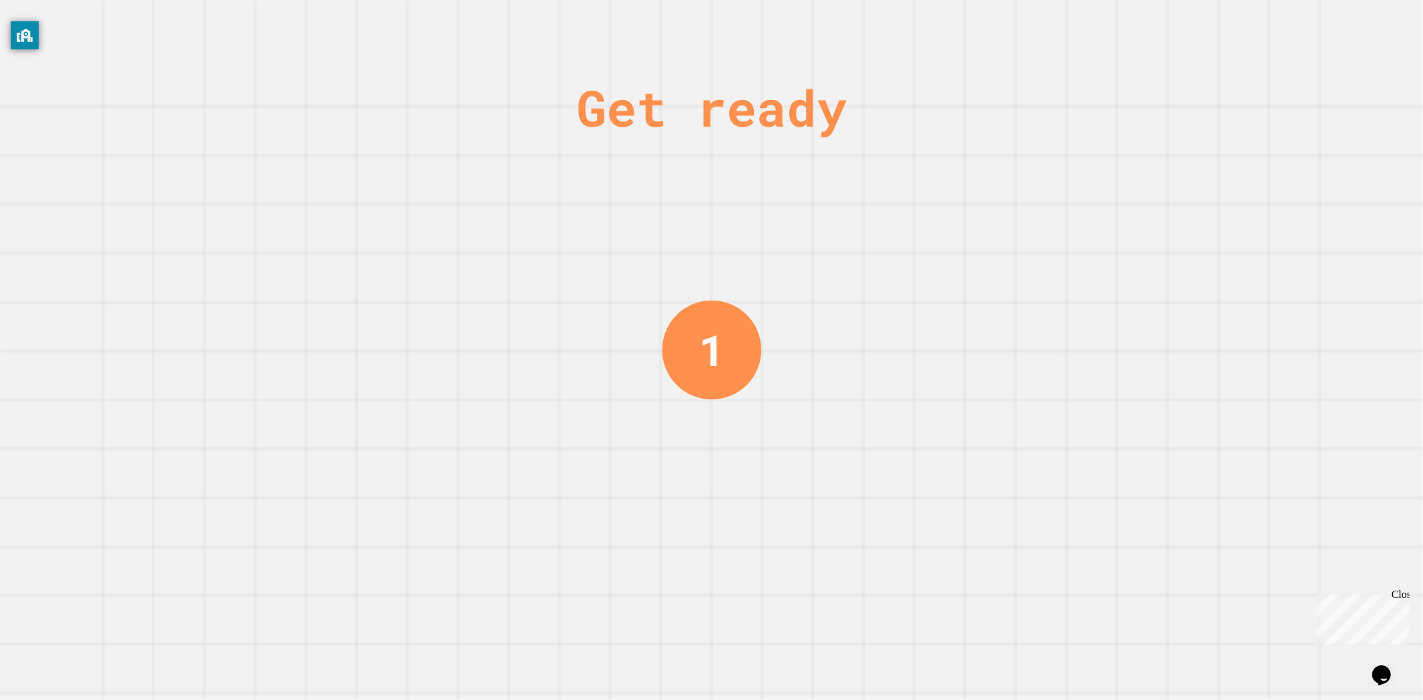
click at [617, 486] on div "Get ready 1" at bounding box center [711, 350] width 1423 height 700
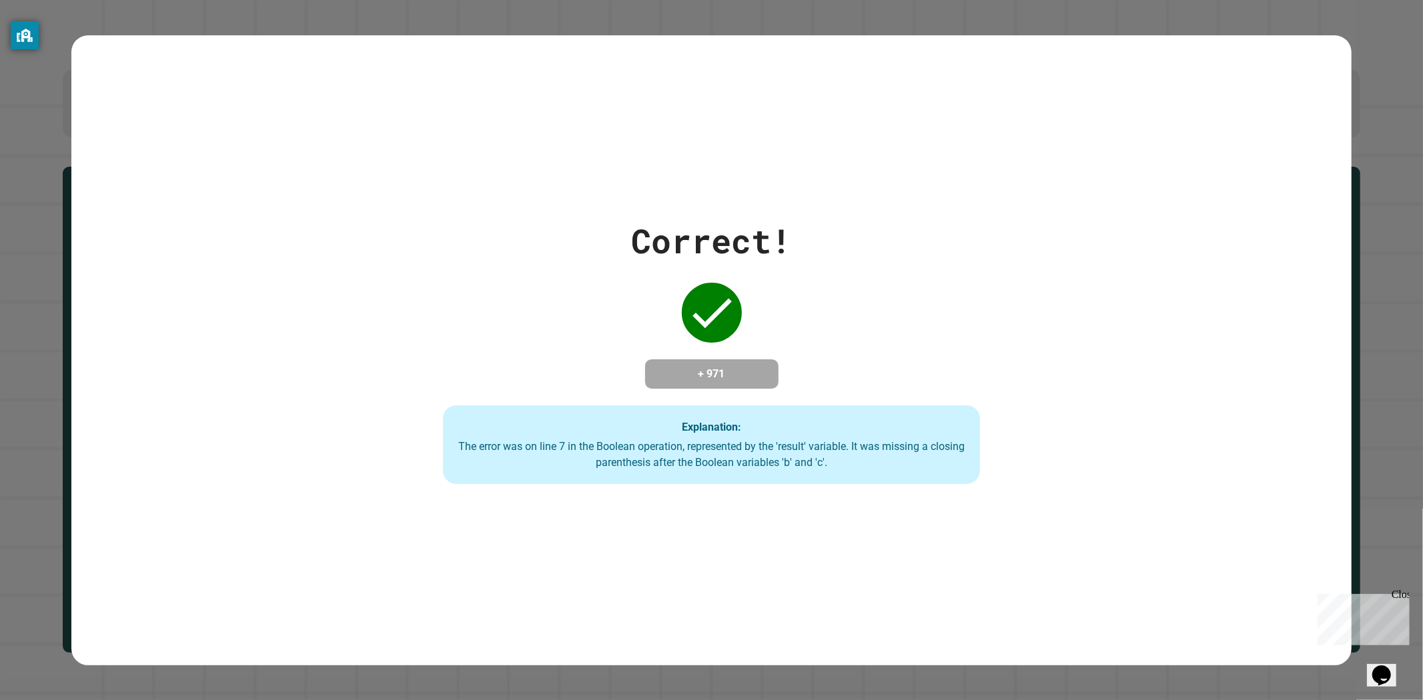
click at [396, 574] on div "Correct! + 971 Explanation: The error was on line 7 in the Boolean operation, r…" at bounding box center [711, 350] width 1281 height 630
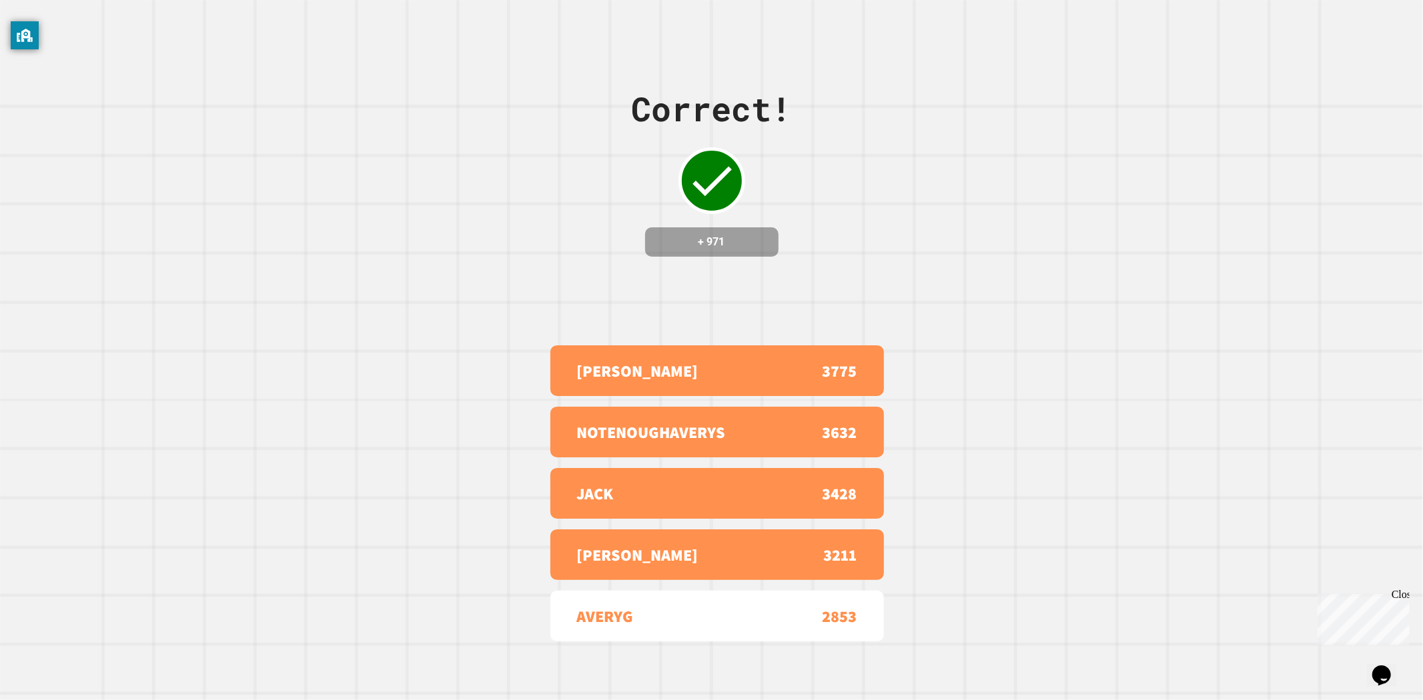
click at [941, 484] on div "Correct! + 971 [PERSON_NAME] 3775 NOTENOUGHAVERYS 3632 JACK 3428 [PERSON_NAME] …" at bounding box center [711, 350] width 1423 height 700
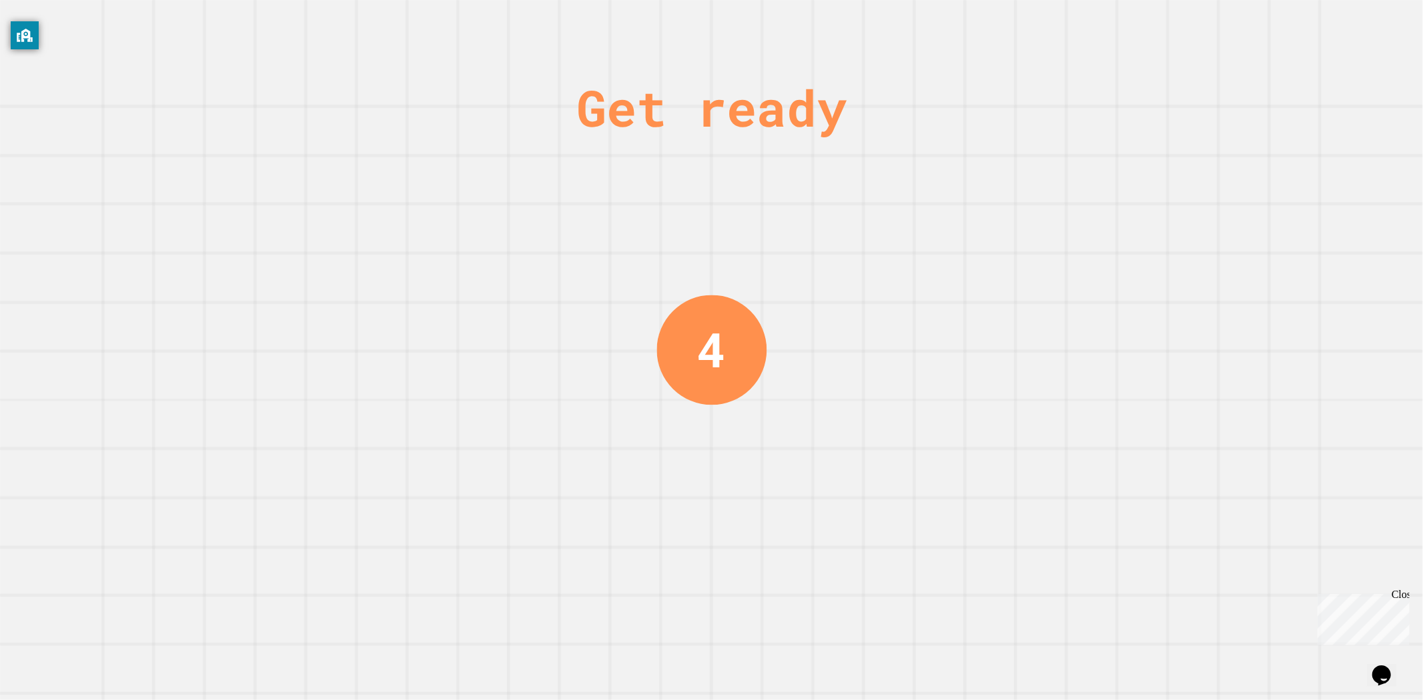
drag, startPoint x: 993, startPoint y: 223, endPoint x: 993, endPoint y: 234, distance: 11.3
click at [993, 223] on div "Get ready 4" at bounding box center [711, 350] width 1423 height 700
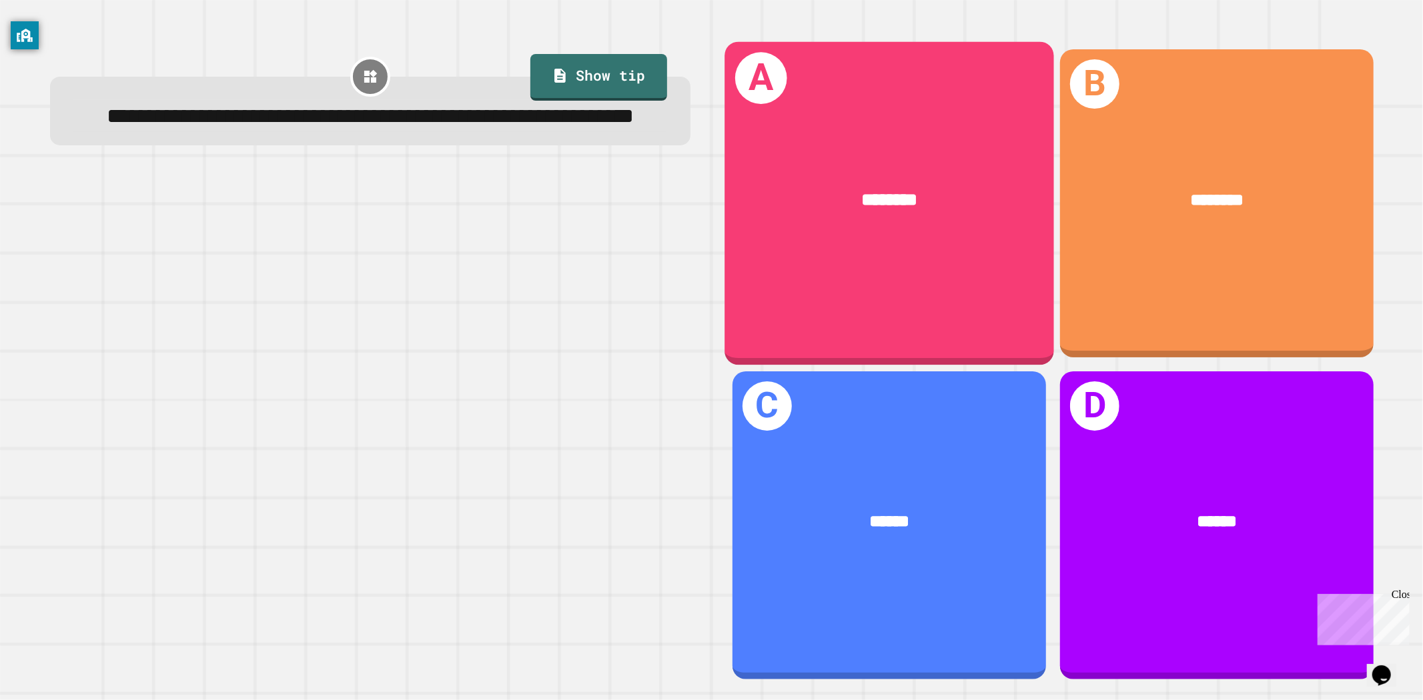
click at [935, 236] on div "********" at bounding box center [889, 199] width 329 height 99
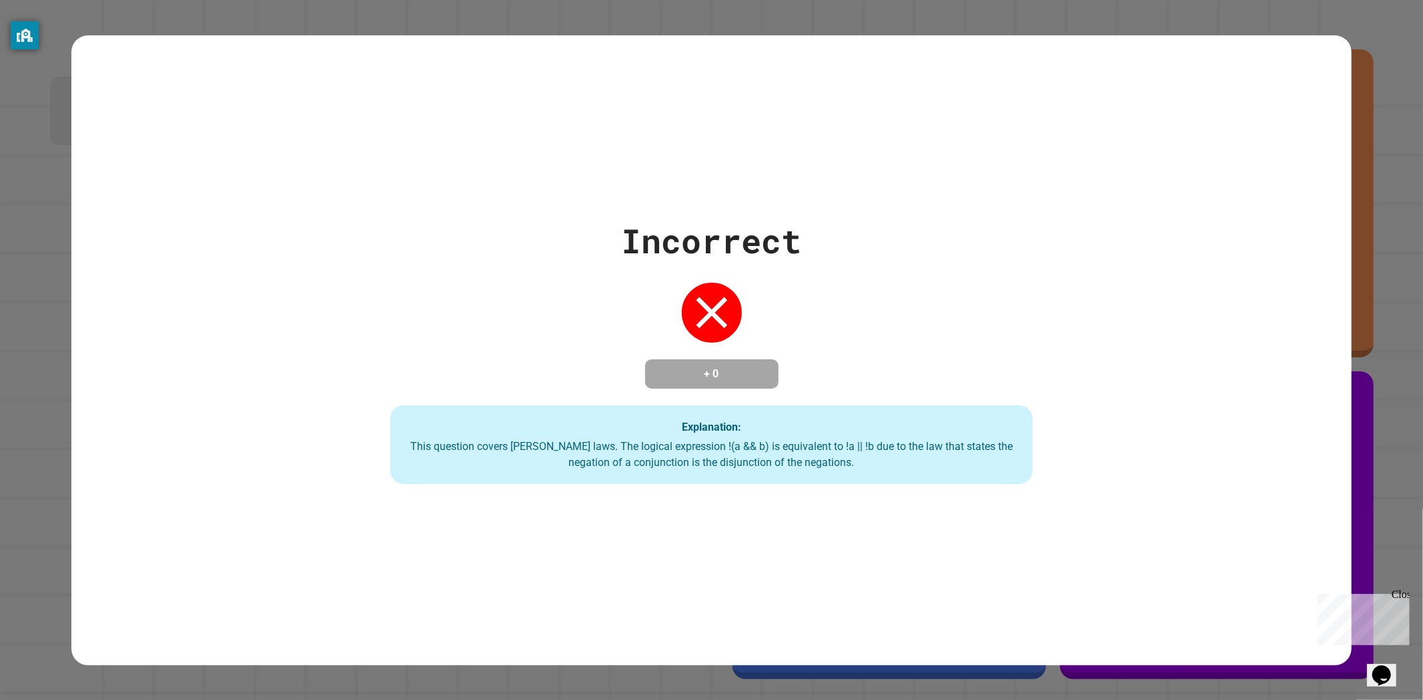
click at [666, 282] on div "Incorrect + 0 Explanation: This question covers [PERSON_NAME] laws. The logical…" at bounding box center [711, 350] width 917 height 268
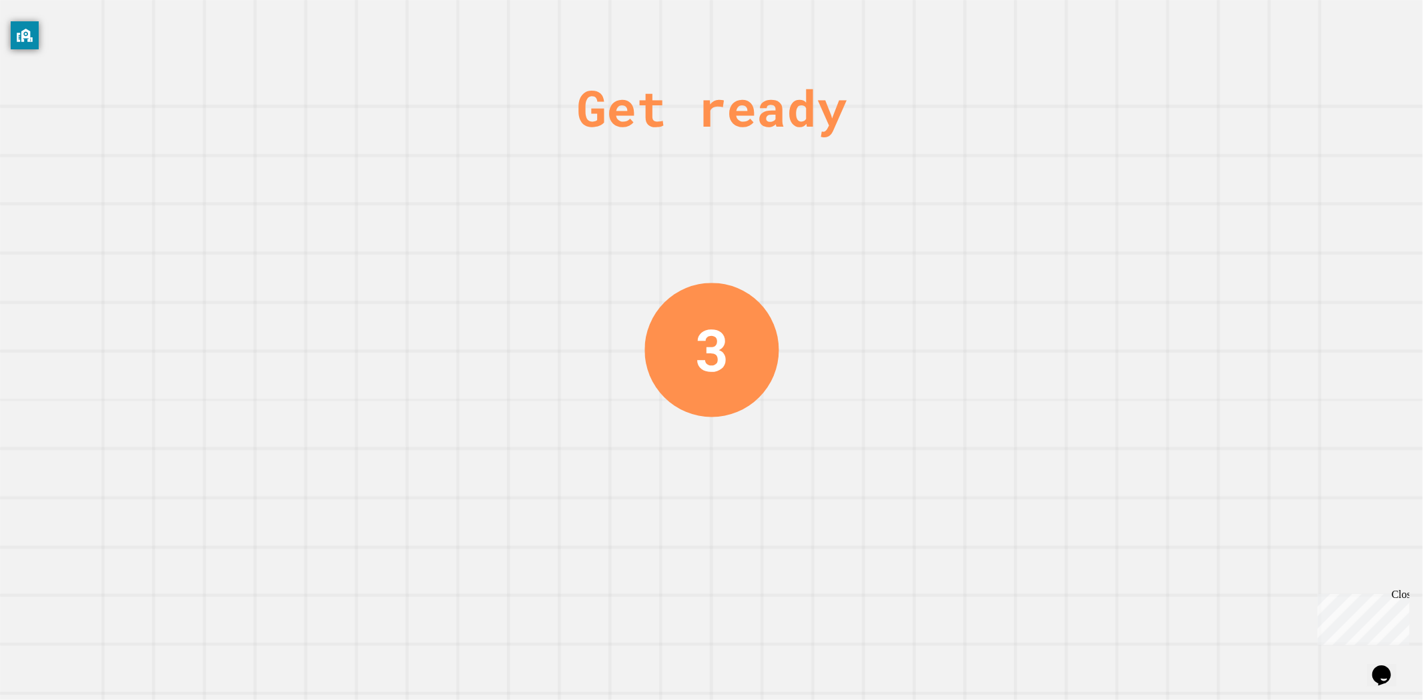
click at [921, 298] on div "Get ready 3" at bounding box center [711, 350] width 1423 height 700
click at [801, 304] on div "Get ready 3" at bounding box center [711, 350] width 1423 height 700
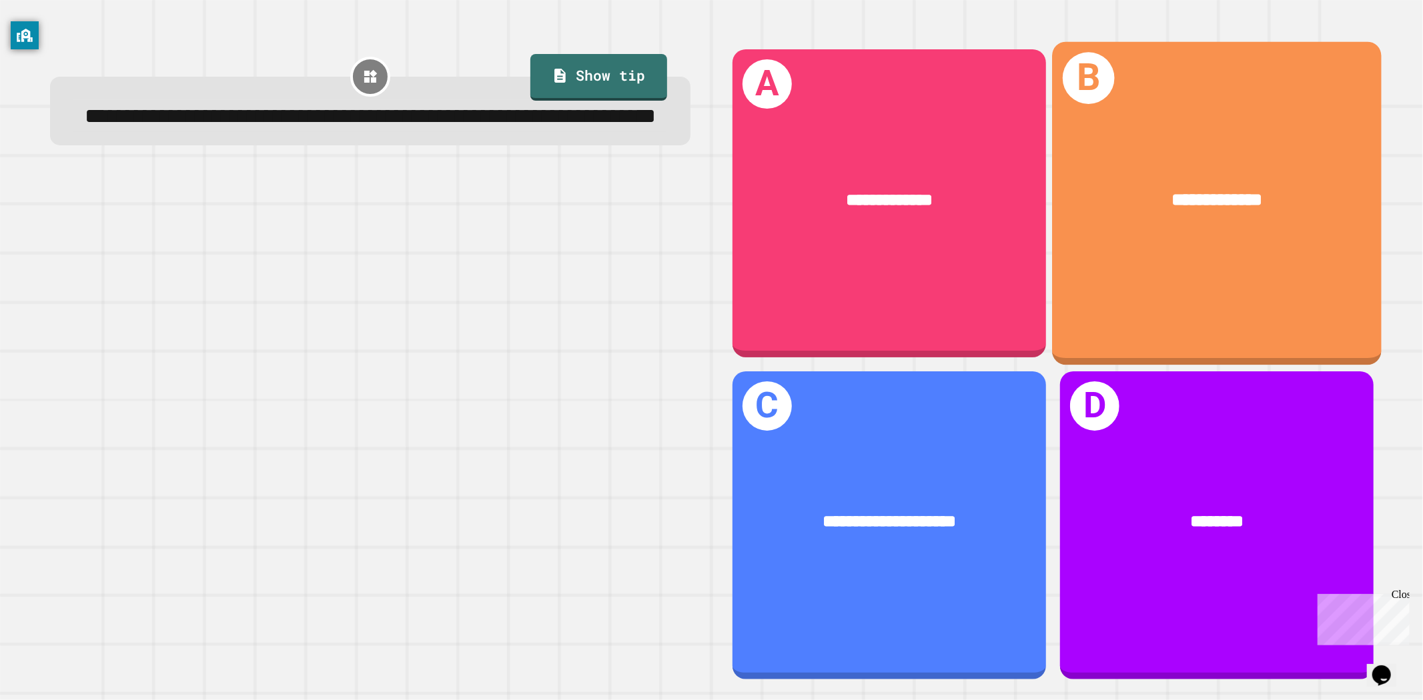
click at [1206, 247] on div "**********" at bounding box center [1216, 203] width 329 height 324
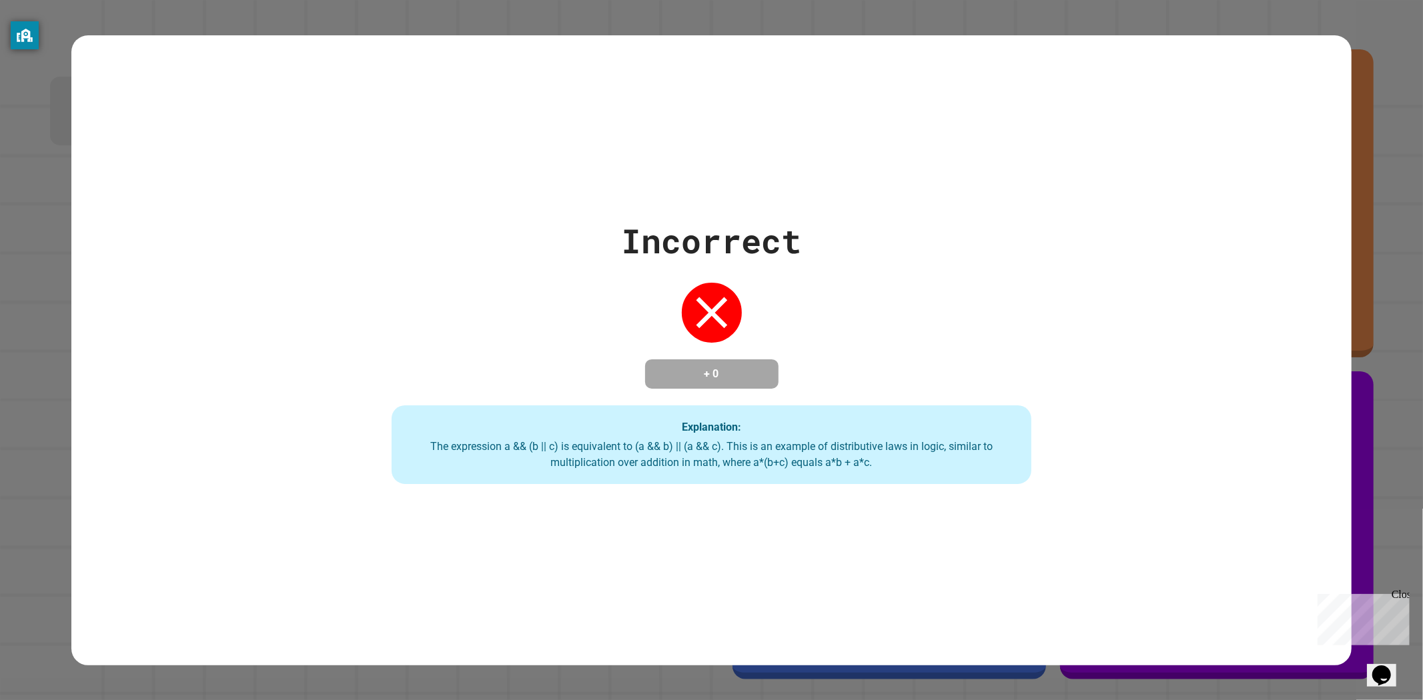
click at [1011, 361] on div "Incorrect + 0 Explanation: The expression a && (b || c) is equivalent to (a && …" at bounding box center [711, 350] width 913 height 268
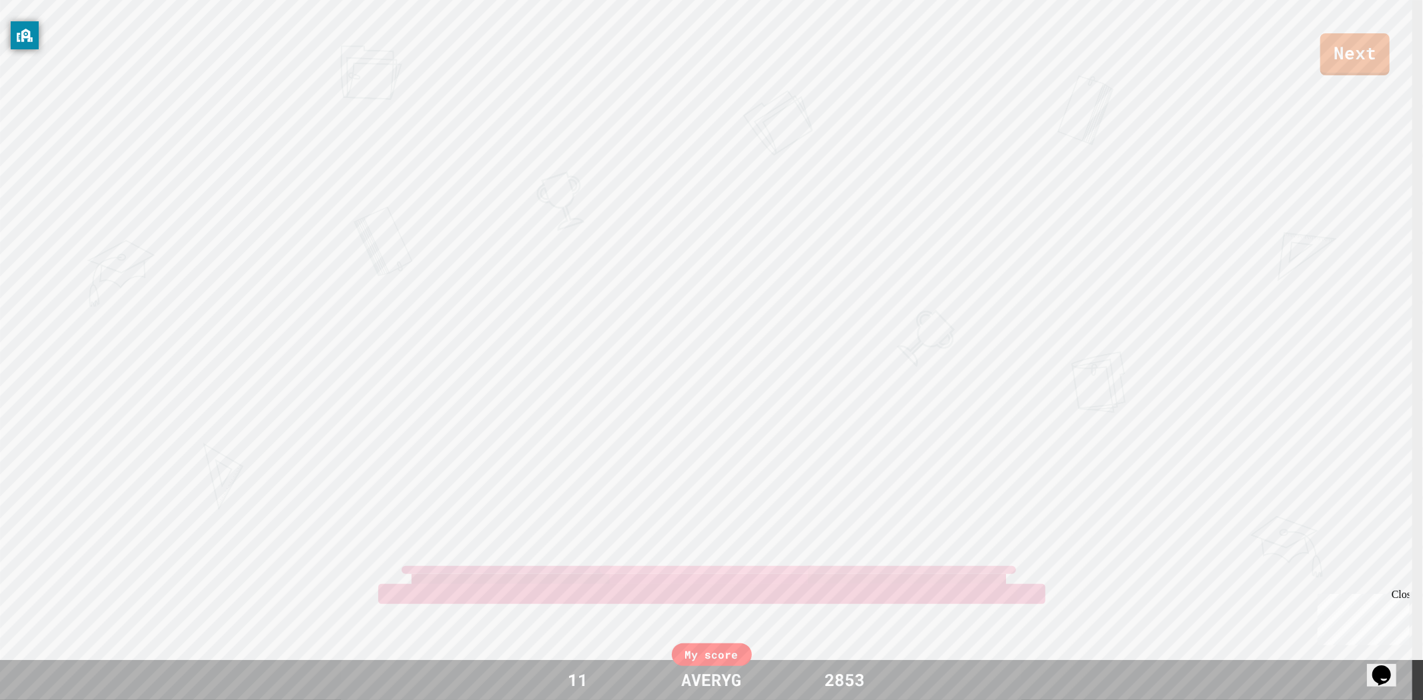
click at [694, 381] on div "Next NOTENOUGHAVERYS [PERSON_NAME] View leaderboard" at bounding box center [711, 350] width 1423 height 700
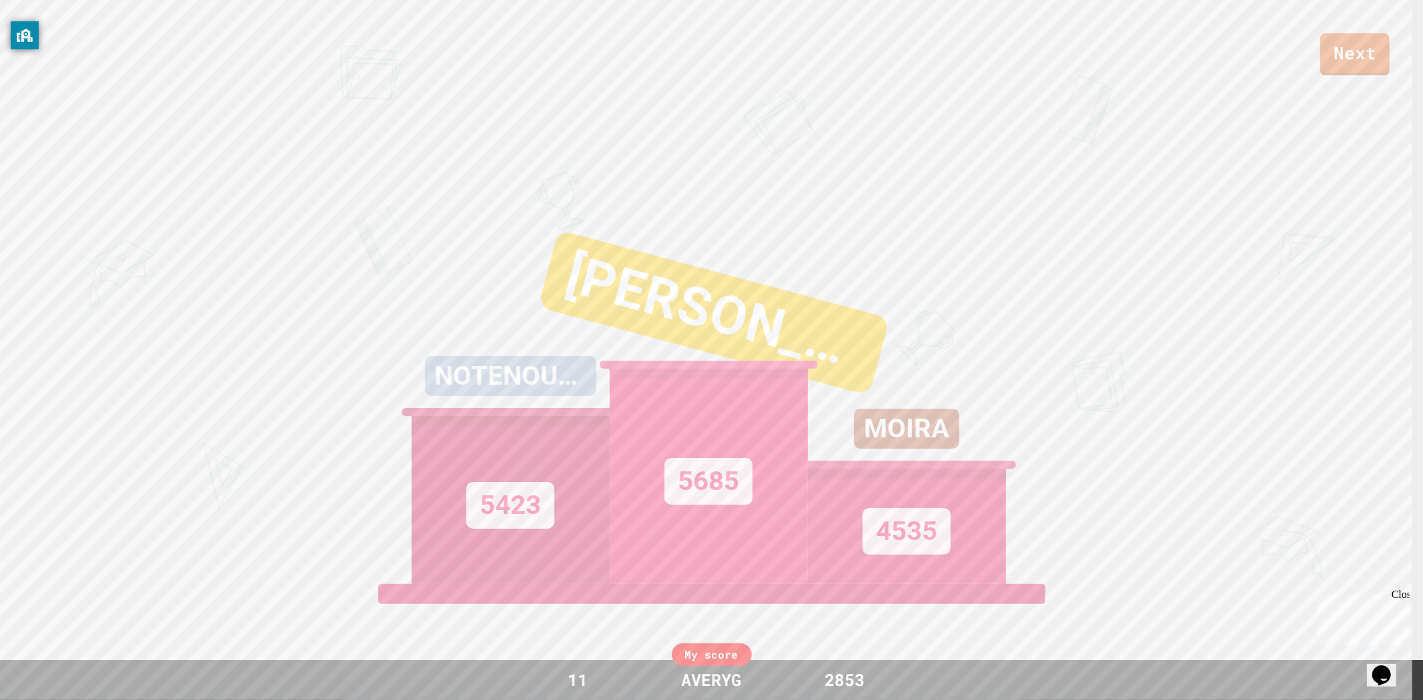
click at [694, 314] on div "[PERSON_NAME]" at bounding box center [714, 312] width 352 height 165
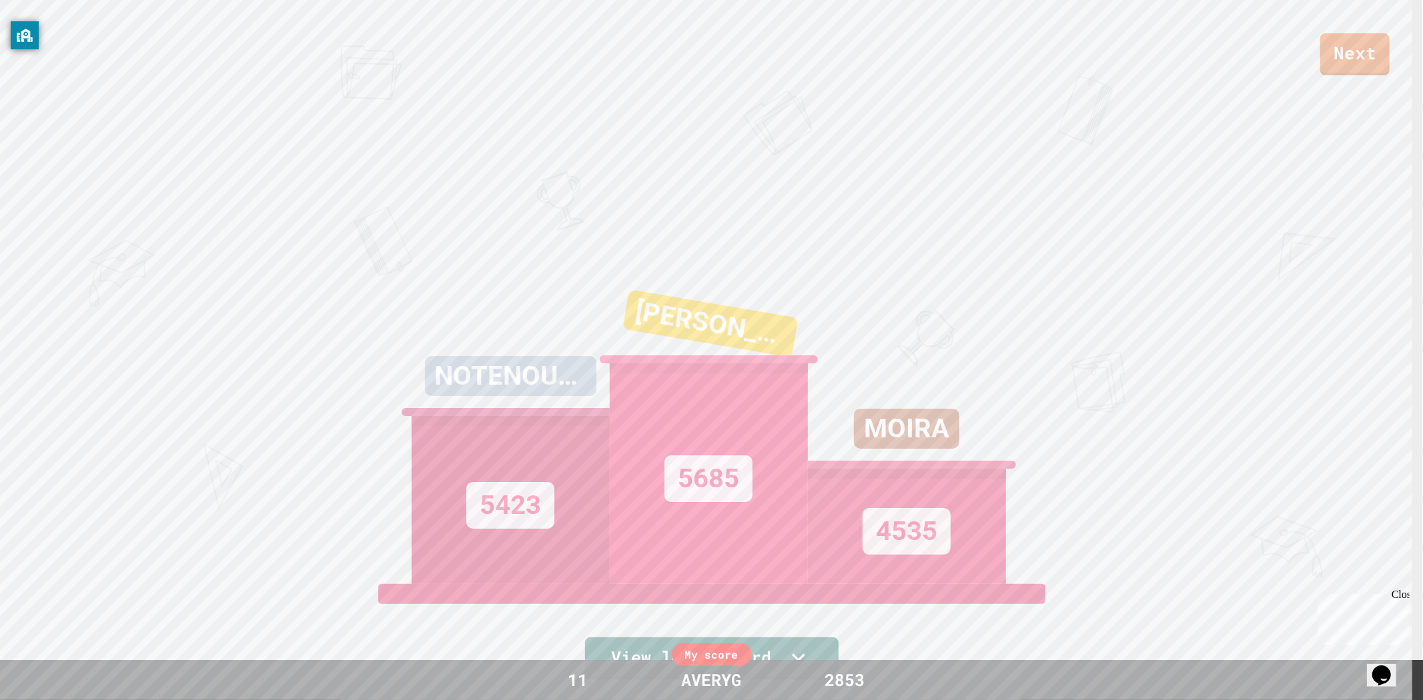
click at [719, 282] on div "[PERSON_NAME] 5685" at bounding box center [709, 418] width 198 height 334
